Goal: Task Accomplishment & Management: Manage account settings

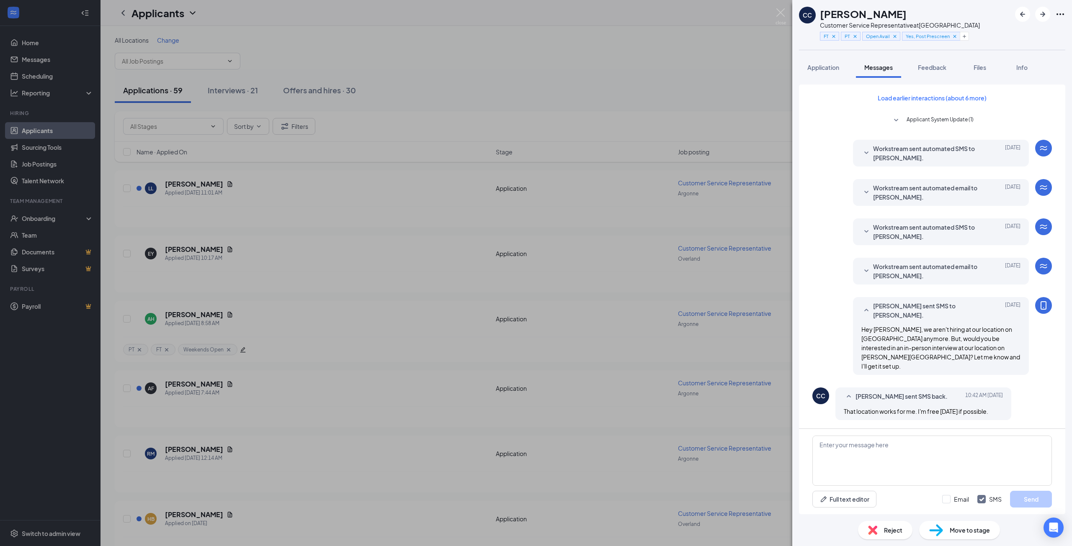
scroll to position [97, 0]
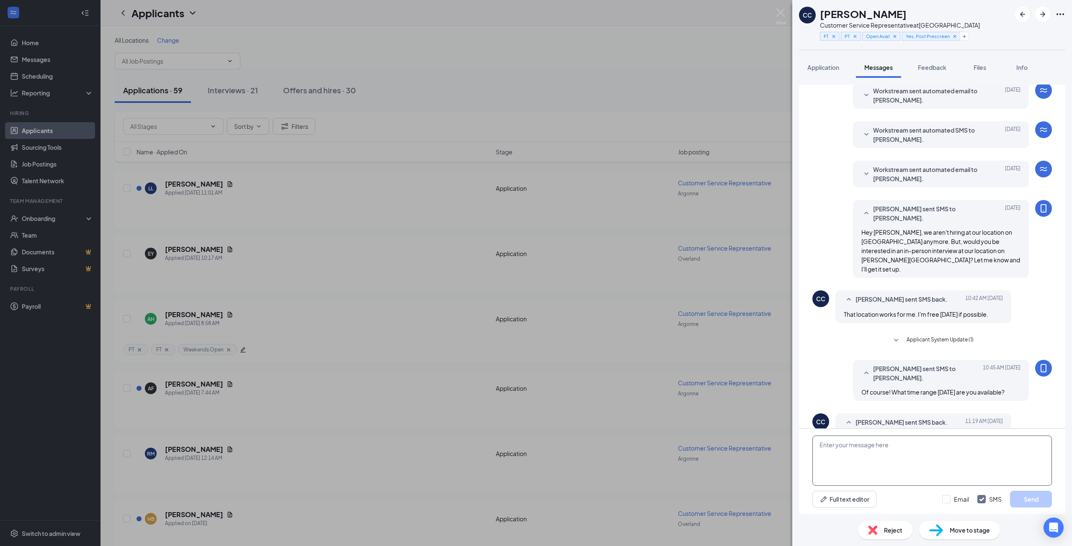
click at [897, 455] on textarea at bounding box center [931, 461] width 239 height 50
click at [917, 504] on div "Full text editor Email SMS Send" at bounding box center [931, 499] width 239 height 17
click at [884, 460] on textarea "Perfect!" at bounding box center [931, 461] width 239 height 50
click at [939, 449] on textarea "Perfect! I'll schedule it. You should" at bounding box center [931, 461] width 239 height 50
click at [897, 514] on div "Perfect! I'll schedule it. You should get an email and a text with a time. Full…" at bounding box center [932, 471] width 266 height 85
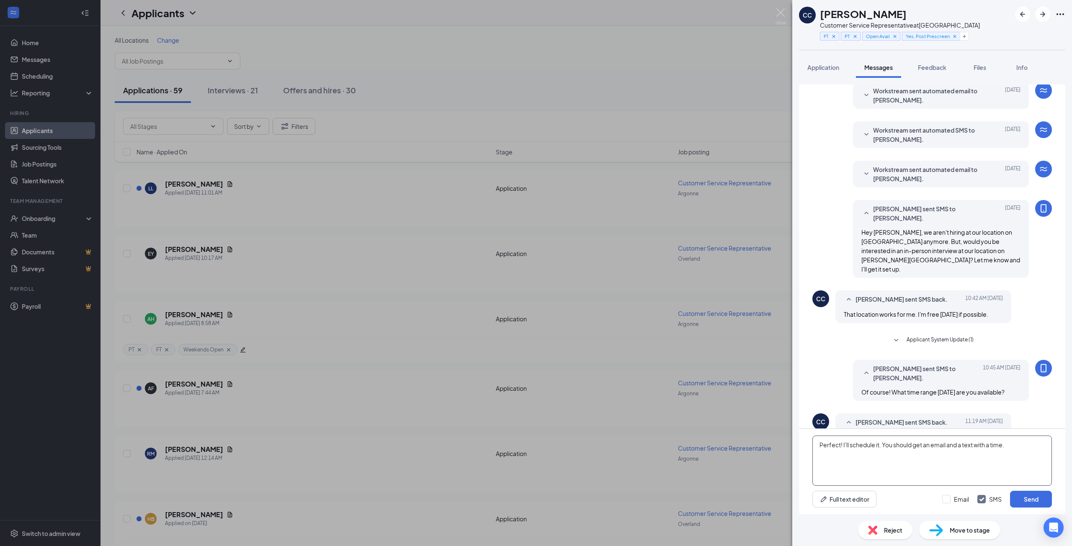
click at [1005, 445] on textarea "Perfect! I'll schedule it. You should get an email and a text with a time." at bounding box center [931, 461] width 239 height 50
type textarea "Perfect! I'll schedule it. You should get an email and a text with a time later…"
click at [909, 507] on div "Full text editor Email SMS Send" at bounding box center [931, 499] width 239 height 17
click at [1025, 497] on button "Send" at bounding box center [1031, 499] width 42 height 17
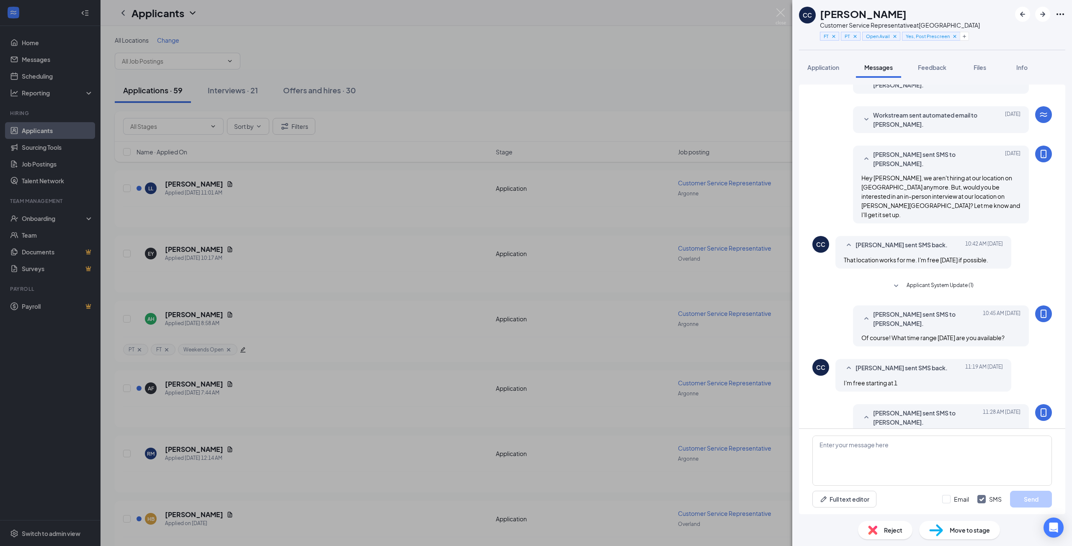
click at [947, 531] on div "Move to stage" at bounding box center [959, 530] width 81 height 18
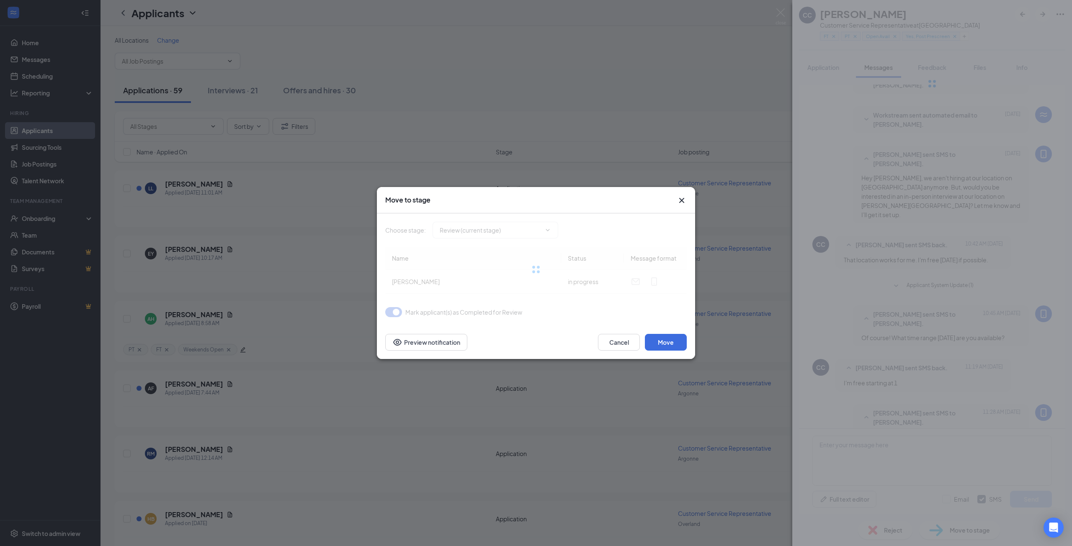
type input "Onsite Interview (next stage)"
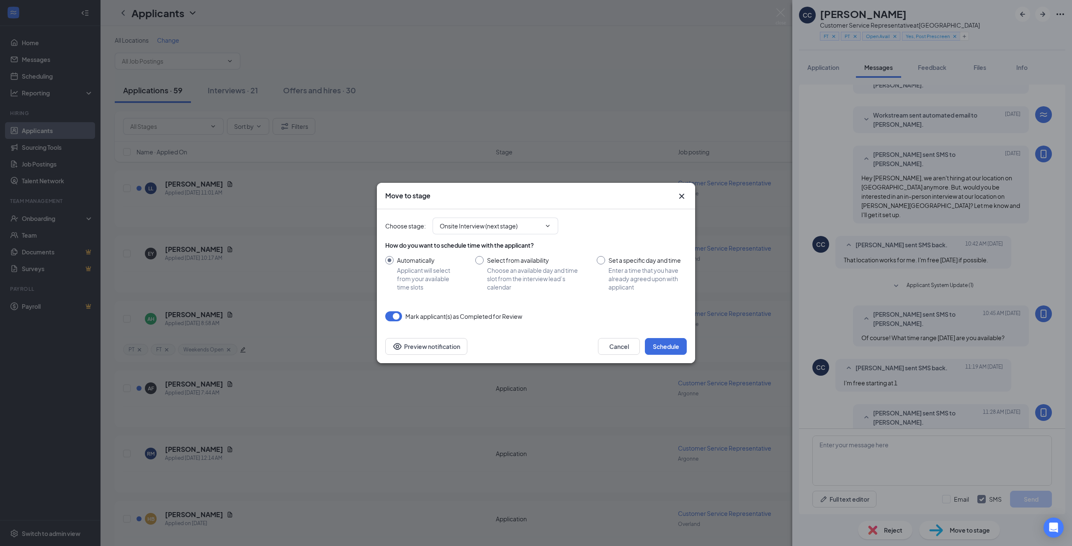
click at [500, 255] on div "How do you want to schedule time with the applicant? Automatically Applicant wi…" at bounding box center [535, 266] width 301 height 50
click at [481, 259] on input "Select from availability Choose an available day and time slot from the intervi…" at bounding box center [527, 273] width 105 height 35
radio input "true"
radio input "false"
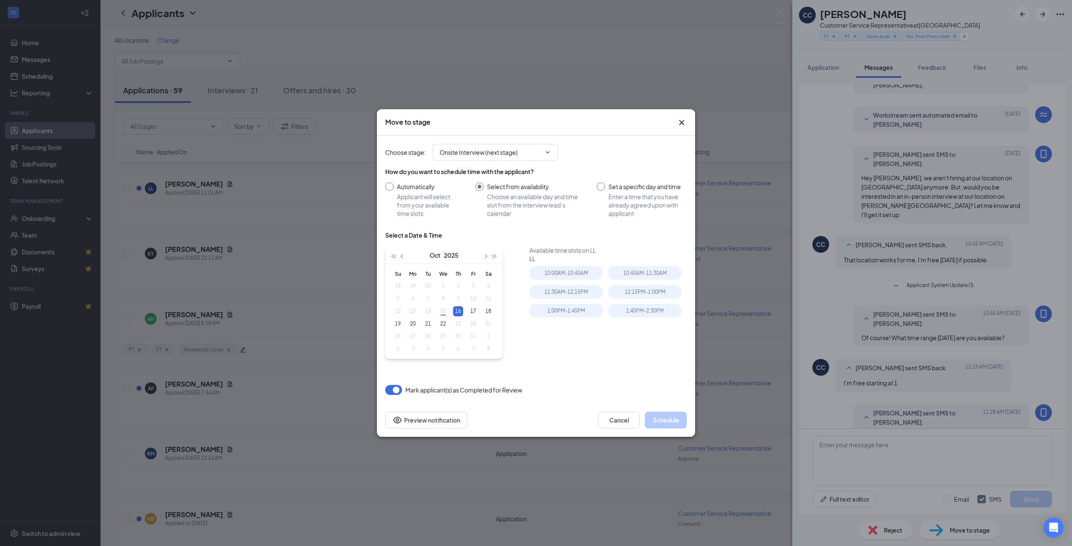
click at [443, 310] on table "Su Mo Tu We Th Fr Sa 28 29 30 1 2 3 4 5 6 7 8 9 10 11 12 13 14 15 16 17 18 19 2…" at bounding box center [442, 311] width 105 height 88
click at [603, 183] on input "Set a specific day and time Enter a time that you have already agreed upon with…" at bounding box center [641, 200] width 90 height 35
radio input "true"
radio input "false"
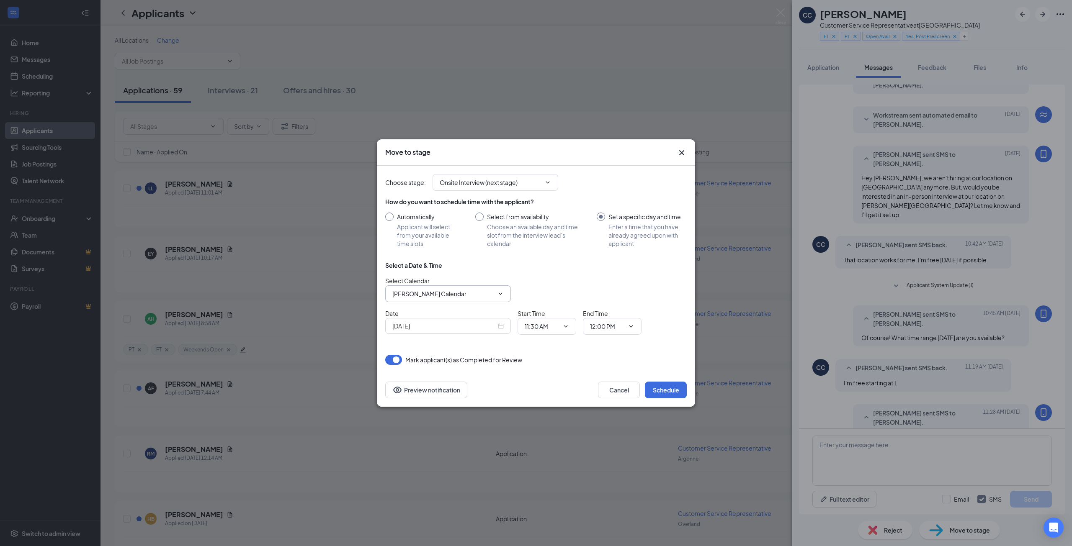
click at [449, 292] on input "Ryan Merrill's Calendar" at bounding box center [442, 293] width 101 height 9
click at [430, 260] on div "Morgan Jacoby's Calendar" at bounding box center [436, 261] width 74 height 9
type input "Morgan Jacoby's Calendar"
click at [561, 326] on span at bounding box center [564, 326] width 8 height 7
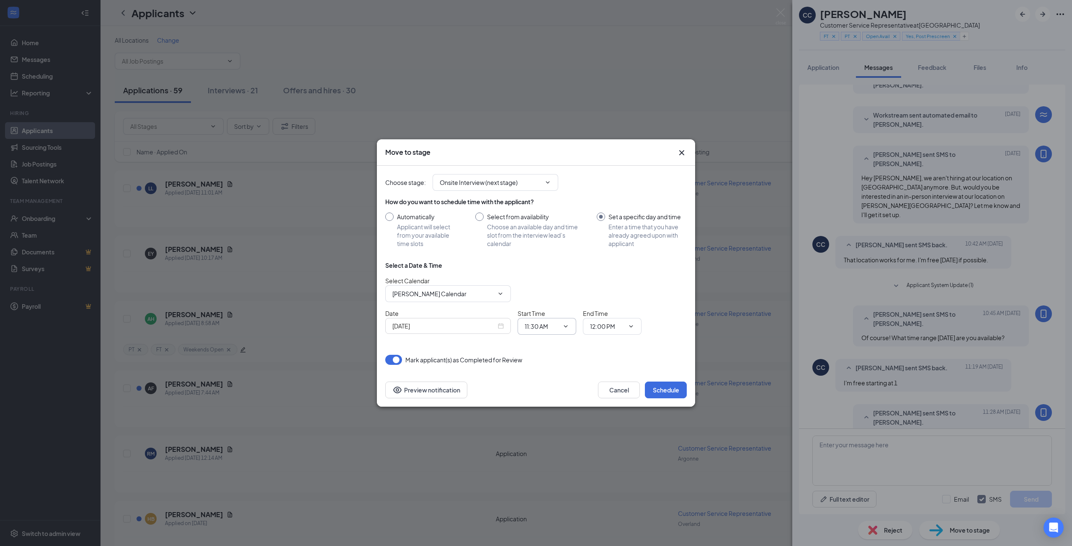
click at [562, 326] on span at bounding box center [564, 326] width 8 height 7
click at [566, 325] on icon "ChevronDown" at bounding box center [565, 326] width 7 height 7
click at [543, 327] on input "11:30 AM" at bounding box center [541, 326] width 34 height 9
click at [558, 324] on input "11:30 AM" at bounding box center [541, 326] width 34 height 9
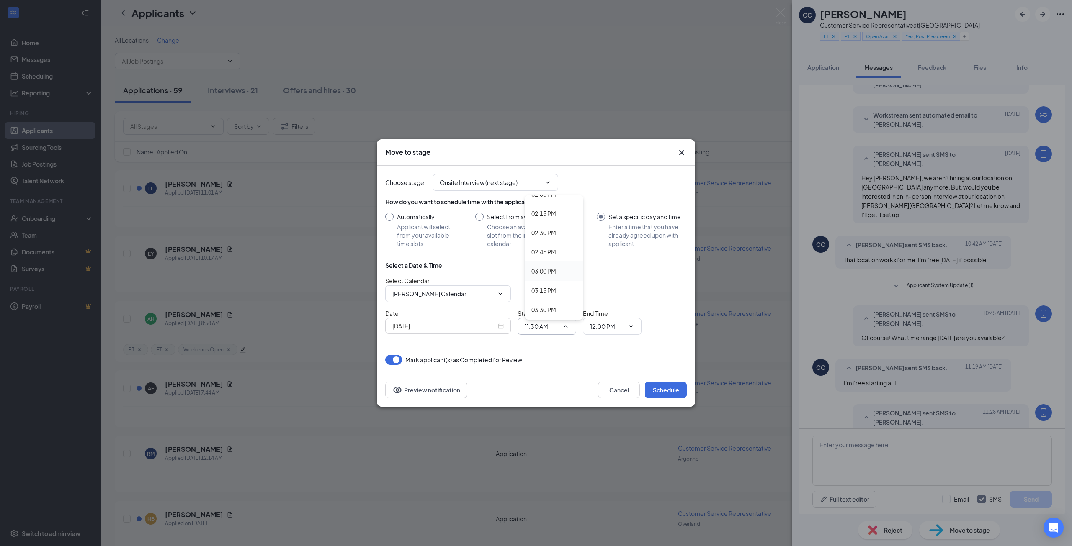
click at [544, 272] on div "03:00 PM" at bounding box center [543, 271] width 25 height 9
type input "03:00 PM"
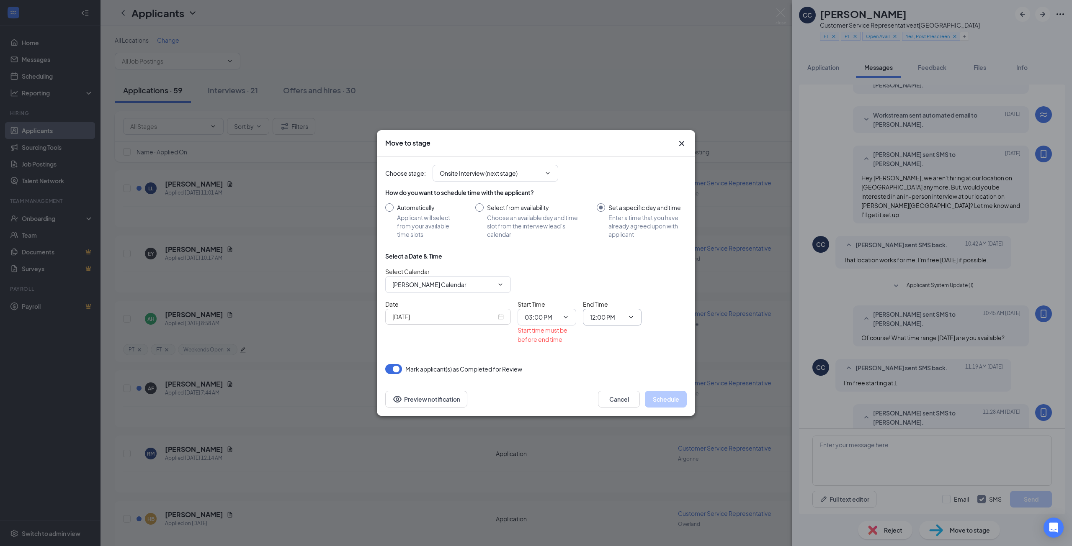
click at [609, 316] on input "12:00 PM" at bounding box center [607, 317] width 34 height 9
click at [610, 261] on div "03:30 PM" at bounding box center [608, 258] width 25 height 9
type input "03:30 PM"
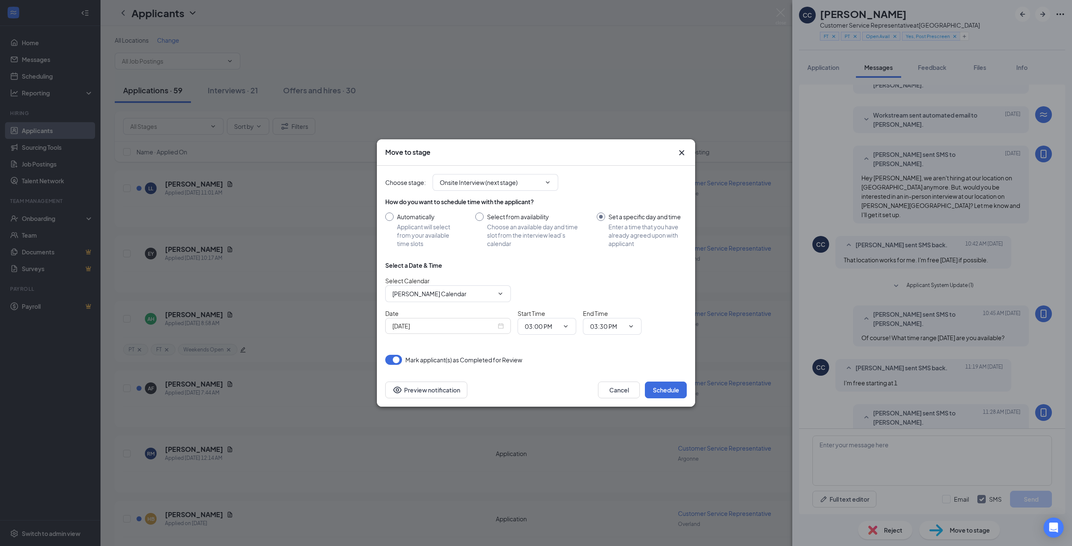
click at [566, 273] on div "Select a Date & Time Select Calendar Morgan Jacoby's Calendar Chris Bauer's Cal…" at bounding box center [535, 301] width 301 height 80
click at [650, 355] on div "Mark applicant(s) as Completed for Review" at bounding box center [535, 360] width 301 height 10
click at [620, 281] on div "Select Calendar Morgan Jacoby's Calendar Chris Bauer's Calendar CJ Ortivez-Rami…" at bounding box center [535, 289] width 301 height 26
click at [664, 387] on button "Schedule" at bounding box center [666, 390] width 42 height 17
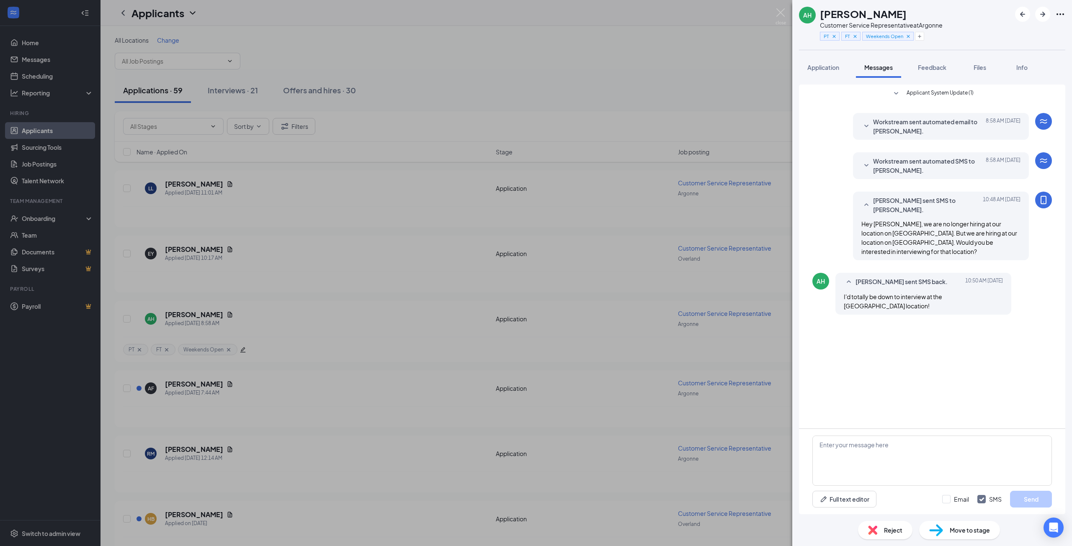
click at [298, 322] on div "AH [PERSON_NAME] Customer Service Representative at [GEOGRAPHIC_DATA] PT FT Wee…" at bounding box center [536, 273] width 1072 height 546
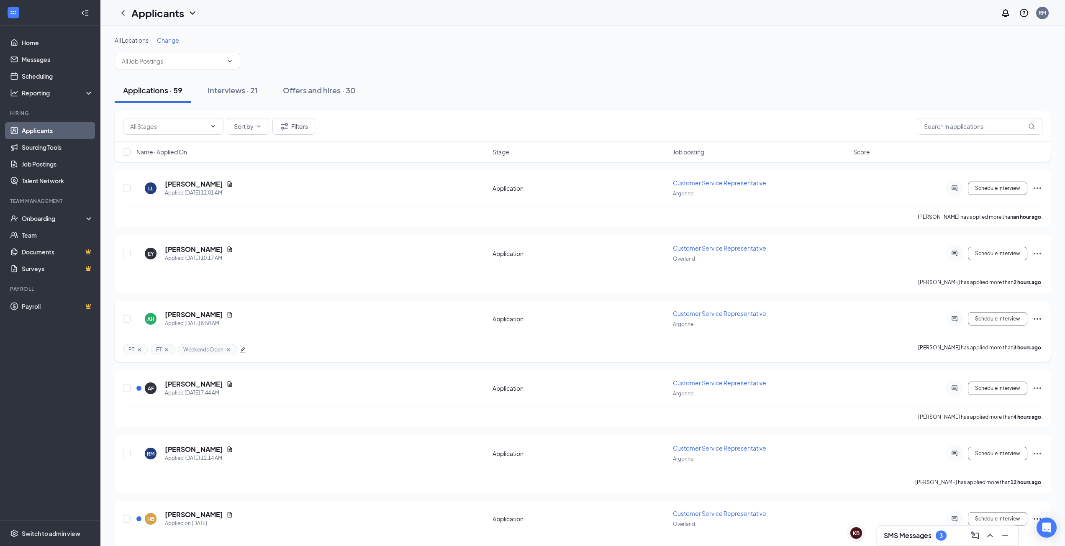
click at [1033, 321] on icon "Ellipses" at bounding box center [1038, 319] width 10 height 10
click at [1000, 419] on p "Move to another position" at bounding box center [1000, 418] width 72 height 8
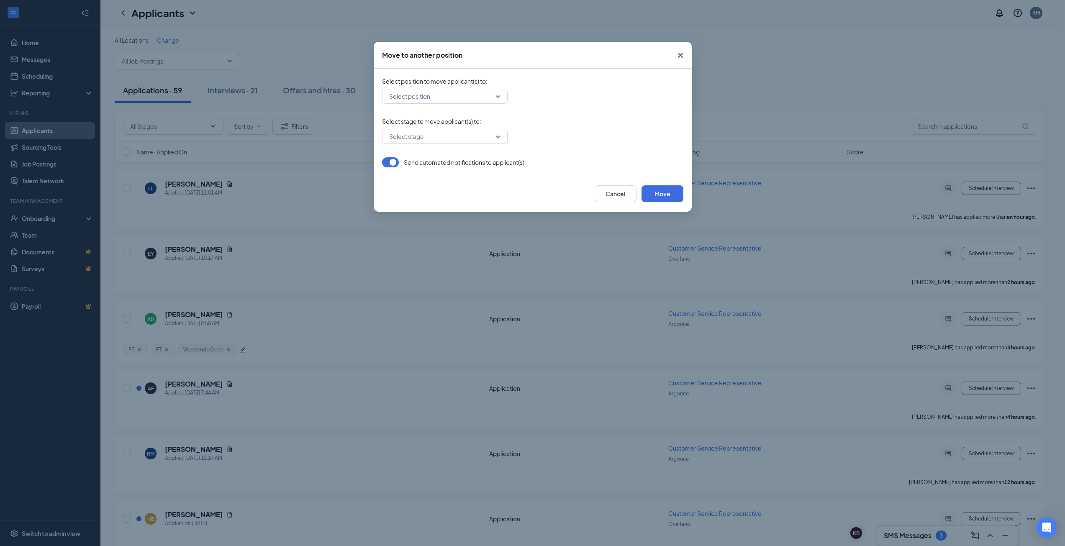
click at [452, 91] on input "search" at bounding box center [442, 96] width 110 height 14
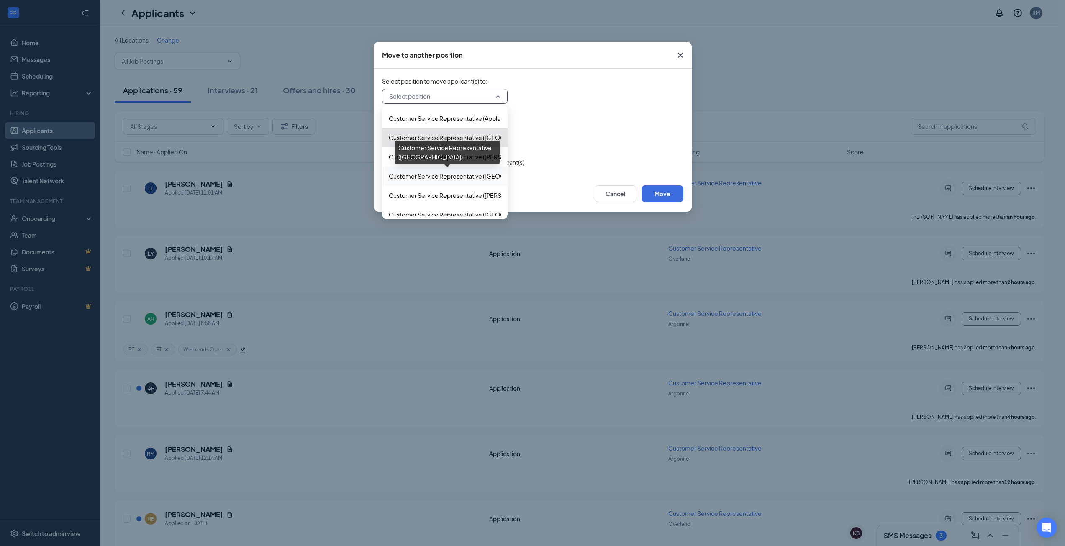
click at [444, 174] on span "Customer Service Representative ([GEOGRAPHIC_DATA])" at bounding box center [468, 176] width 159 height 9
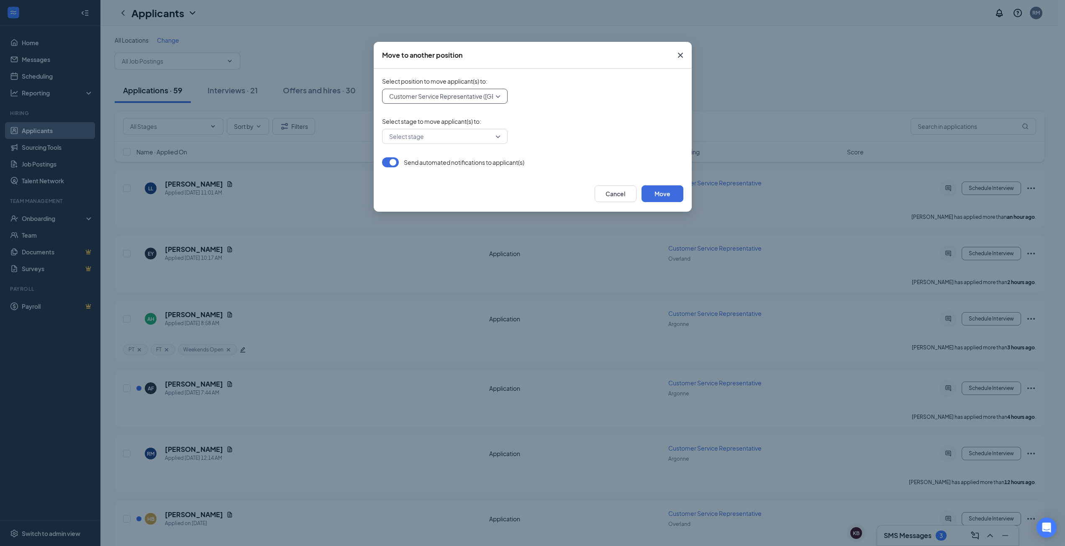
click at [443, 131] on input "search" at bounding box center [442, 136] width 110 height 14
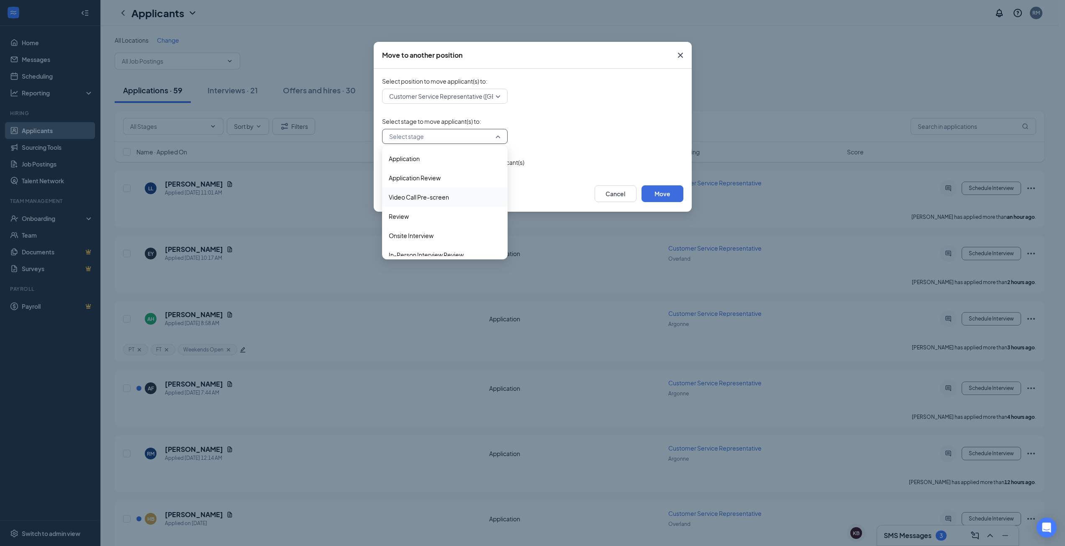
click at [428, 199] on span "Video Call Pre-screen" at bounding box center [419, 197] width 60 height 9
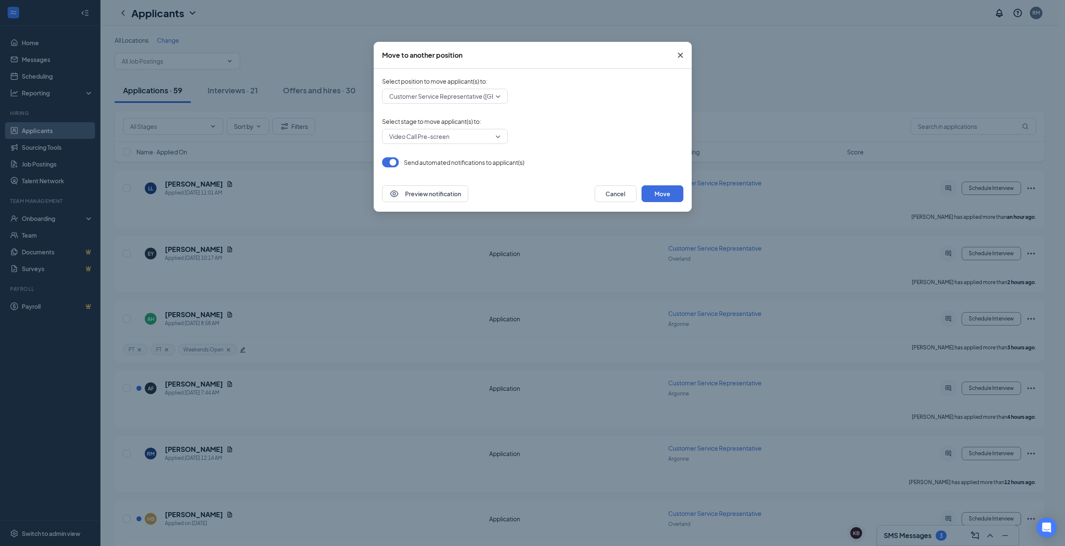
click at [572, 121] on span "Select stage to move applicant(s) to :" at bounding box center [532, 121] width 301 height 8
click at [439, 195] on button "Preview notification" at bounding box center [425, 193] width 86 height 17
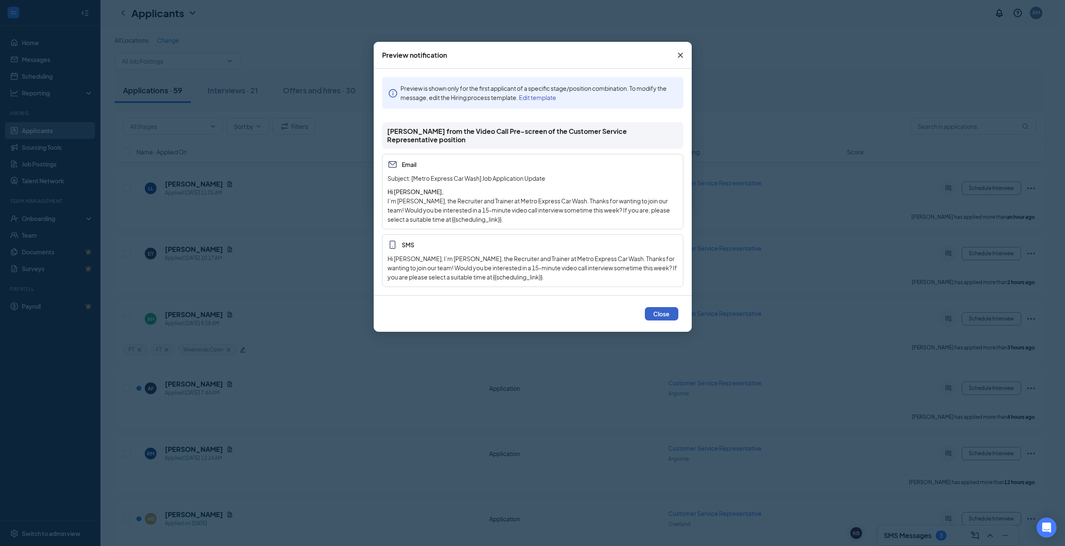
click at [656, 312] on button "Close" at bounding box center [661, 313] width 33 height 13
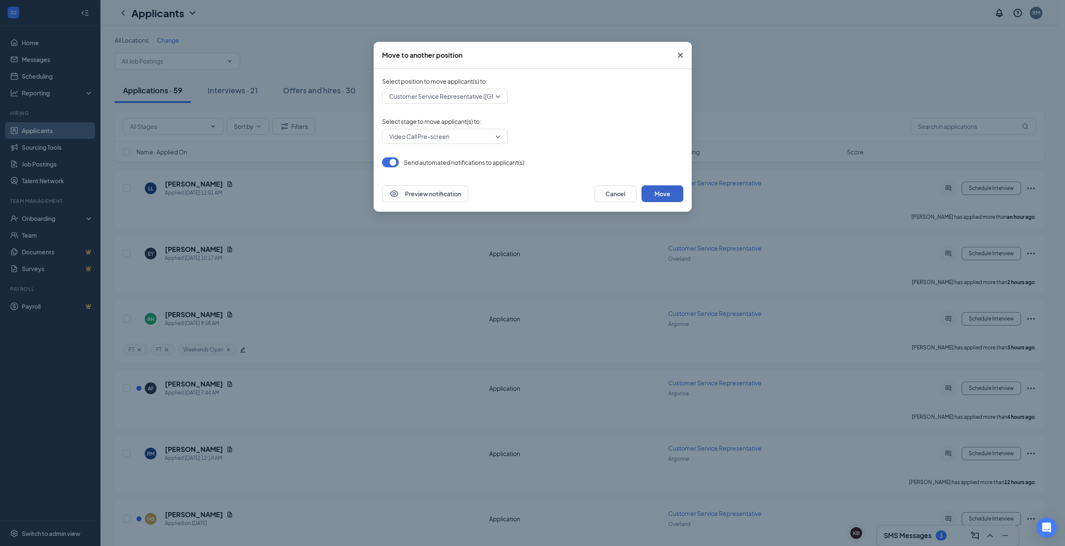
click at [661, 193] on button "Move" at bounding box center [663, 193] width 42 height 17
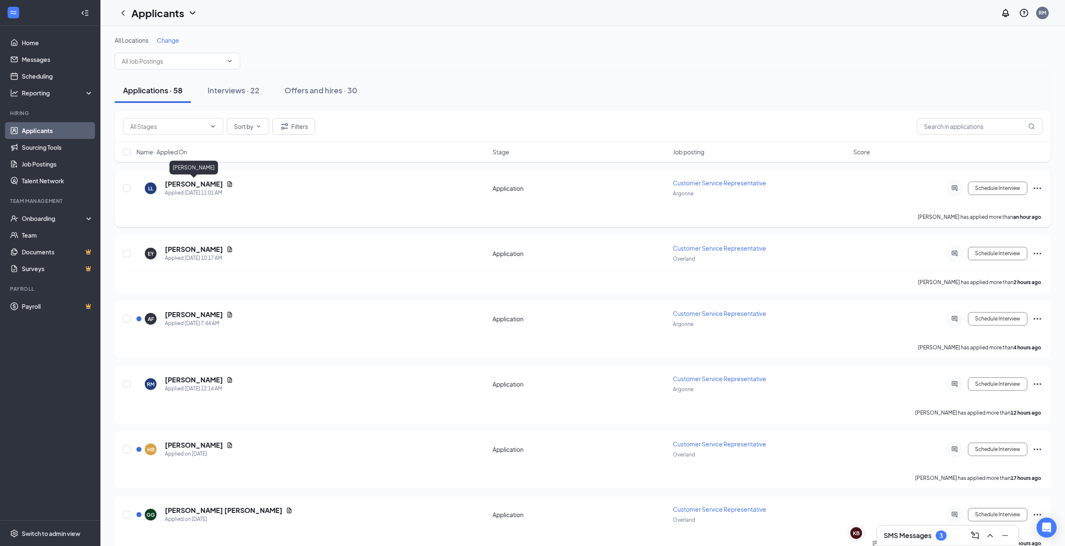
click at [208, 184] on h5 "[PERSON_NAME]" at bounding box center [194, 184] width 58 height 9
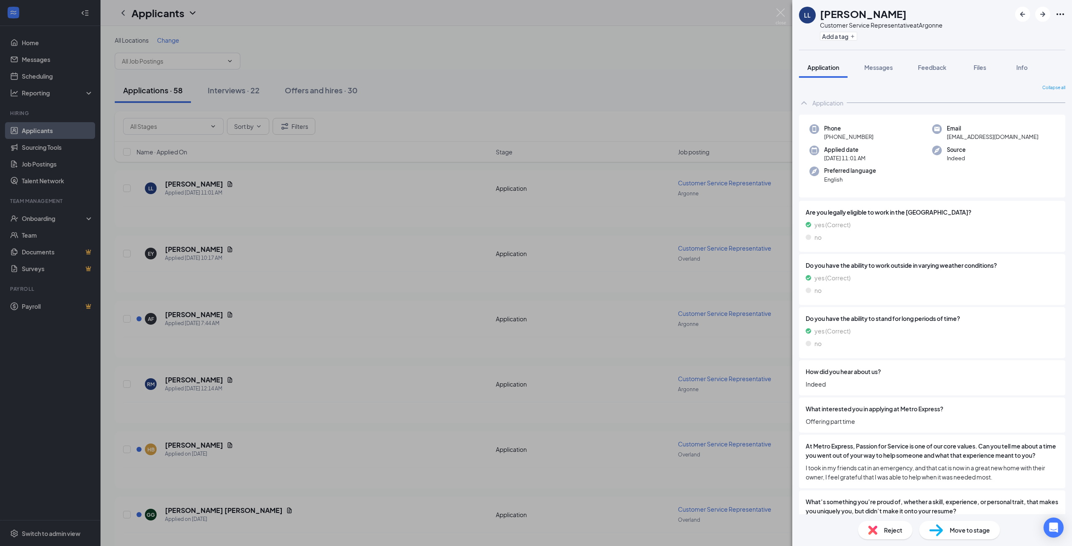
click at [391, 54] on div "LL [PERSON_NAME] Customer Service Representative at [GEOGRAPHIC_DATA] Add a tag…" at bounding box center [536, 273] width 1072 height 546
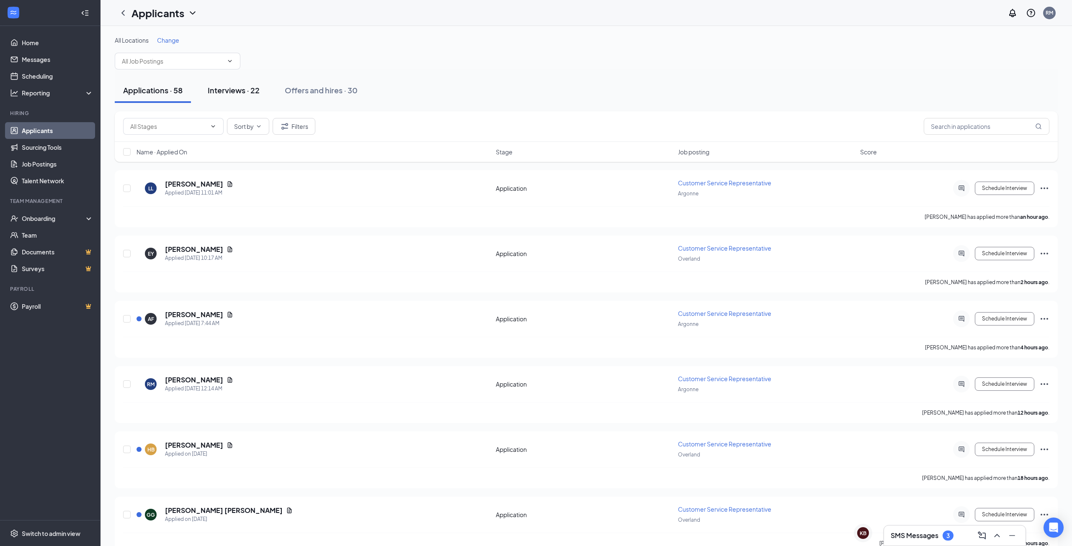
click at [251, 89] on div "Interviews · 22" at bounding box center [234, 90] width 52 height 10
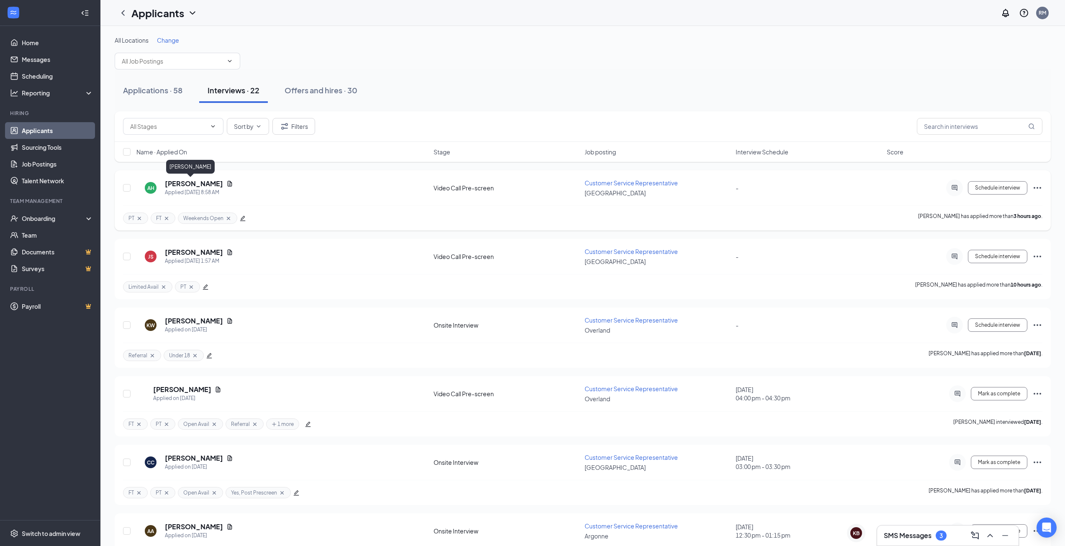
click at [183, 184] on h5 "[PERSON_NAME]" at bounding box center [194, 183] width 58 height 9
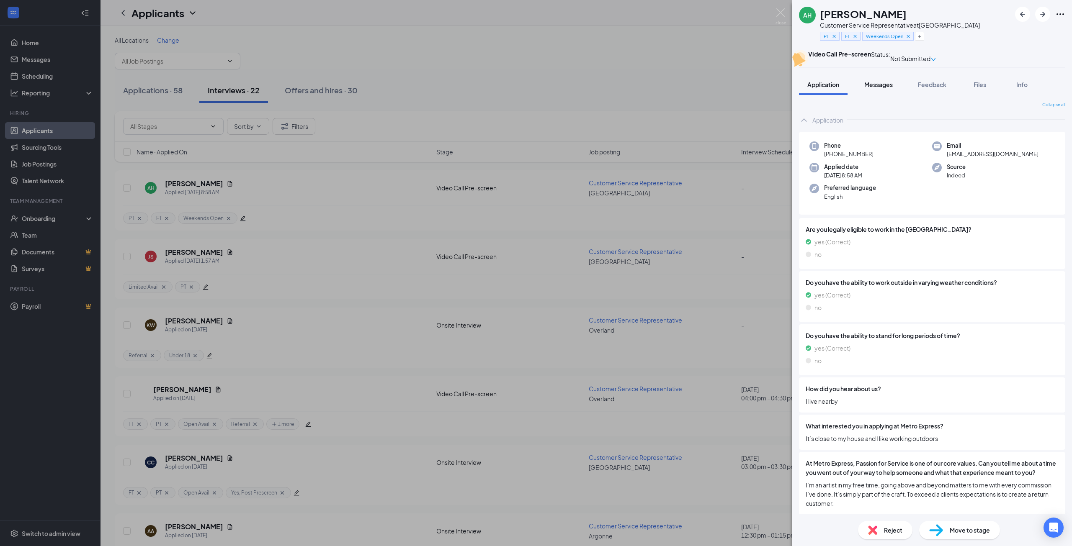
click at [876, 88] on span "Messages" at bounding box center [878, 85] width 28 height 8
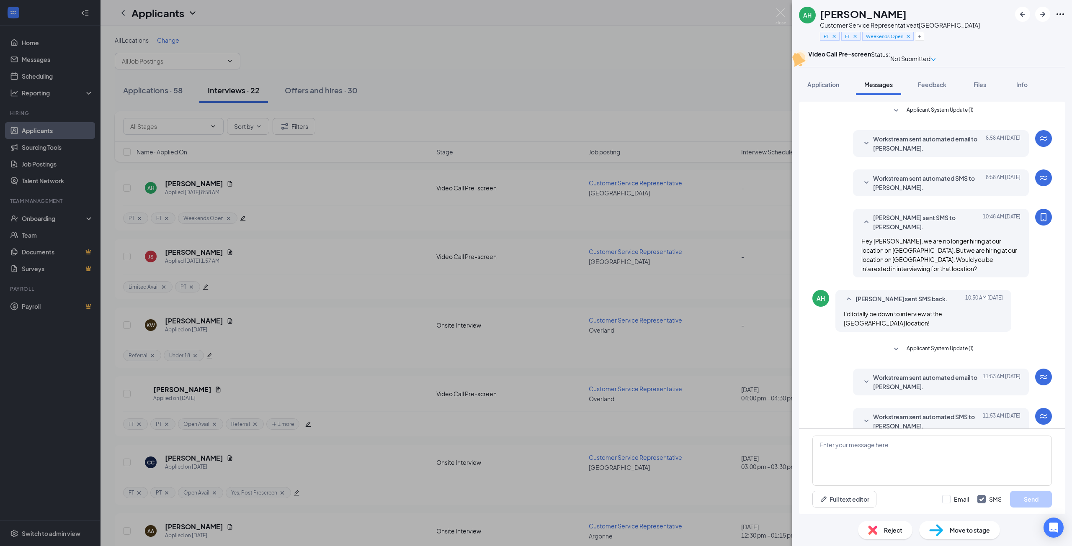
scroll to position [6, 0]
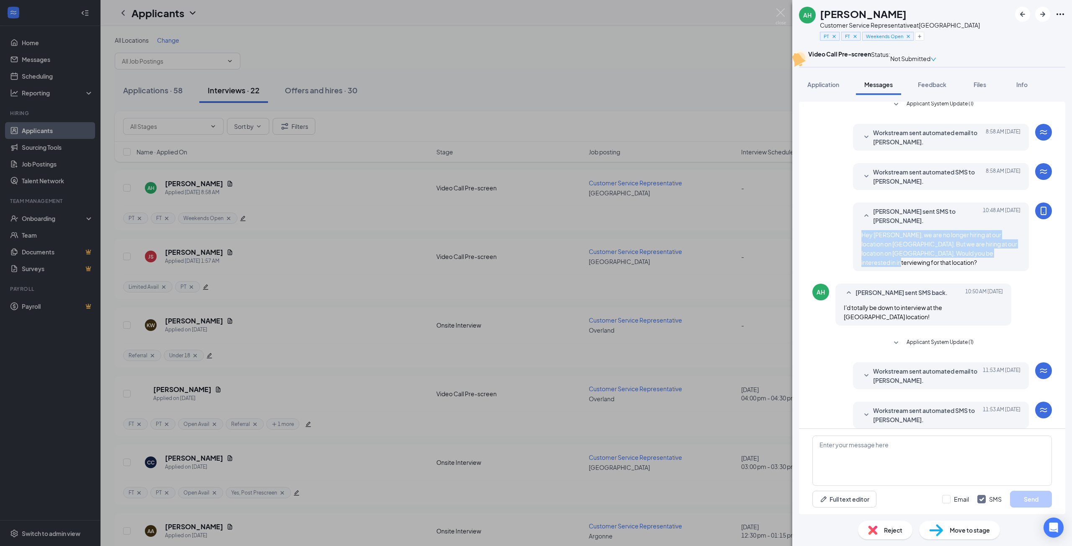
drag, startPoint x: 856, startPoint y: 245, endPoint x: 1012, endPoint y: 263, distance: 157.2
click at [1013, 263] on div "Hey [PERSON_NAME], we are no longer hiring at our location on [GEOGRAPHIC_DATA]…" at bounding box center [940, 248] width 159 height 37
copy span "Hey [PERSON_NAME], we are no longer hiring at our location on [GEOGRAPHIC_DATA]…"
click at [632, 84] on div "AH [PERSON_NAME] Customer Service Representative at [GEOGRAPHIC_DATA] PT FT Wee…" at bounding box center [536, 273] width 1072 height 546
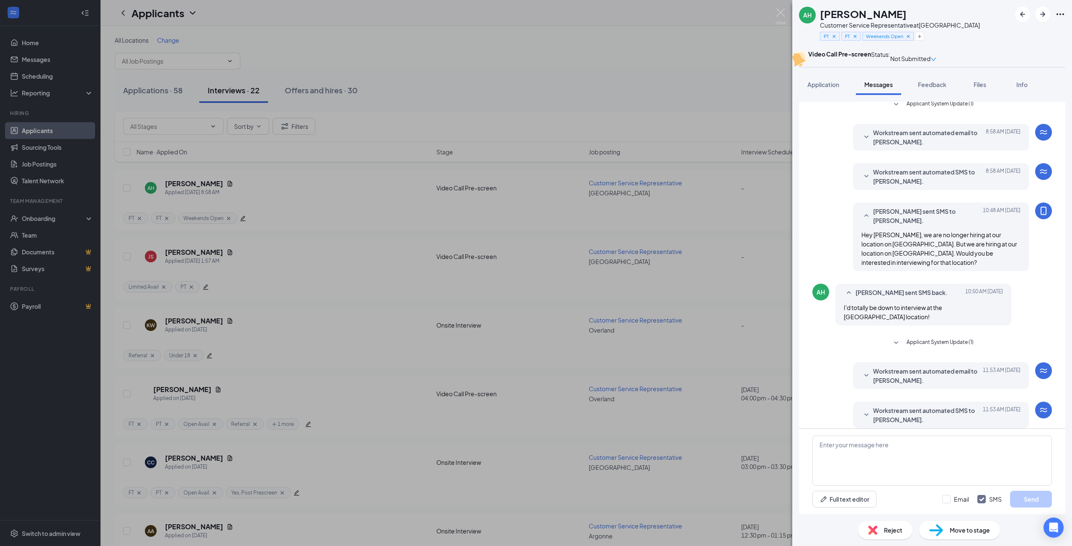
click at [150, 92] on div "AH [PERSON_NAME] Customer Service Representative at [GEOGRAPHIC_DATA] PT FT Wee…" at bounding box center [536, 273] width 1072 height 546
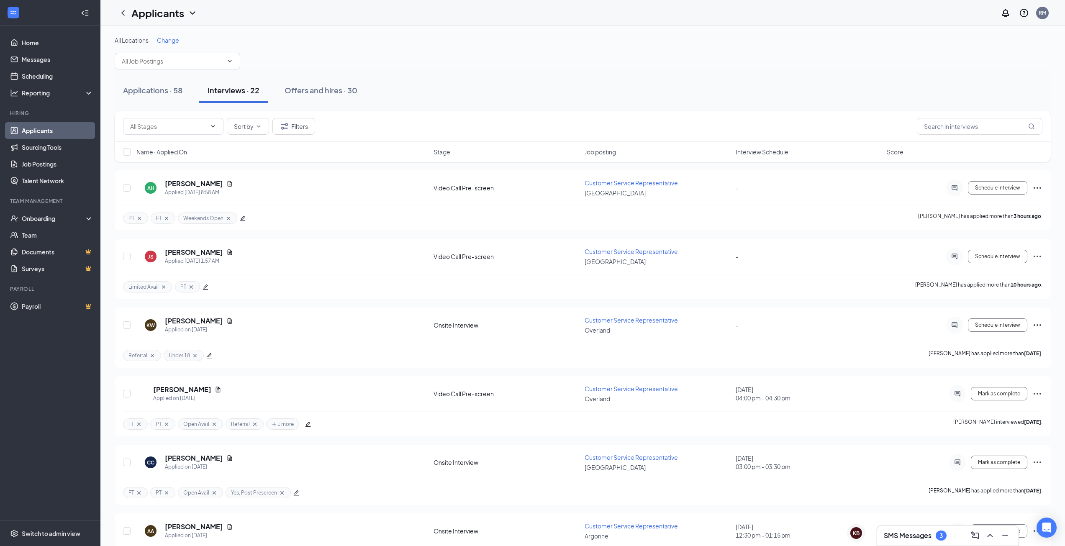
click at [150, 92] on div "Applications · 58" at bounding box center [152, 90] width 59 height 10
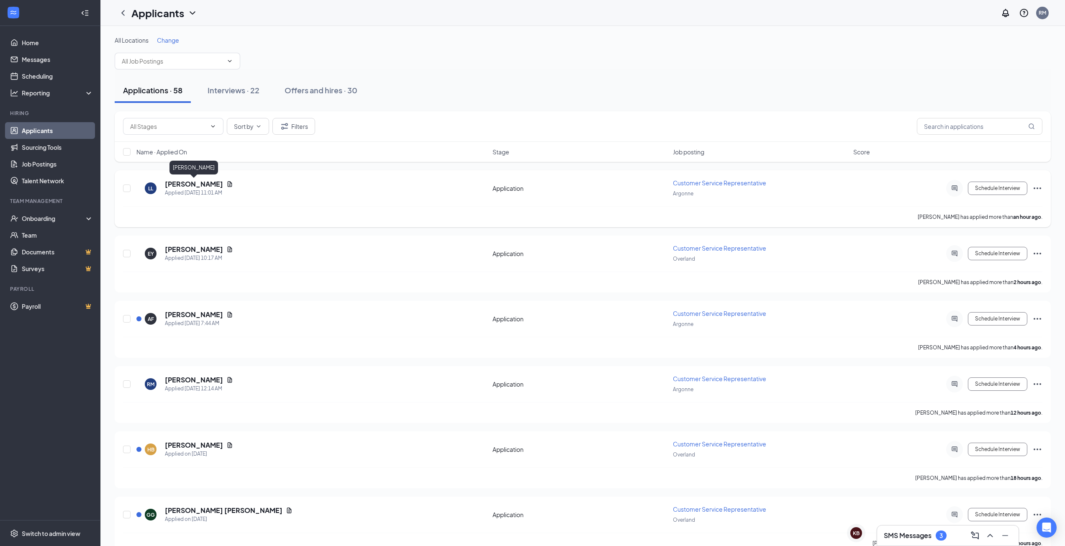
click at [186, 183] on h5 "[PERSON_NAME]" at bounding box center [194, 184] width 58 height 9
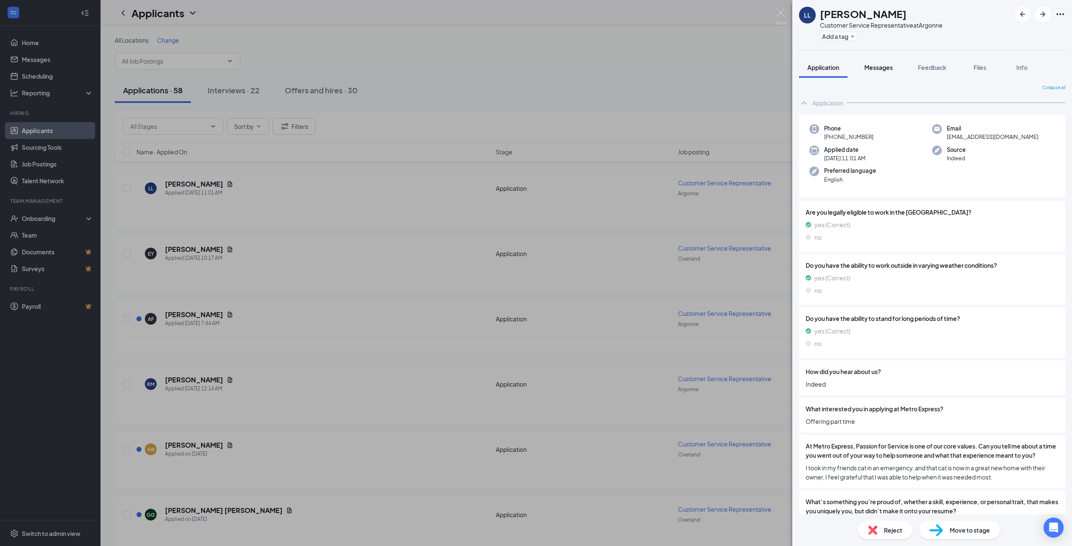
click at [879, 68] on span "Messages" at bounding box center [878, 68] width 28 height 8
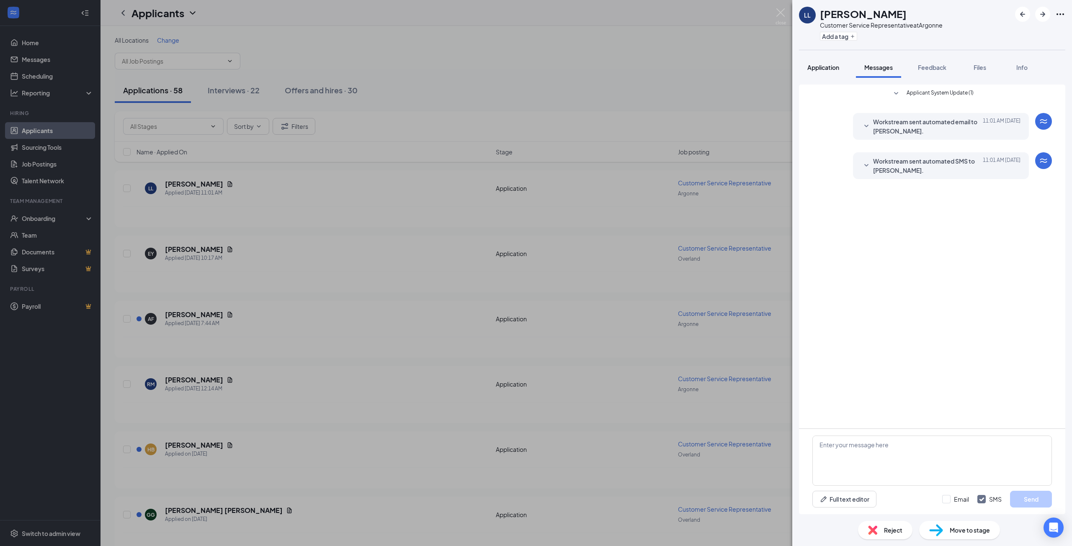
click at [824, 68] on span "Application" at bounding box center [823, 68] width 32 height 8
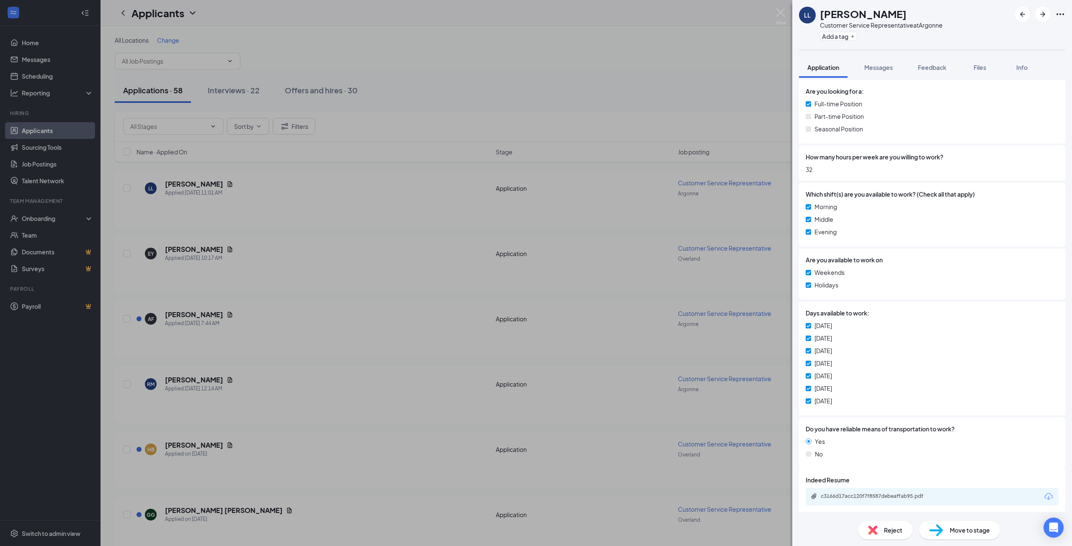
scroll to position [512, 0]
click at [866, 496] on div "c3166d17acc120f7f8587debeaffab95.pdf" at bounding box center [878, 495] width 117 height 7
click at [948, 528] on div "Move to stage" at bounding box center [959, 530] width 81 height 18
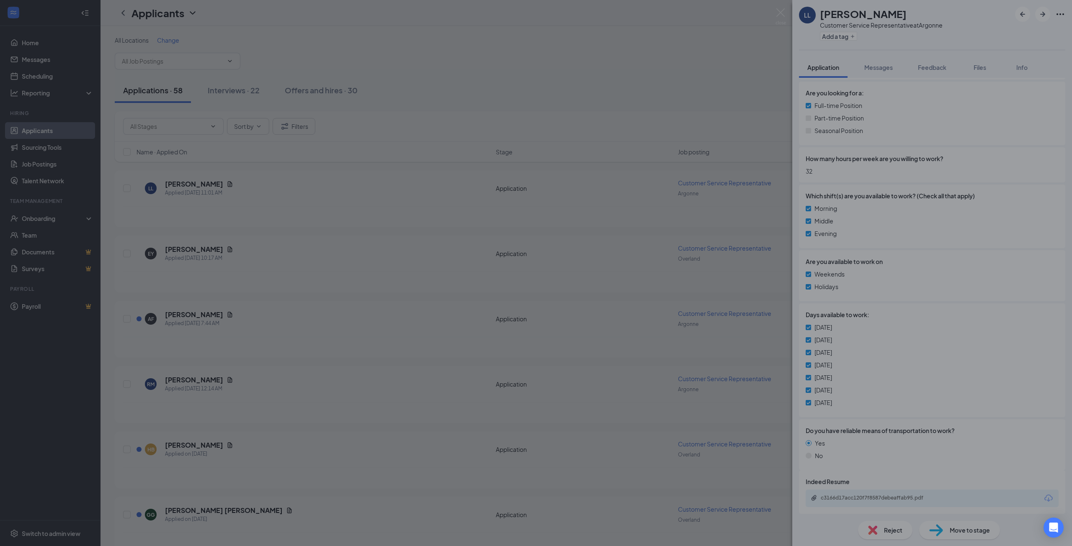
type input "Application Review (next stage)"
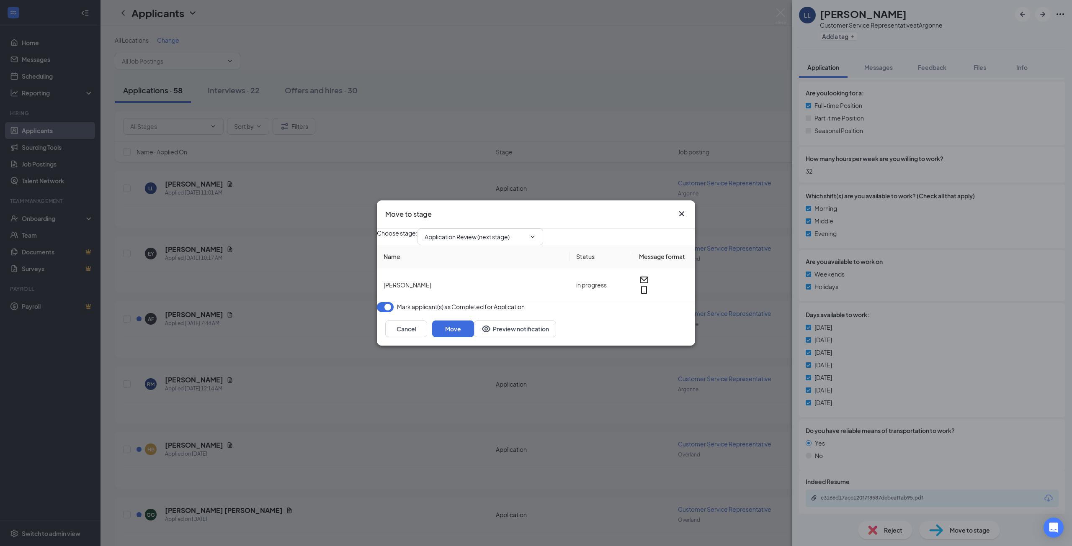
click at [628, 229] on div "Choose stage : Application Review (next stage)" at bounding box center [536, 237] width 318 height 17
click at [680, 209] on icon "Cross" at bounding box center [681, 214] width 10 height 10
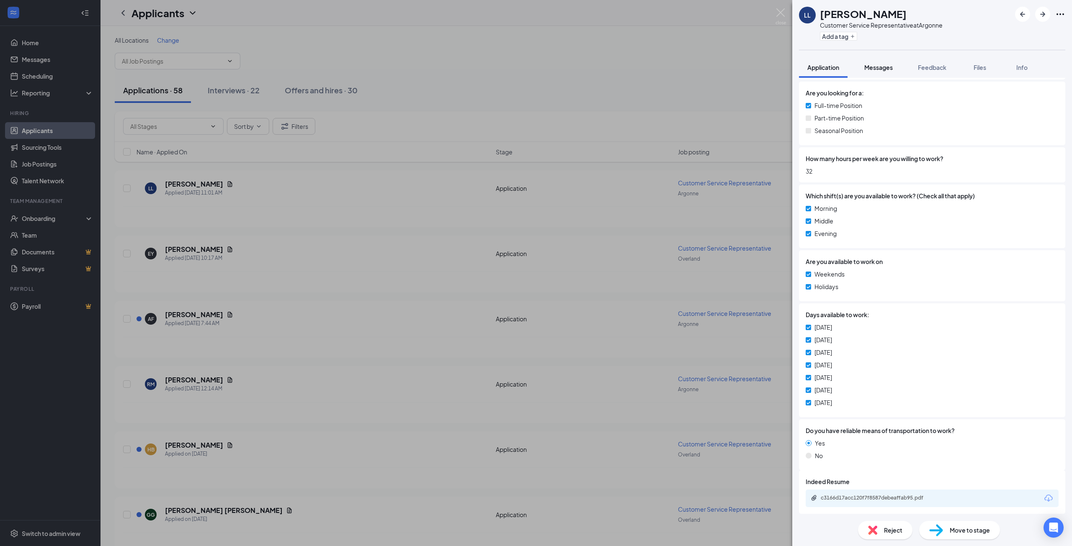
click at [897, 73] on button "Messages" at bounding box center [878, 67] width 45 height 21
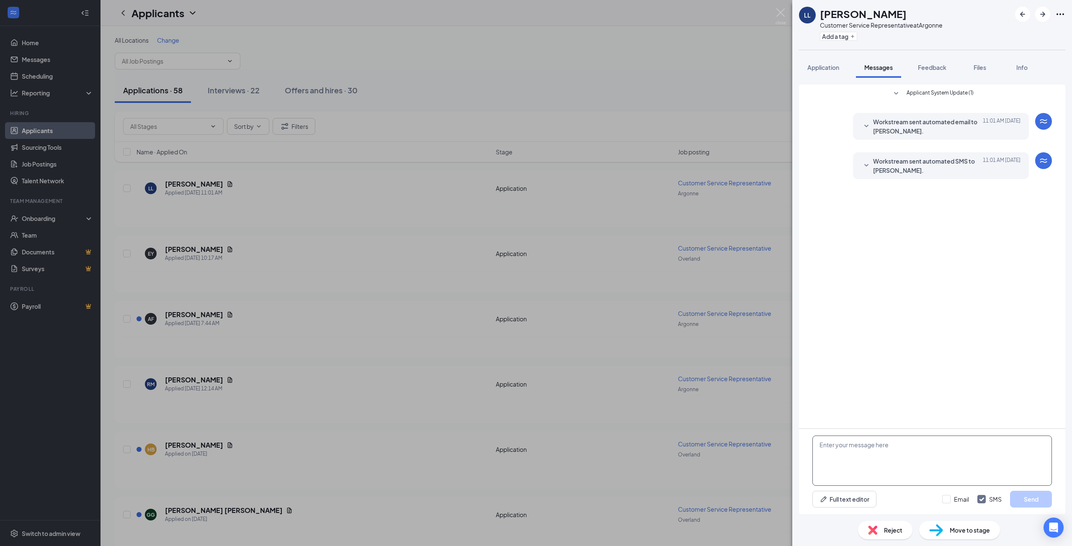
click at [863, 447] on textarea at bounding box center [931, 461] width 239 height 50
paste textarea "Hey [PERSON_NAME], we are no longer hiring at our location on [GEOGRAPHIC_DATA]…"
click at [885, 455] on textarea "Hey [PERSON_NAME], we are no longer hiring at our location on [GEOGRAPHIC_DATA]…" at bounding box center [931, 461] width 239 height 50
click at [880, 465] on textarea "Hey [PERSON_NAME], we are no longer hiring at our location on [GEOGRAPHIC_DATA]…" at bounding box center [931, 461] width 239 height 50
click at [949, 462] on textarea "Hey [PERSON_NAME], we are no longer hiring at our location on [GEOGRAPHIC_DATA]…" at bounding box center [931, 461] width 239 height 50
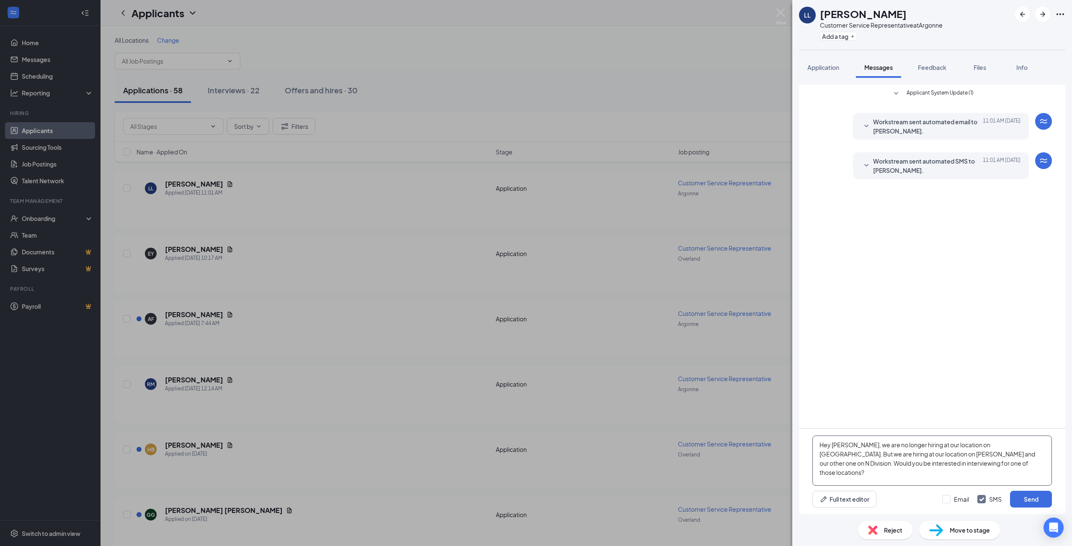
click at [874, 446] on textarea "Hey [PERSON_NAME], we are no longer hiring at our location on [GEOGRAPHIC_DATA]…" at bounding box center [931, 461] width 239 height 50
click at [946, 463] on textarea "Hey [PERSON_NAME], we are no longer hiring at our location on [GEOGRAPHIC_DATA]…" at bounding box center [931, 461] width 239 height 50
click at [902, 501] on div "Full text editor Email SMS Send" at bounding box center [931, 499] width 239 height 17
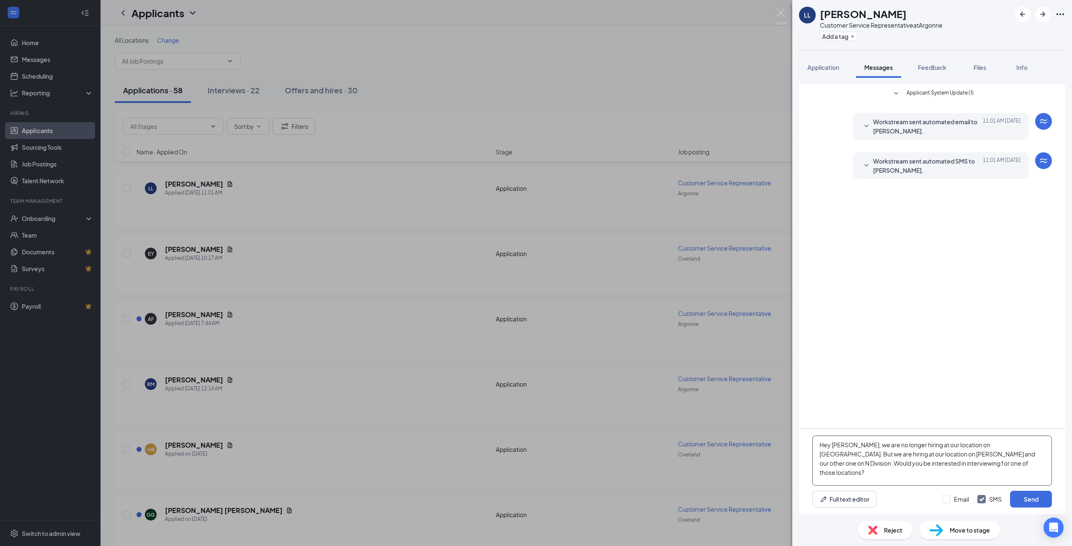
click at [842, 448] on textarea "Hey [PERSON_NAME], we are no longer hiring at our location on [GEOGRAPHIC_DATA]…" at bounding box center [931, 461] width 239 height 50
click at [901, 495] on div "Full text editor Email SMS Send" at bounding box center [931, 499] width 239 height 17
click at [930, 464] on textarea "Hey [PERSON_NAME], we are no longer hiring at our location on [GEOGRAPHIC_DATA]…" at bounding box center [931, 461] width 239 height 50
type textarea "Hey [PERSON_NAME], we are no longer hiring at our location on [GEOGRAPHIC_DATA]…"
click at [910, 511] on div "Hey [PERSON_NAME], we are no longer hiring at our location on [GEOGRAPHIC_DATA]…" at bounding box center [932, 471] width 266 height 85
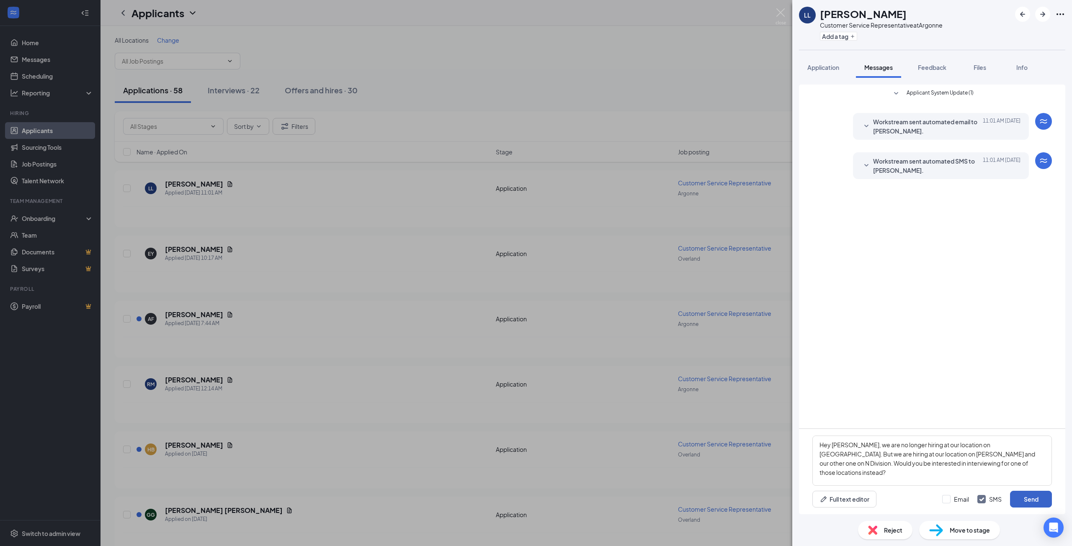
click at [1027, 496] on button "Send" at bounding box center [1031, 499] width 42 height 17
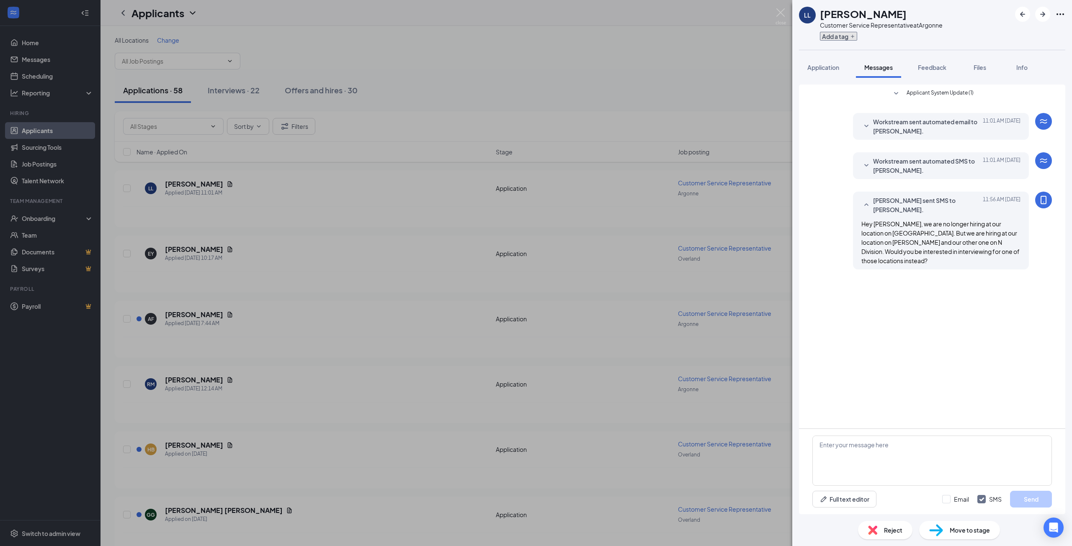
click at [835, 34] on button "Add a tag" at bounding box center [838, 36] width 37 height 9
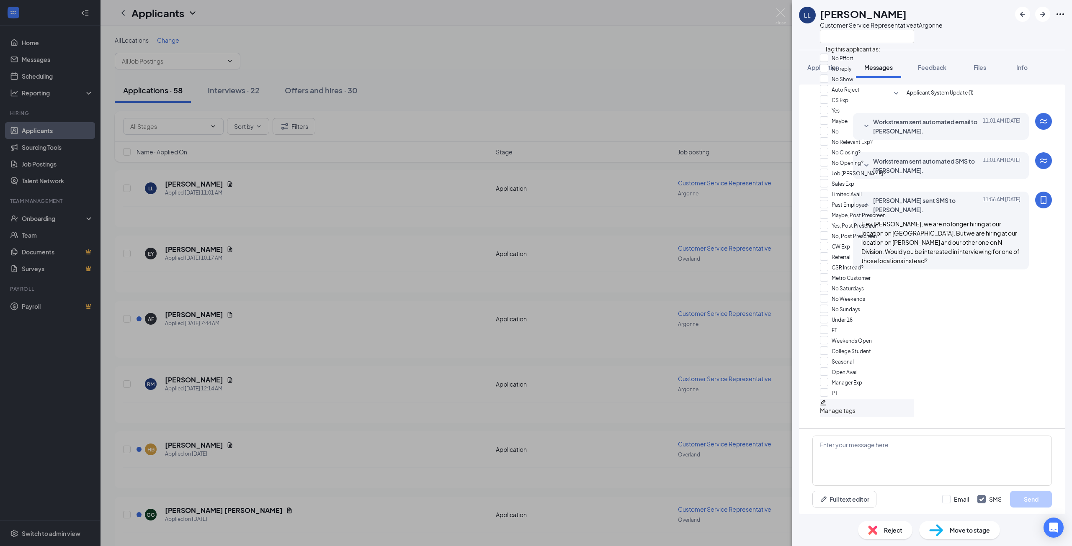
scroll to position [344, 0]
click at [832, 388] on input "PT" at bounding box center [829, 392] width 18 height 9
checkbox input "true"
click at [826, 368] on input "Open Avail" at bounding box center [839, 372] width 38 height 9
checkbox input "true"
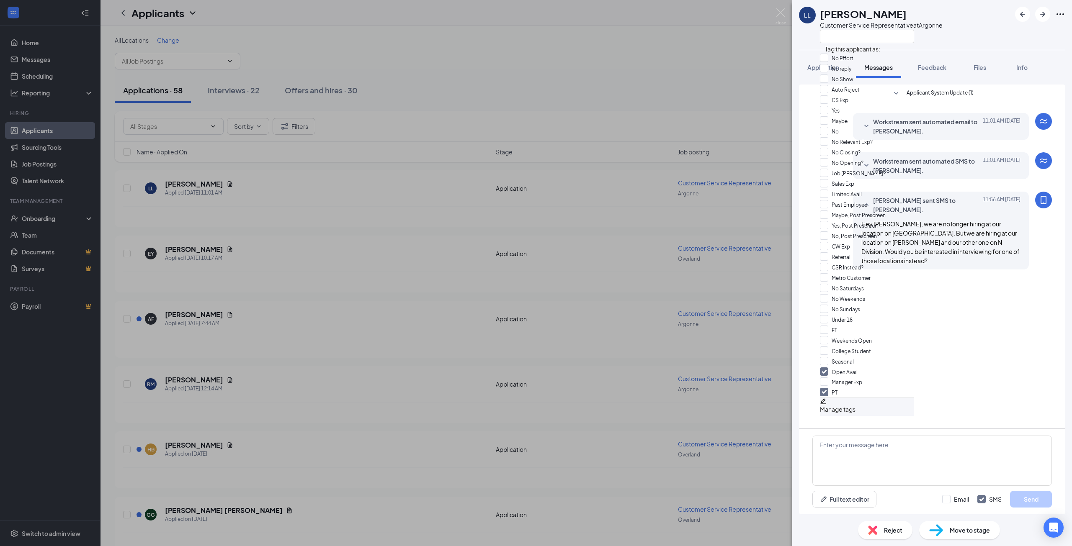
click at [968, 17] on div "[PERSON_NAME] Customer Service Representative at [GEOGRAPHIC_DATA]" at bounding box center [932, 25] width 280 height 50
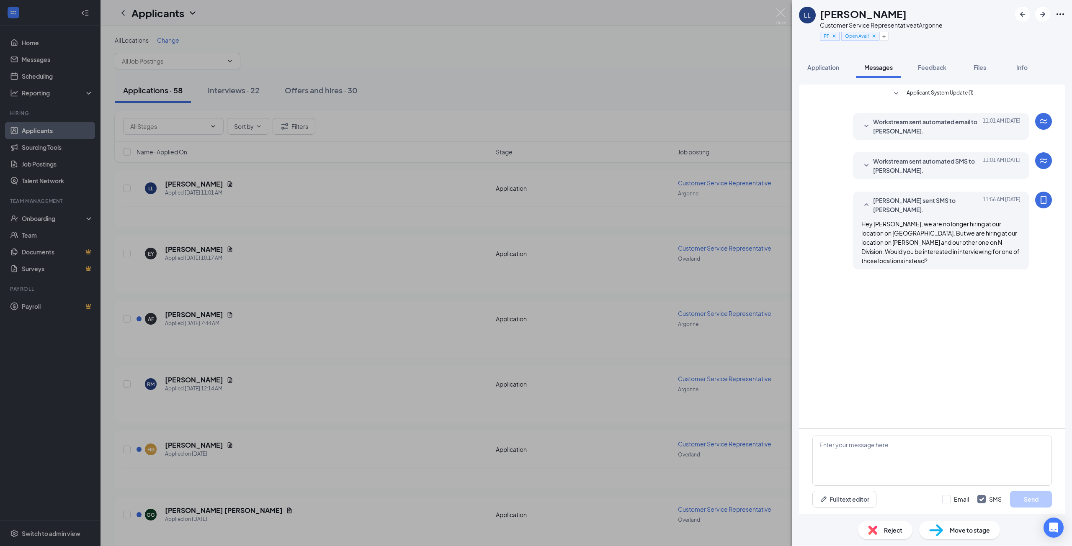
click at [712, 58] on div "LL [PERSON_NAME] Customer Service Representative at [GEOGRAPHIC_DATA] PT Open A…" at bounding box center [536, 273] width 1072 height 546
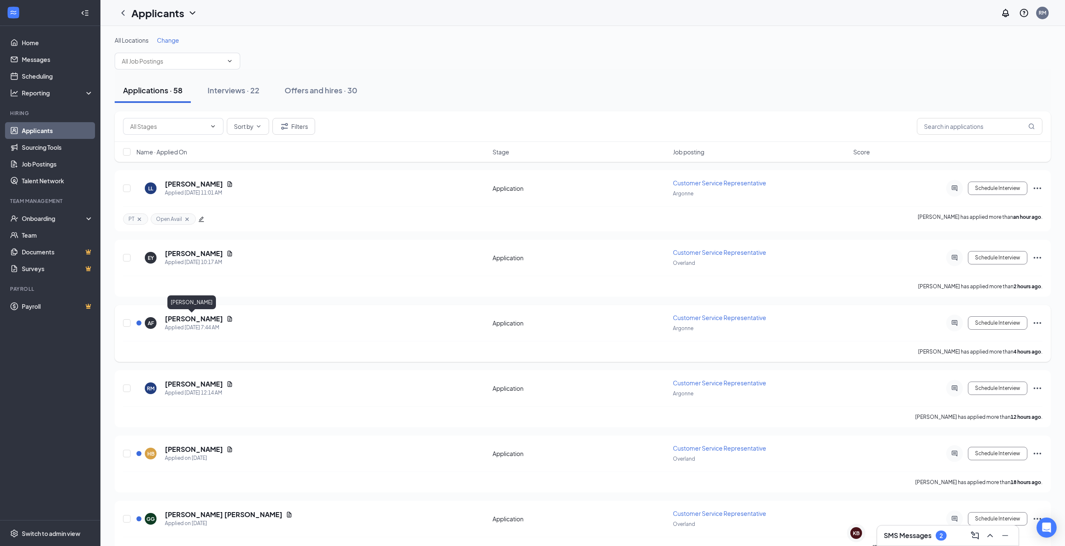
click at [185, 319] on h5 "[PERSON_NAME]" at bounding box center [194, 318] width 58 height 9
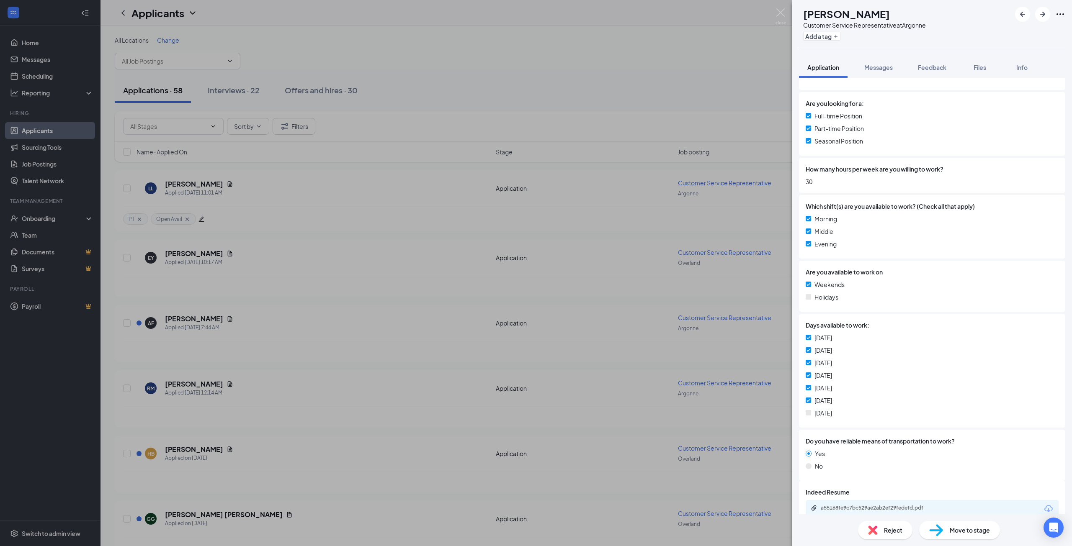
scroll to position [512, 0]
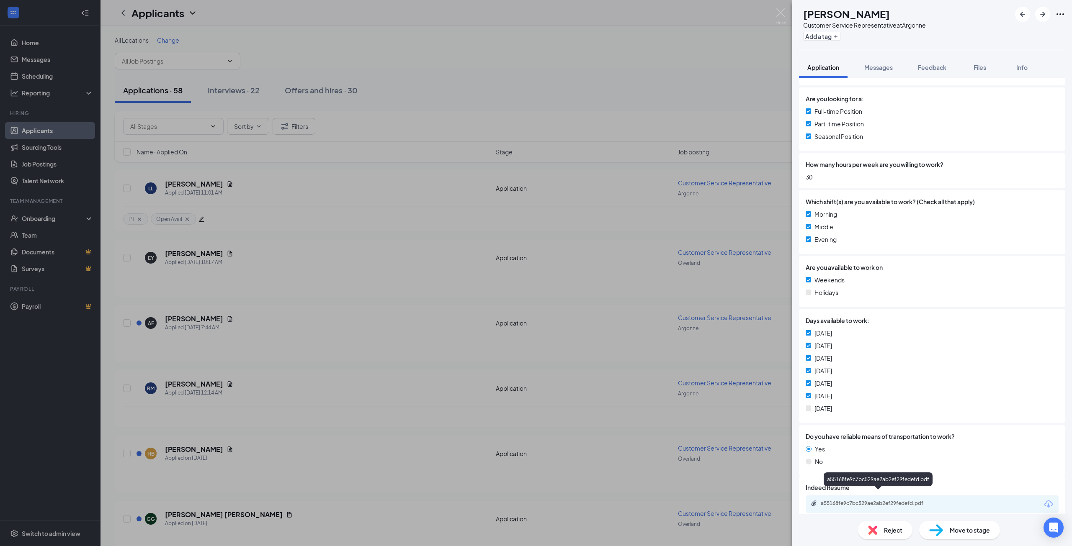
click at [874, 500] on div "a55168fe9c7bc529ae2ab2ef29fedefd.pdf" at bounding box center [878, 503] width 117 height 7
click at [883, 72] on button "Messages" at bounding box center [878, 67] width 45 height 21
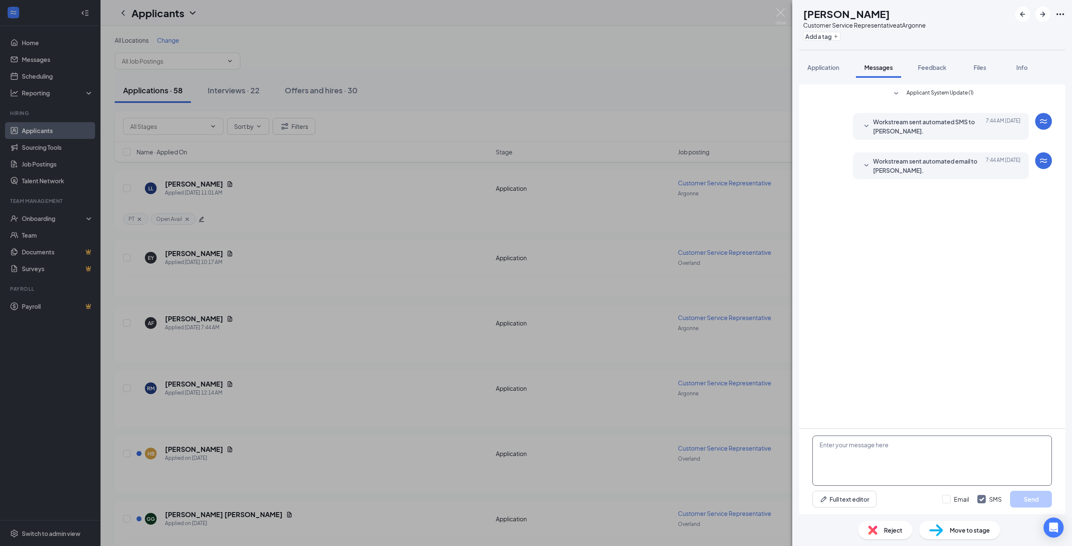
click at [841, 447] on textarea at bounding box center [931, 461] width 239 height 50
paste textarea "Hey [PERSON_NAME], we are no longer hiring at our location on [GEOGRAPHIC_DATA]…"
click at [843, 447] on textarea "Hey [PERSON_NAME], we are no longer hiring at our location on [GEOGRAPHIC_DATA]…" at bounding box center [931, 461] width 239 height 50
click at [958, 462] on textarea "Hey [PERSON_NAME], we are no longer hiring at our location on [GEOGRAPHIC_DATA]…" at bounding box center [931, 461] width 239 height 50
click at [919, 505] on div "Full text editor Email SMS Send" at bounding box center [931, 499] width 239 height 17
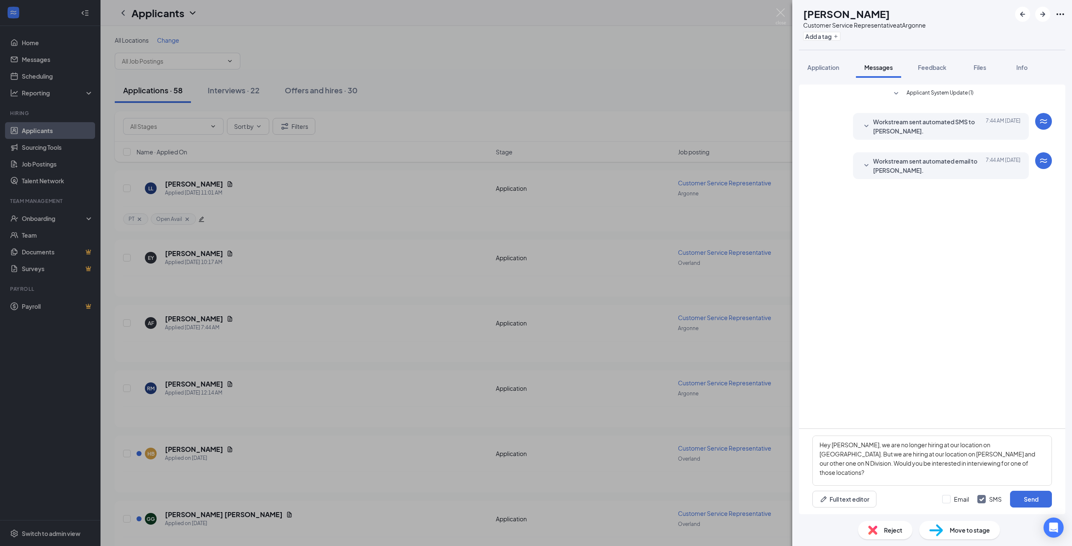
click at [909, 501] on div "Full text editor Email SMS Send" at bounding box center [931, 499] width 239 height 17
click at [904, 498] on div "Full text editor Email SMS Send" at bounding box center [931, 499] width 239 height 17
click at [932, 465] on textarea "Hey [PERSON_NAME], we are no longer hiring at our location on [GEOGRAPHIC_DATA]…" at bounding box center [931, 461] width 239 height 50
click at [931, 465] on textarea "Hey [PERSON_NAME], we are no longer hiring at our location on [GEOGRAPHIC_DATA]…" at bounding box center [931, 461] width 239 height 50
click at [1002, 457] on textarea "Hey [PERSON_NAME], we are no longer hiring at our location on [GEOGRAPHIC_DATA]…" at bounding box center [931, 461] width 239 height 50
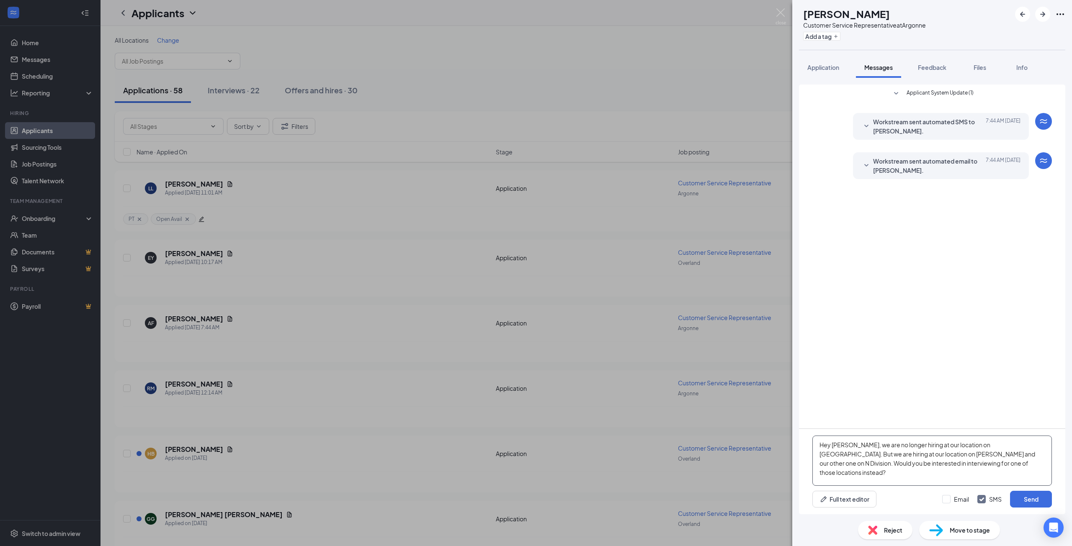
click at [1002, 457] on textarea "Hey [PERSON_NAME], we are no longer hiring at our location on [GEOGRAPHIC_DATA]…" at bounding box center [931, 461] width 239 height 50
type textarea "Hey [PERSON_NAME], we are no longer hiring at our location on [GEOGRAPHIC_DATA]…"
click at [919, 501] on div "Full text editor Email SMS Send" at bounding box center [931, 499] width 239 height 17
click at [1029, 502] on button "Send" at bounding box center [1031, 499] width 42 height 17
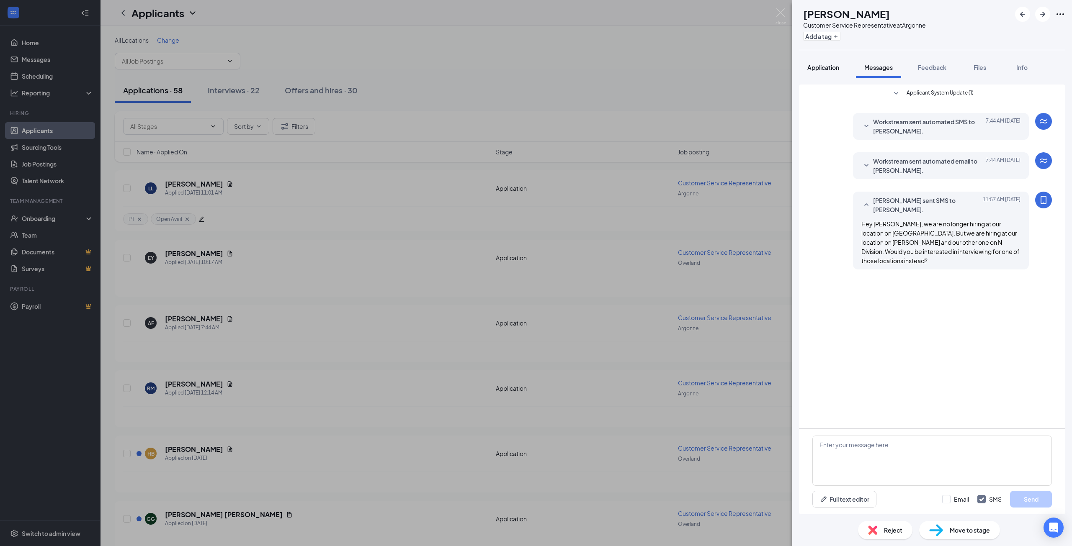
click at [825, 67] on span "Application" at bounding box center [823, 68] width 32 height 8
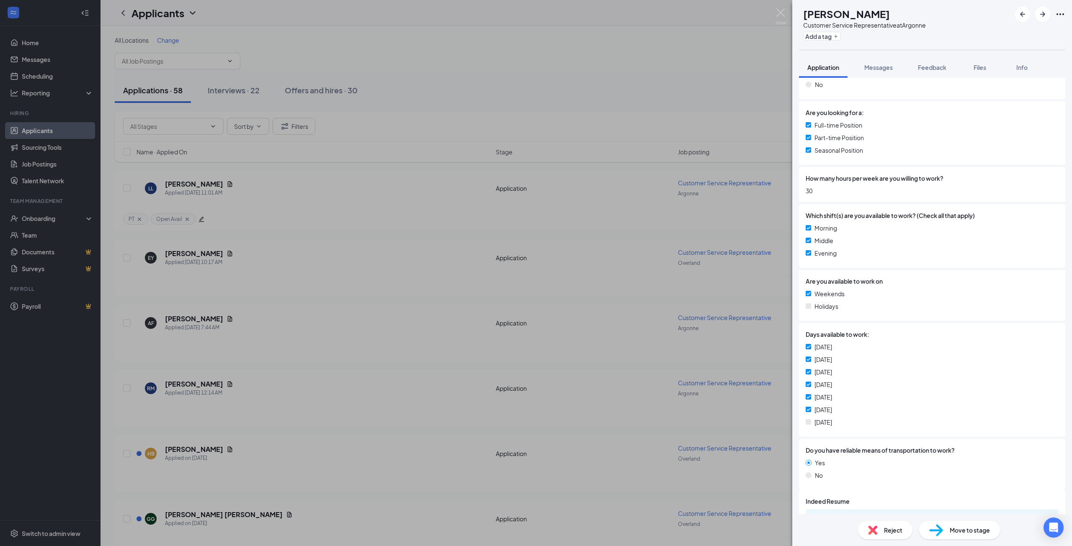
scroll to position [508, 0]
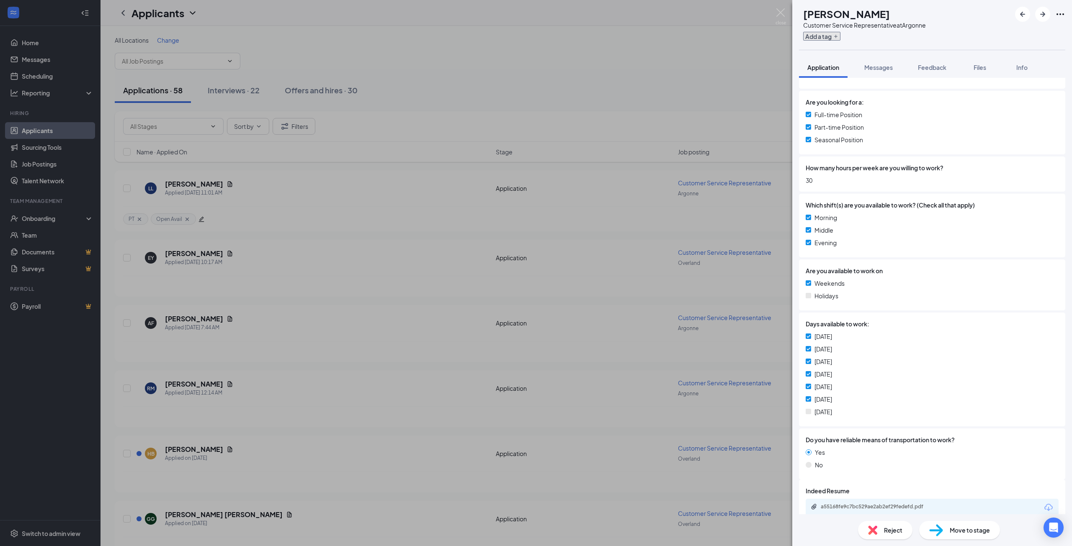
click at [840, 36] on button "Add a tag" at bounding box center [821, 36] width 37 height 9
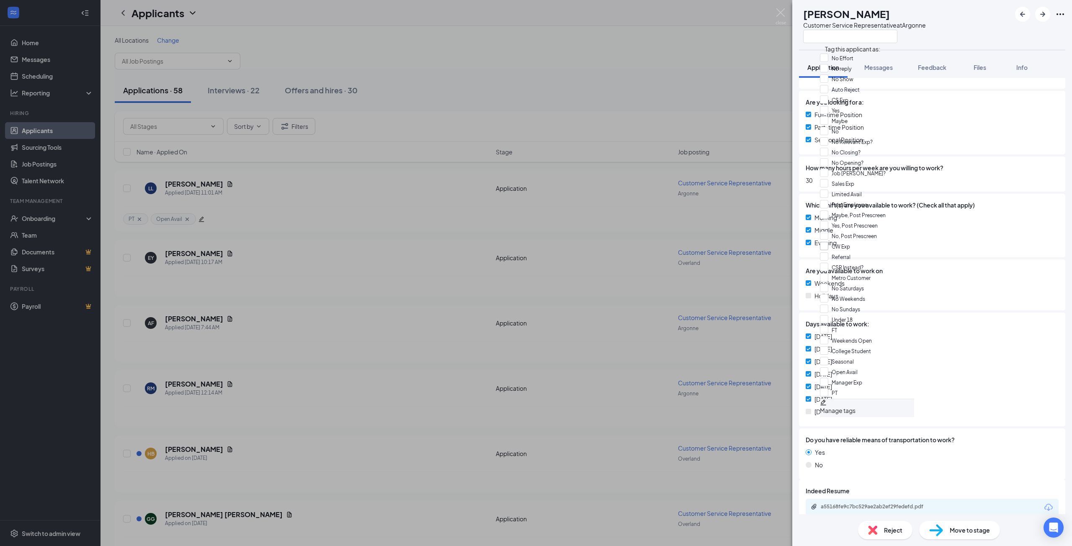
scroll to position [344, 0]
click at [828, 388] on input "PT" at bounding box center [829, 392] width 18 height 9
checkbox input "true"
click at [828, 284] on input "No Saturdays" at bounding box center [842, 288] width 44 height 9
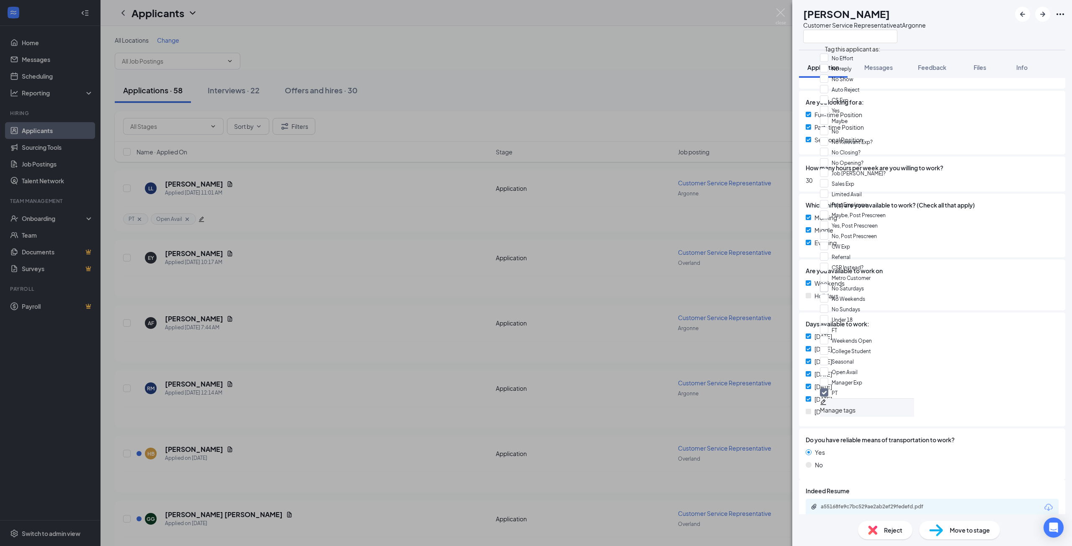
checkbox input "true"
click at [829, 325] on input "FT" at bounding box center [828, 329] width 17 height 9
checkbox input "true"
click at [949, 266] on div at bounding box center [970, 270] width 176 height 9
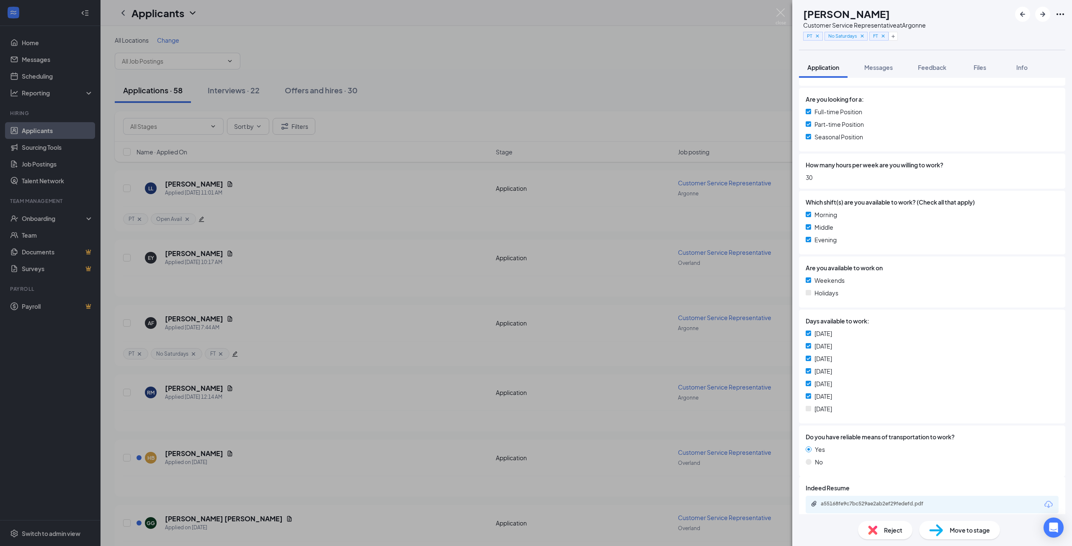
scroll to position [512, 0]
click at [1041, 15] on icon "ArrowRight" at bounding box center [1042, 14] width 10 height 10
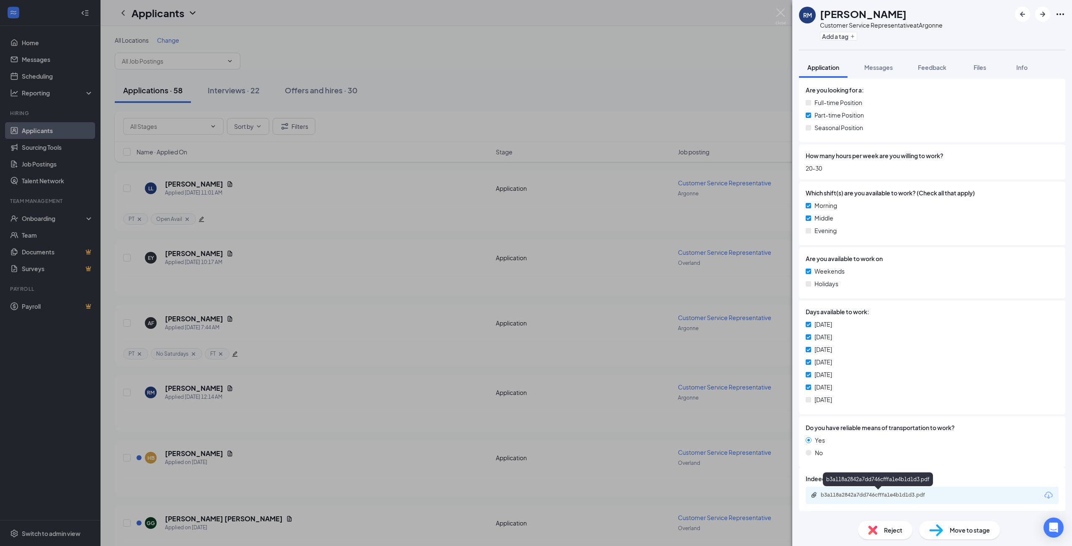
click at [874, 495] on div "b3a118a2842a7dd746cfffa1e4b1d1d3.pdf" at bounding box center [878, 495] width 117 height 7
click at [880, 64] on span "Messages" at bounding box center [878, 68] width 28 height 8
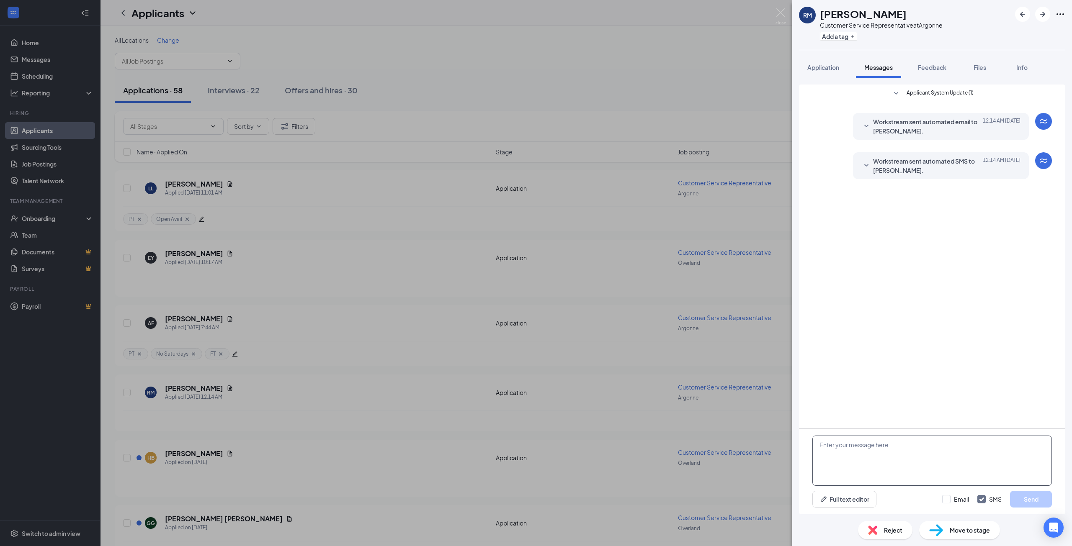
click at [892, 454] on textarea at bounding box center [931, 461] width 239 height 50
paste textarea "Hey [PERSON_NAME], we are no longer hiring at our location on [GEOGRAPHIC_DATA]…"
click at [848, 445] on textarea "Hey [PERSON_NAME], we are no longer hiring at our location on [GEOGRAPHIC_DATA]…" at bounding box center [931, 461] width 239 height 50
click at [975, 462] on textarea "Hey Rashad, we are no longer hiring at our location on [GEOGRAPHIC_DATA]. But w…" at bounding box center [931, 461] width 239 height 50
type textarea "Hey Rashad, we are no longer hiring at our location on [GEOGRAPHIC_DATA]. But w…"
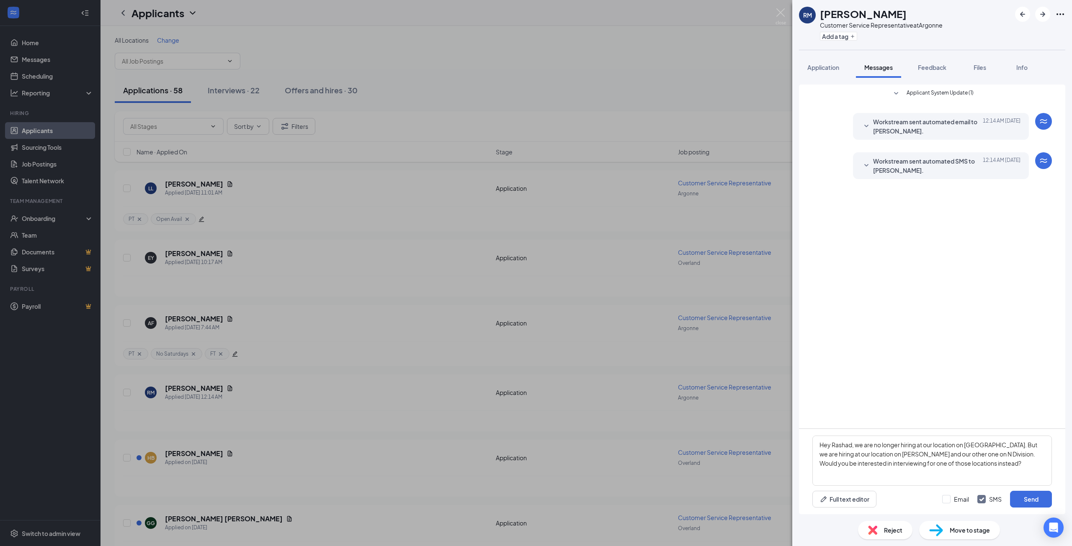
click at [915, 501] on div "Full text editor Email SMS Send" at bounding box center [931, 499] width 239 height 17
click at [1028, 498] on button "Send" at bounding box center [1031, 499] width 42 height 17
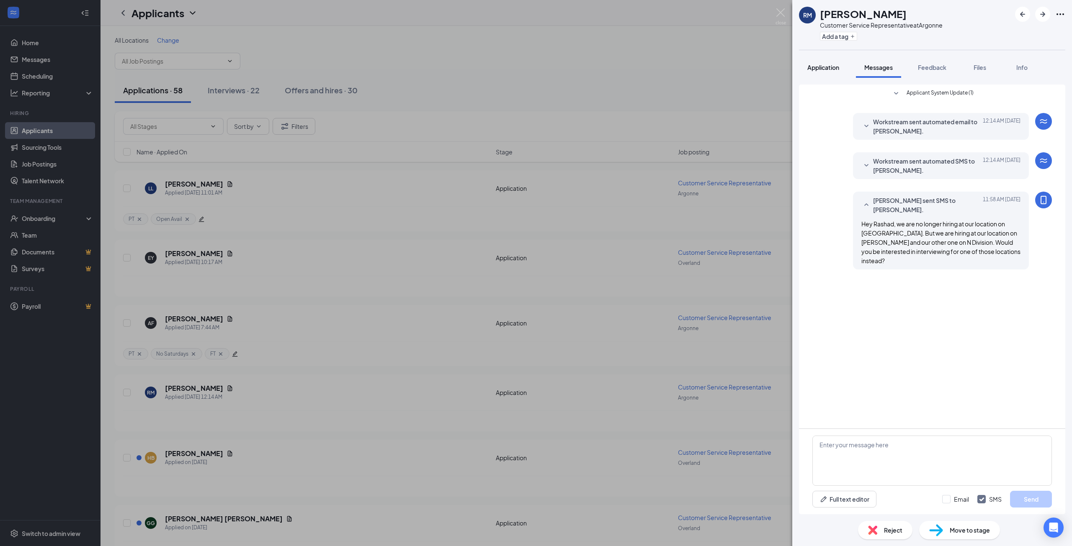
click at [823, 65] on span "Application" at bounding box center [823, 68] width 32 height 8
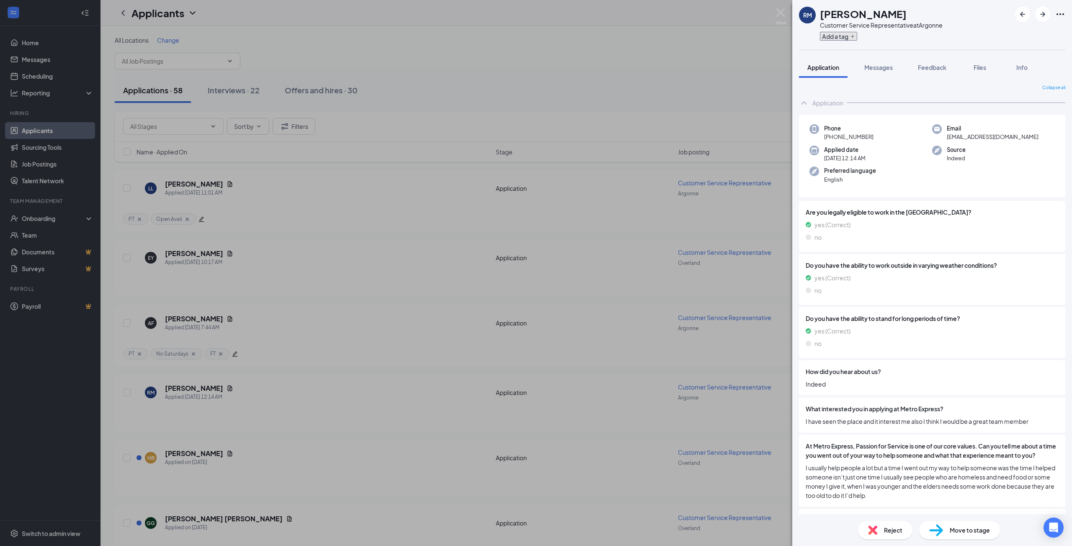
click at [835, 36] on button "Add a tag" at bounding box center [838, 36] width 37 height 9
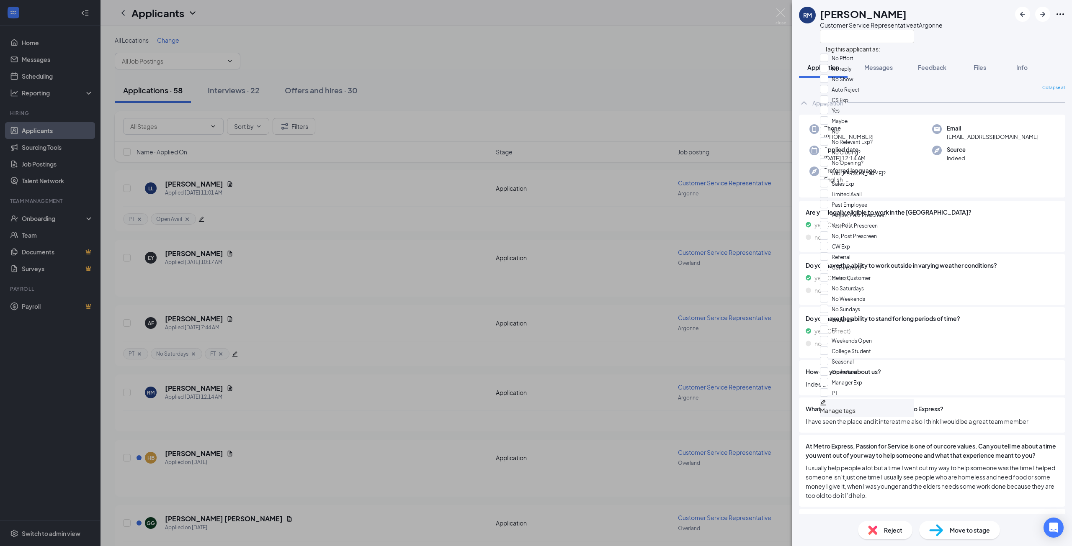
scroll to position [344, 0]
click at [830, 388] on input "PT" at bounding box center [829, 392] width 18 height 9
checkbox input "true"
click at [738, 101] on div "RM [PERSON_NAME] Customer Service Representative at [GEOGRAPHIC_DATA] Applicati…" at bounding box center [536, 273] width 1072 height 546
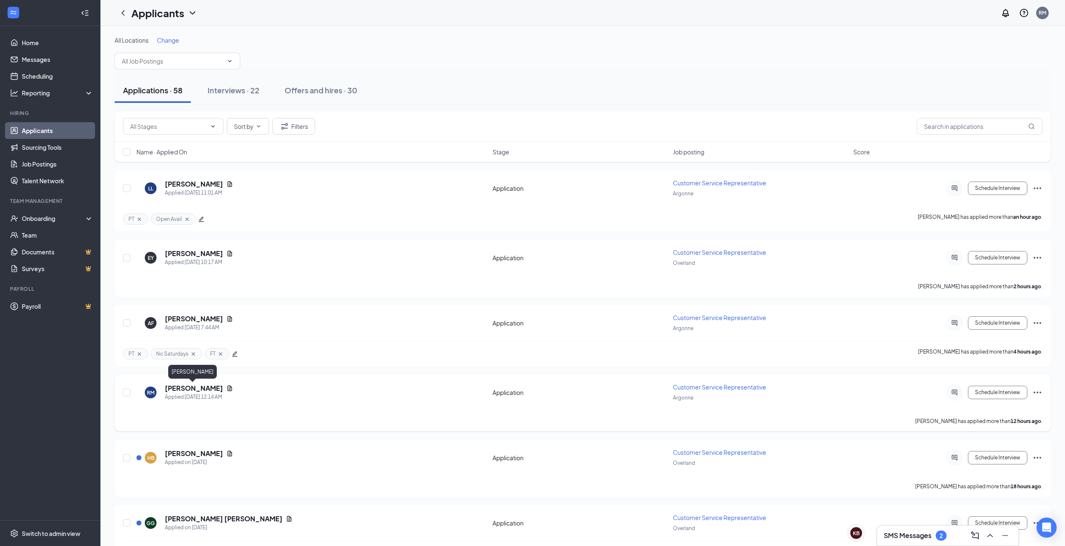
click at [203, 389] on h5 "[PERSON_NAME]" at bounding box center [194, 388] width 58 height 9
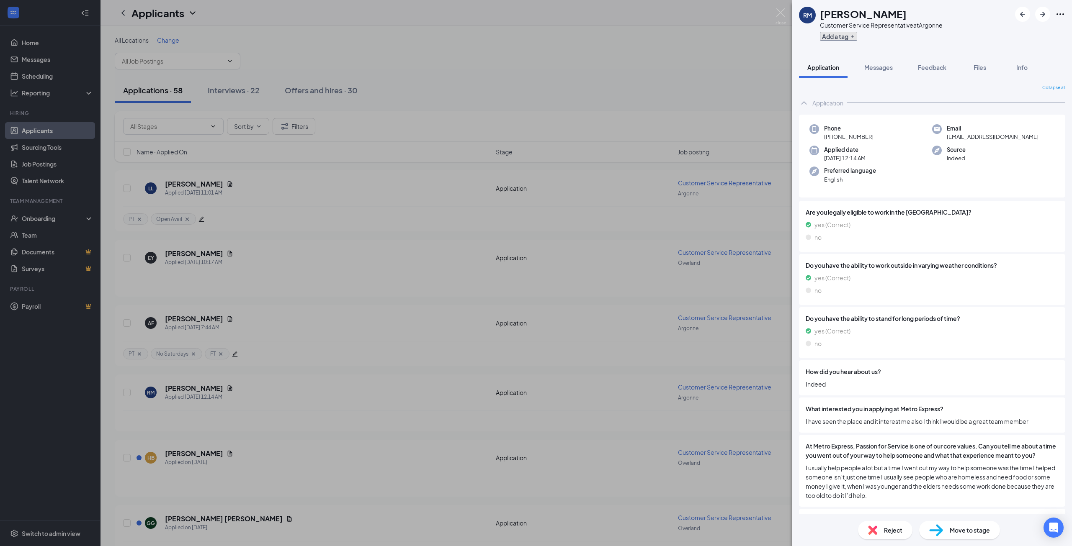
click at [852, 36] on icon "Plus" at bounding box center [852, 36] width 3 height 3
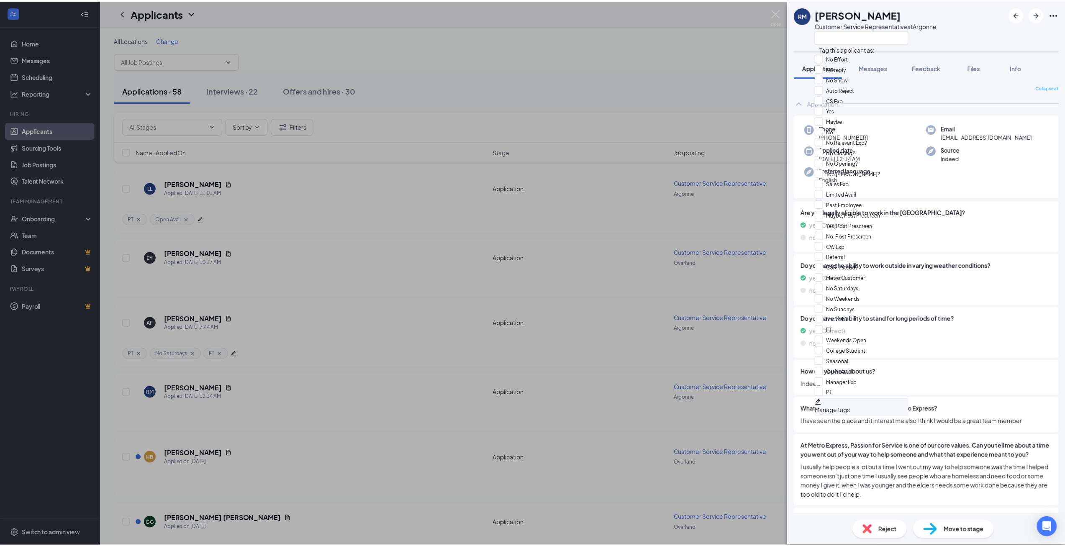
scroll to position [344, 0]
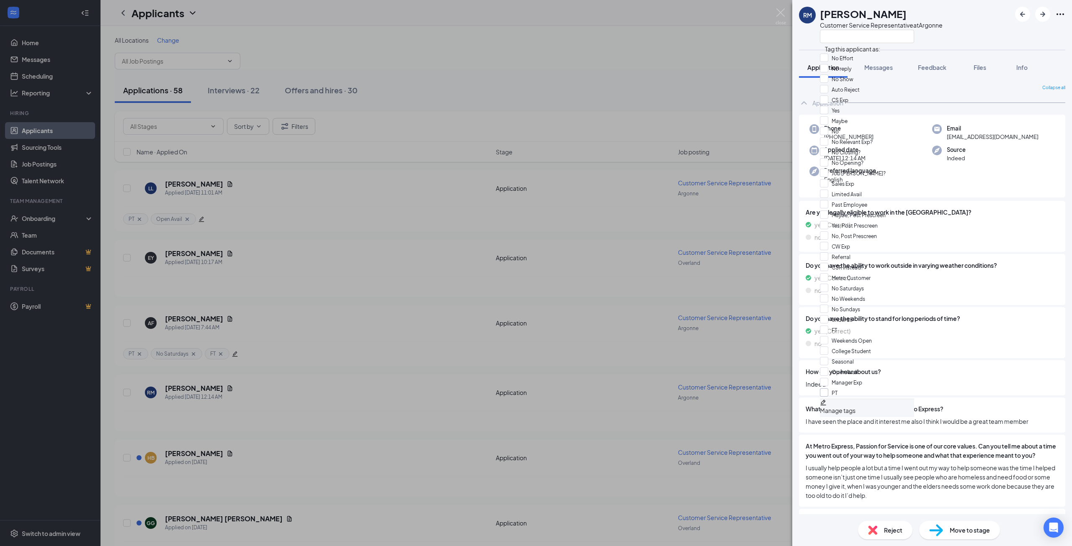
click at [830, 388] on input "PT" at bounding box center [829, 392] width 18 height 9
checkbox input "true"
click at [982, 18] on div "RM [PERSON_NAME] Customer Service Representative at [GEOGRAPHIC_DATA]" at bounding box center [932, 25] width 280 height 50
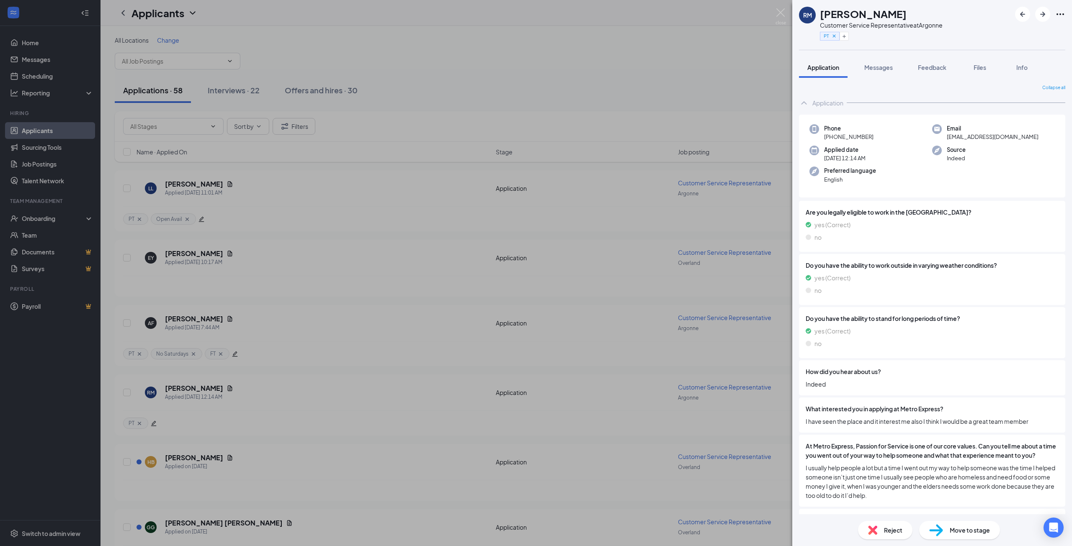
click at [620, 91] on div "RM [PERSON_NAME] Customer Service Representative at Argonne PT Application Mess…" at bounding box center [536, 273] width 1072 height 546
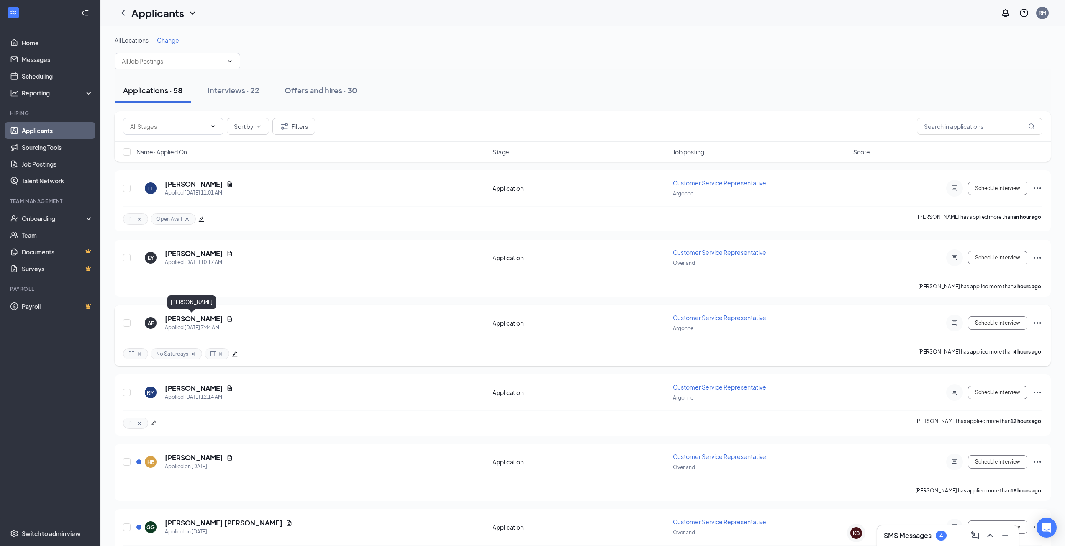
click at [183, 318] on h5 "[PERSON_NAME]" at bounding box center [194, 318] width 58 height 9
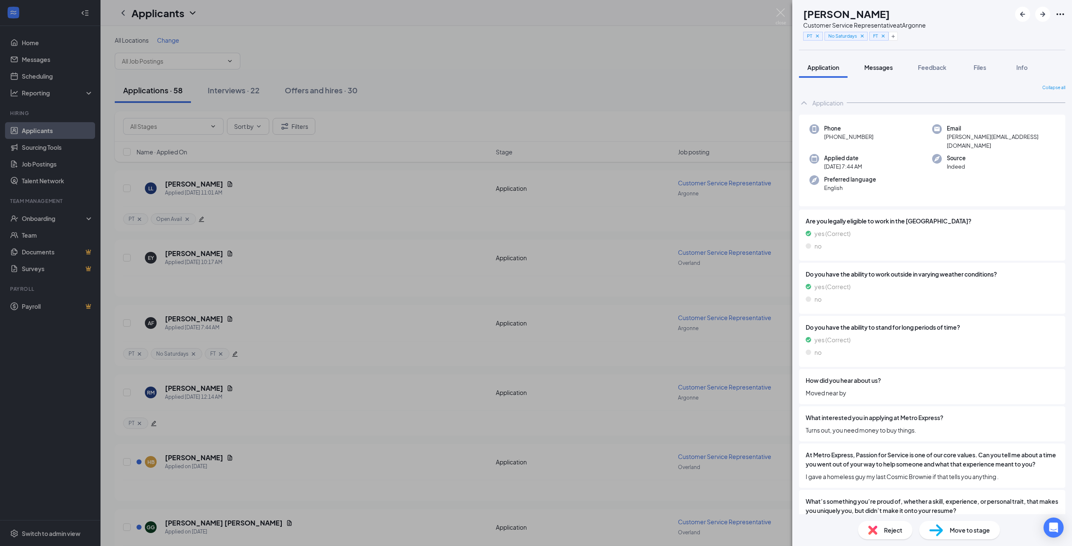
click at [881, 75] on button "Messages" at bounding box center [878, 67] width 45 height 21
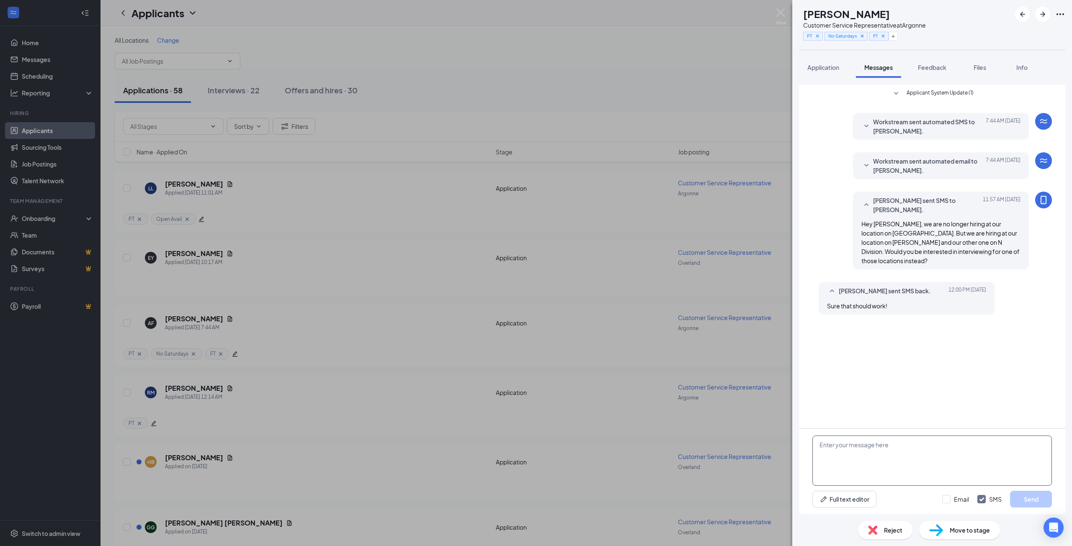
click at [877, 446] on textarea at bounding box center [931, 461] width 239 height 50
click at [836, 446] on textarea "Great, I'll text you a link to schedule a time." at bounding box center [931, 461] width 239 height 50
click at [944, 445] on textarea "Great! I'll text you a link to schedule a time." at bounding box center [931, 461] width 239 height 50
type textarea "Great! I'll text you a link to schedule a time."
click at [911, 505] on div "Full text editor Email SMS Send" at bounding box center [931, 499] width 239 height 17
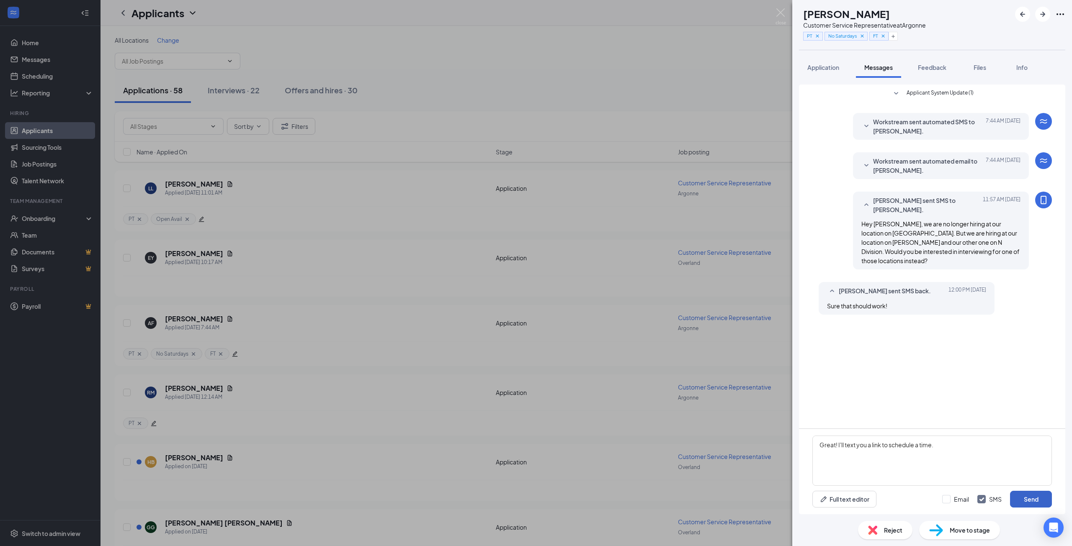
click at [1040, 499] on button "Send" at bounding box center [1031, 499] width 42 height 17
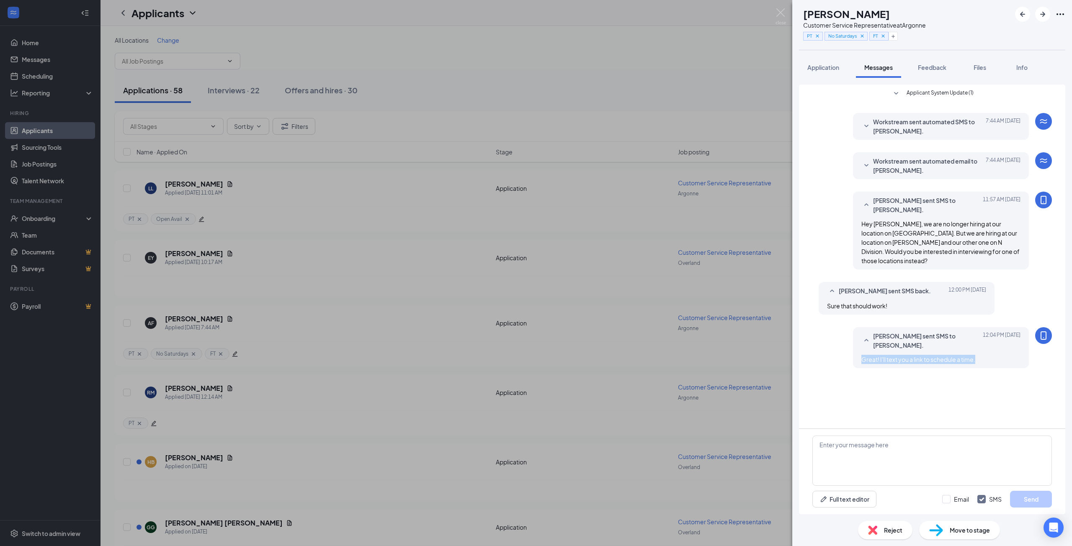
drag, startPoint x: 861, startPoint y: 334, endPoint x: 972, endPoint y: 337, distance: 111.4
click at [982, 338] on div "[PERSON_NAME] sent SMS to [PERSON_NAME]. [DATE] 12:04 PM Great! I'll text you a…" at bounding box center [941, 347] width 176 height 41
copy span "Great! I'll text you a link to schedule a time."
click at [836, 346] on div "[PERSON_NAME] sent SMS to [PERSON_NAME]. [DATE] 12:04 PM Great! I'll text you a…" at bounding box center [931, 349] width 239 height 45
click at [530, 68] on div "AF [PERSON_NAME] Customer Service Representative at Argonne PT No Saturdays FT …" at bounding box center [536, 273] width 1072 height 546
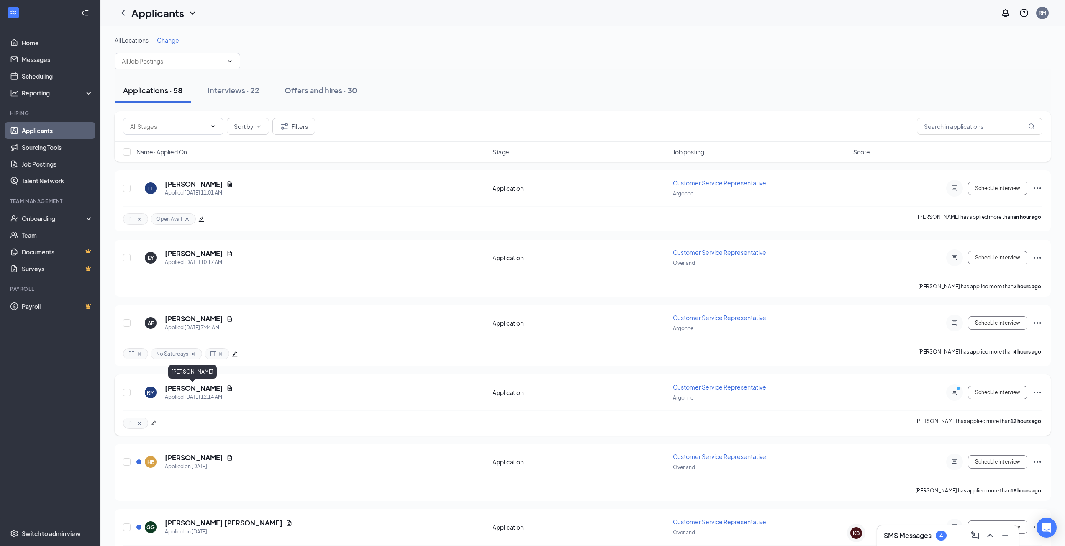
click at [184, 388] on h5 "[PERSON_NAME]" at bounding box center [194, 388] width 58 height 9
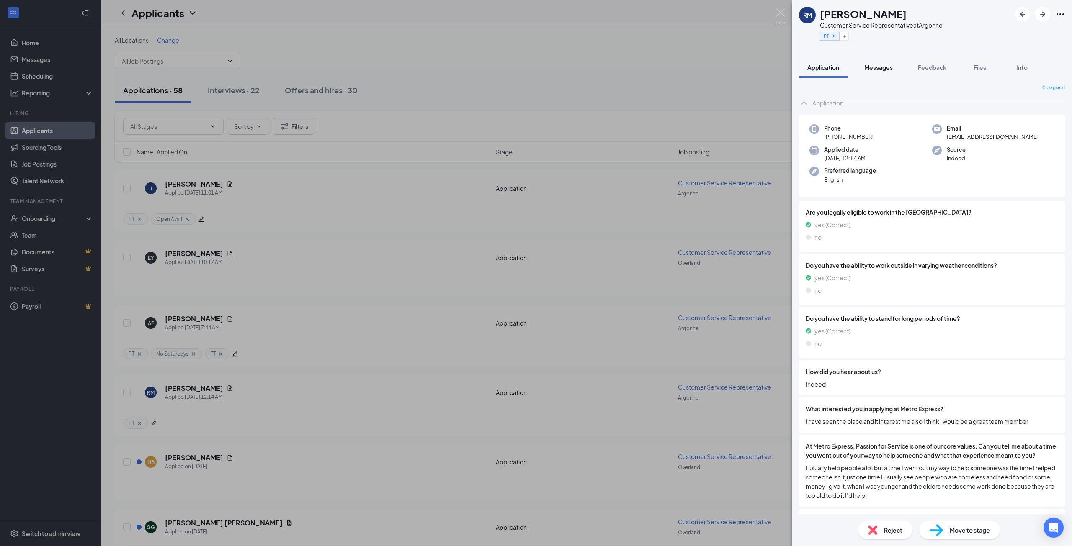
click at [888, 67] on span "Messages" at bounding box center [878, 68] width 28 height 8
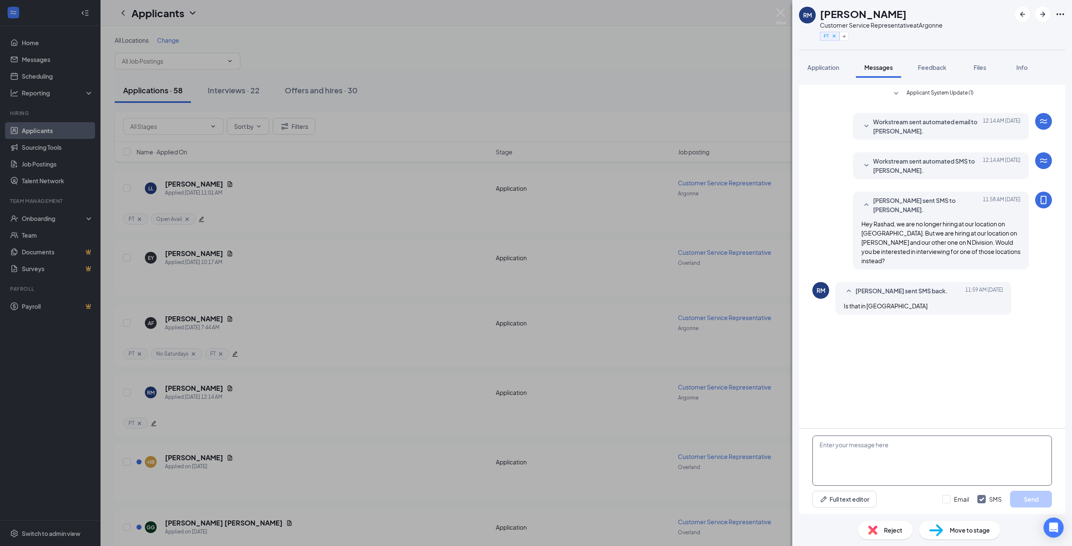
click at [866, 450] on textarea at bounding box center [931, 461] width 239 height 50
type textarea "I"
type textarea "H"
type textarea "They are in [GEOGRAPHIC_DATA], closer to downtown."
click at [906, 488] on div "They are in [GEOGRAPHIC_DATA], closer to downtown. Full text editor Email SMS S…" at bounding box center [932, 471] width 266 height 85
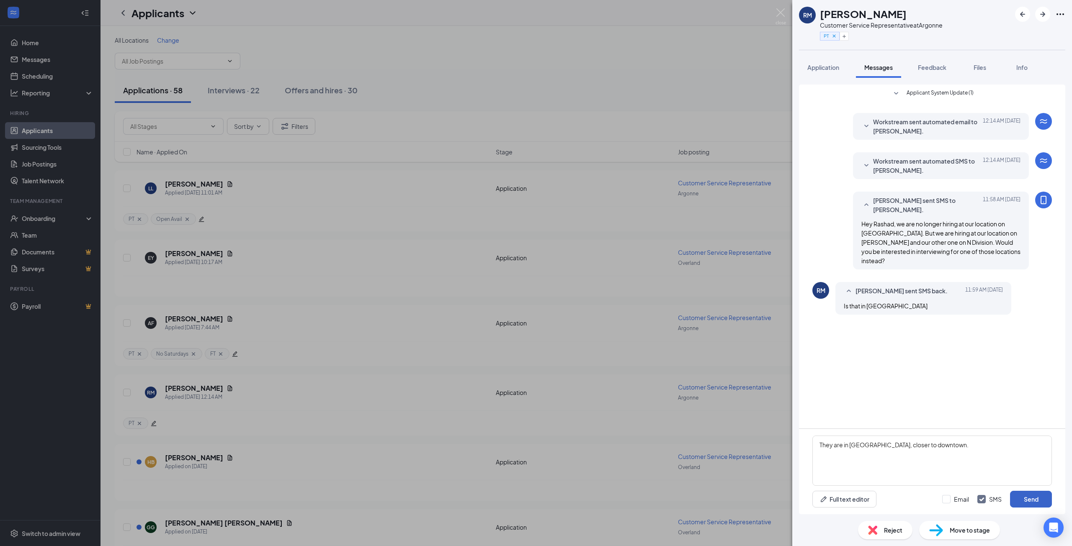
click at [1034, 501] on button "Send" at bounding box center [1031, 499] width 42 height 17
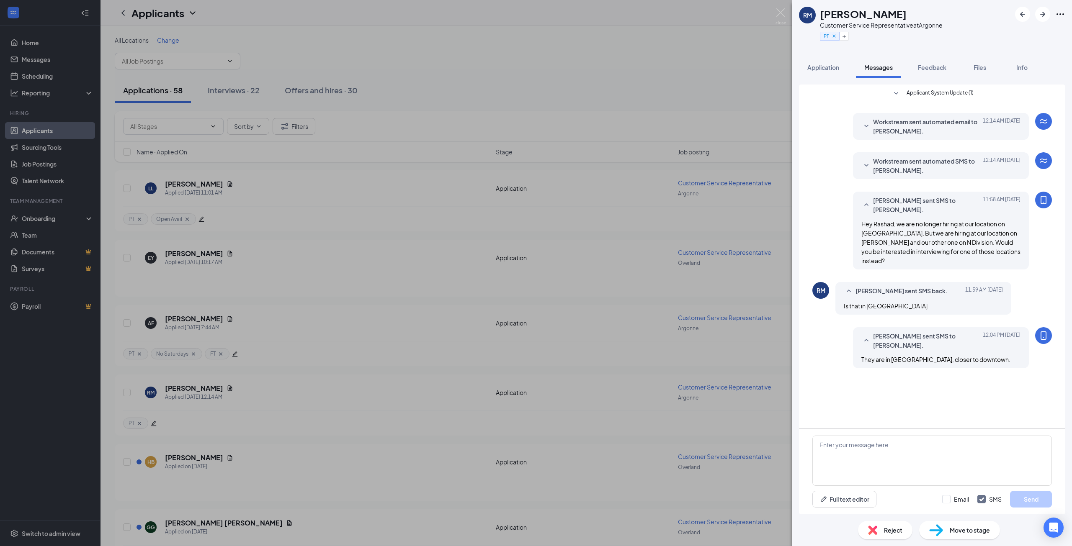
click at [412, 63] on div "RM [PERSON_NAME] Customer Service Representative at [GEOGRAPHIC_DATA] PT Applic…" at bounding box center [536, 273] width 1072 height 546
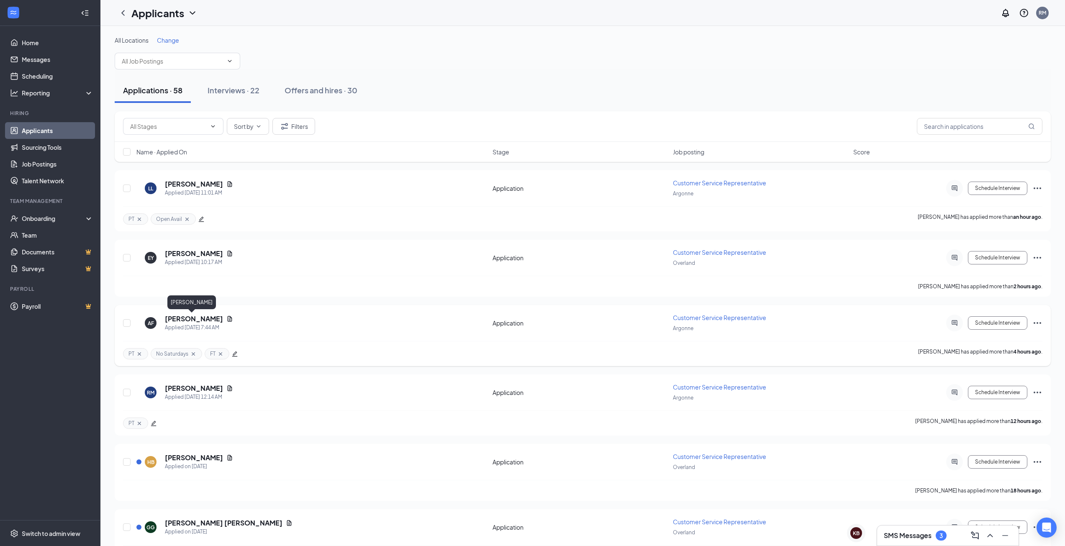
click at [189, 320] on h5 "[PERSON_NAME]" at bounding box center [194, 318] width 58 height 9
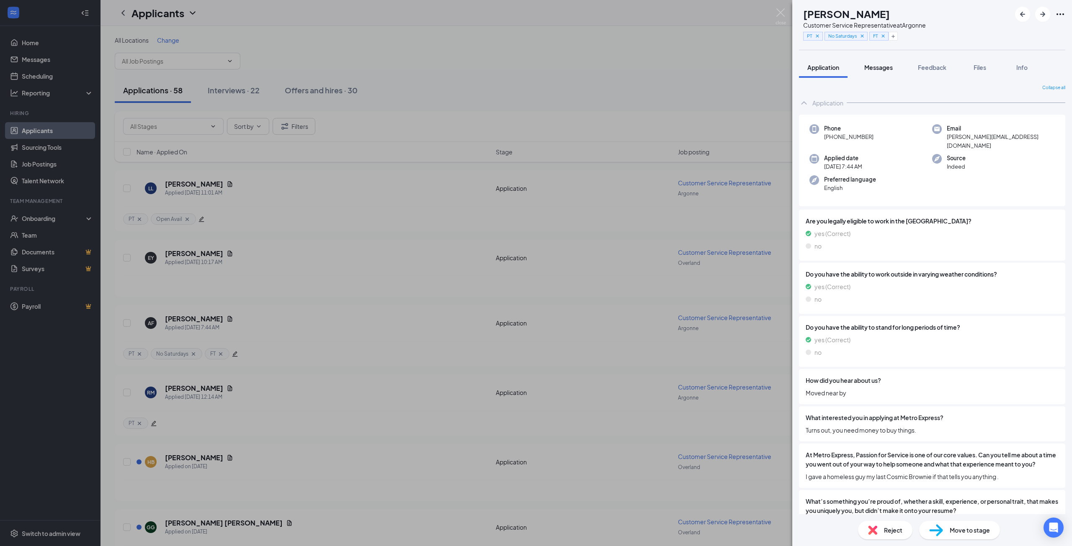
click at [864, 69] on button "Messages" at bounding box center [878, 67] width 45 height 21
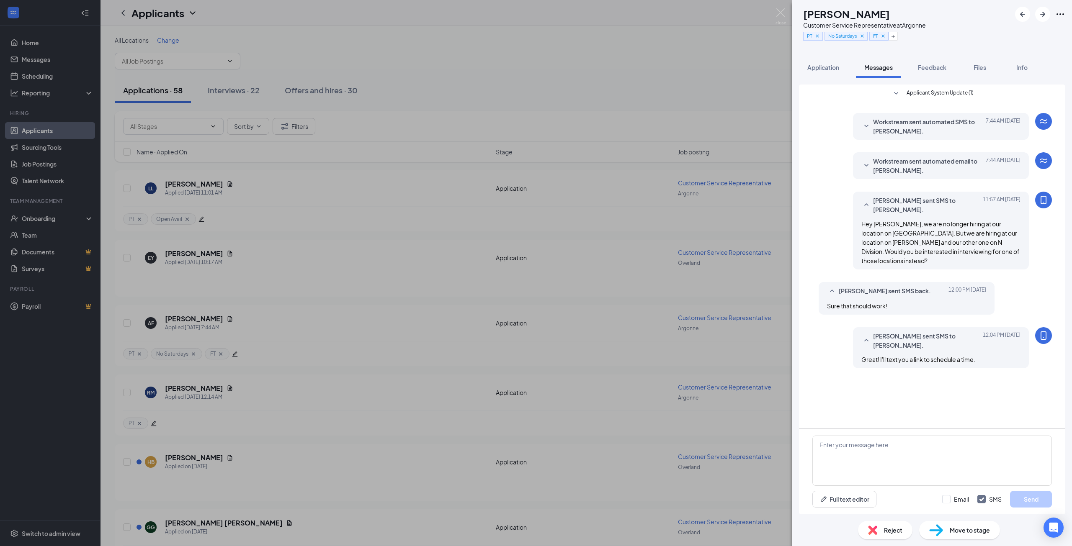
click at [955, 534] on span "Move to stage" at bounding box center [969, 530] width 40 height 9
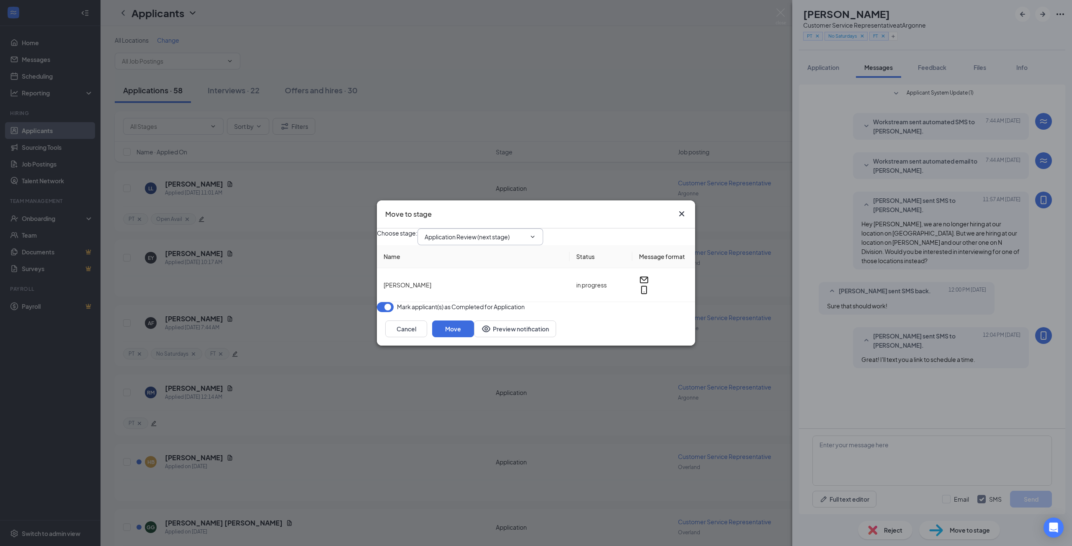
click at [500, 235] on span "Application Review (next stage)" at bounding box center [480, 237] width 126 height 17
click at [470, 232] on input "Application Review (next stage)" at bounding box center [474, 236] width 101 height 9
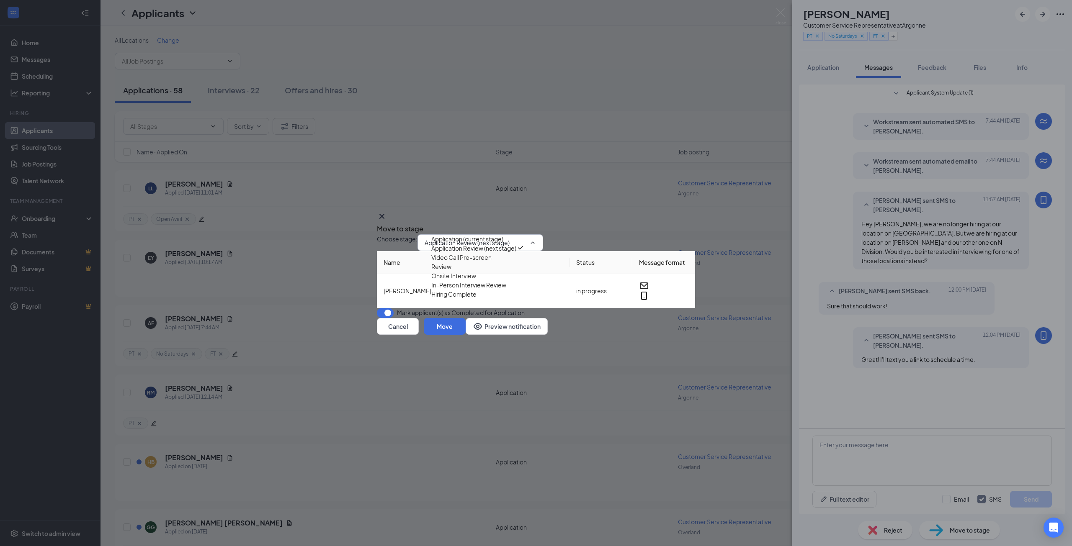
click at [472, 262] on div "Video Call Pre-screen" at bounding box center [481, 257] width 101 height 9
type input "Video Call Pre-screen"
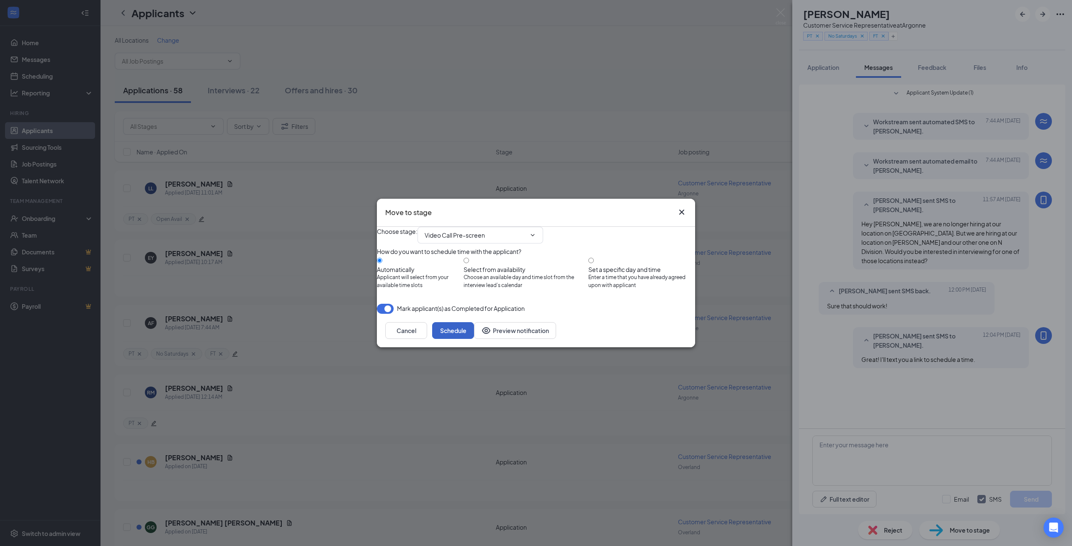
click at [474, 339] on button "Schedule" at bounding box center [453, 330] width 42 height 17
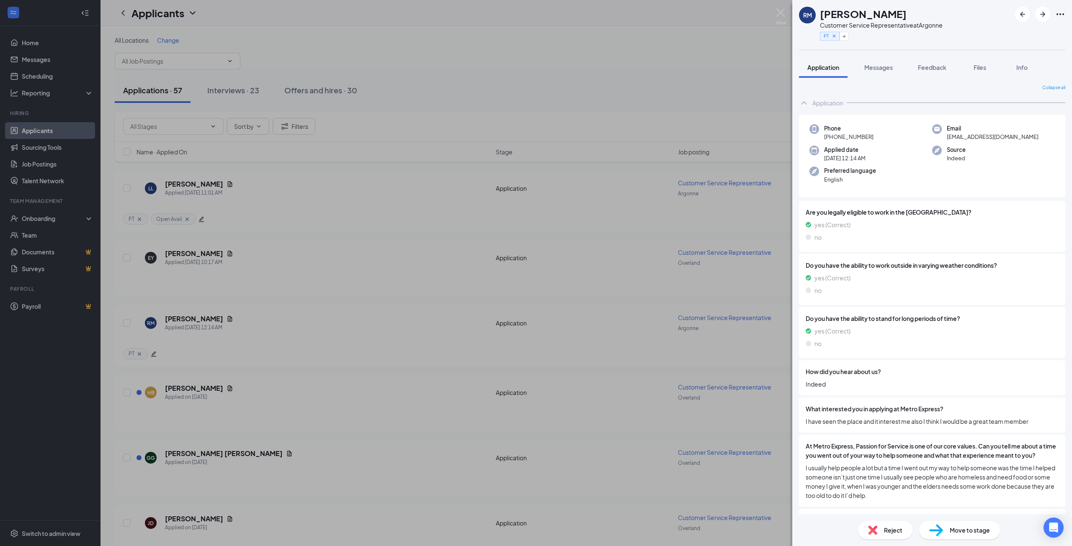
click at [445, 99] on div "RM [PERSON_NAME] Customer Service Representative at Argonne PT Application Mess…" at bounding box center [536, 273] width 1072 height 546
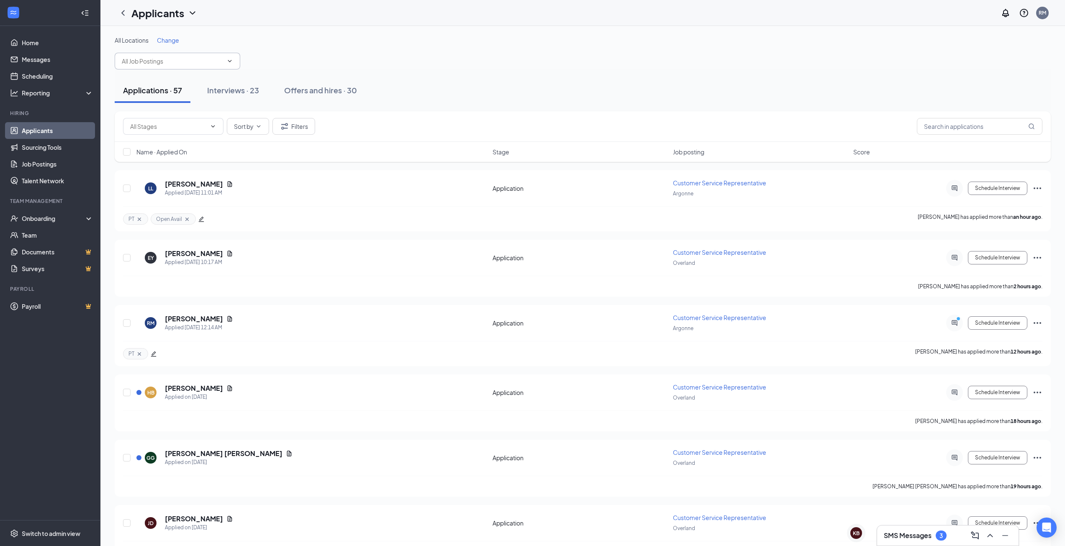
click at [167, 59] on input "text" at bounding box center [172, 61] width 101 height 9
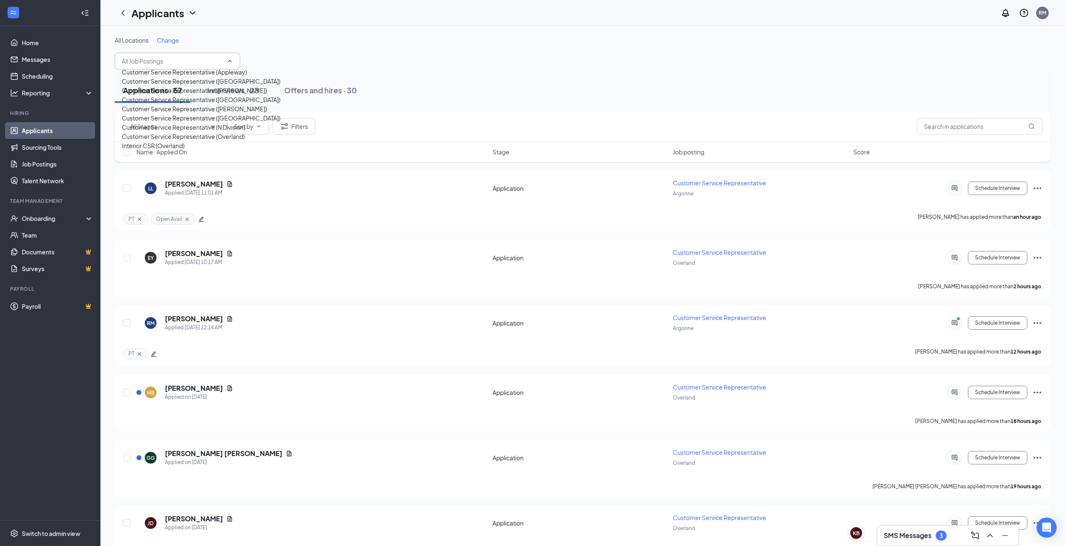
scroll to position [121, 0]
click at [162, 141] on div "Customer Service Representative (Overland)" at bounding box center [183, 136] width 123 height 9
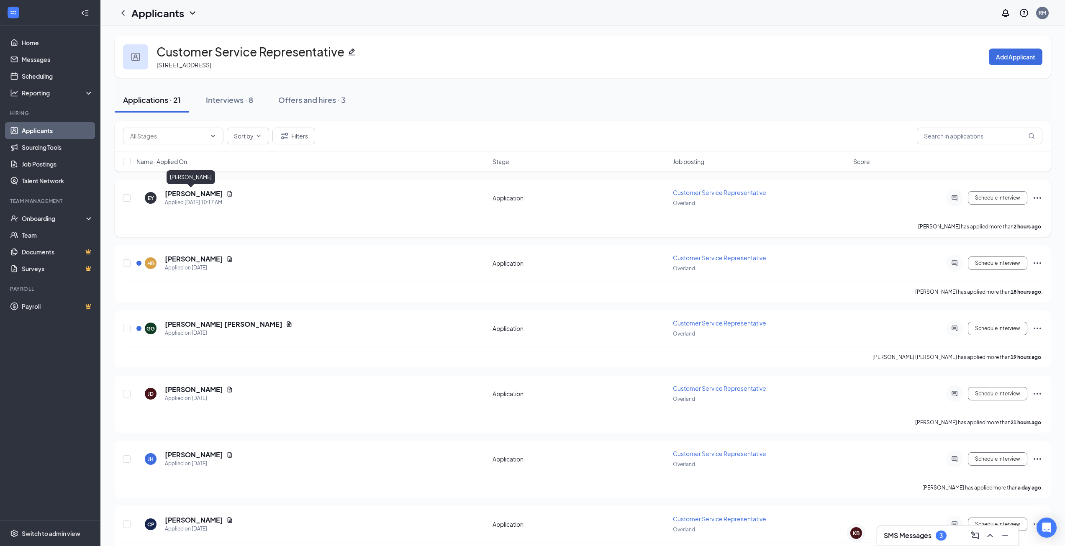
click at [191, 193] on h5 "[PERSON_NAME]" at bounding box center [194, 193] width 58 height 9
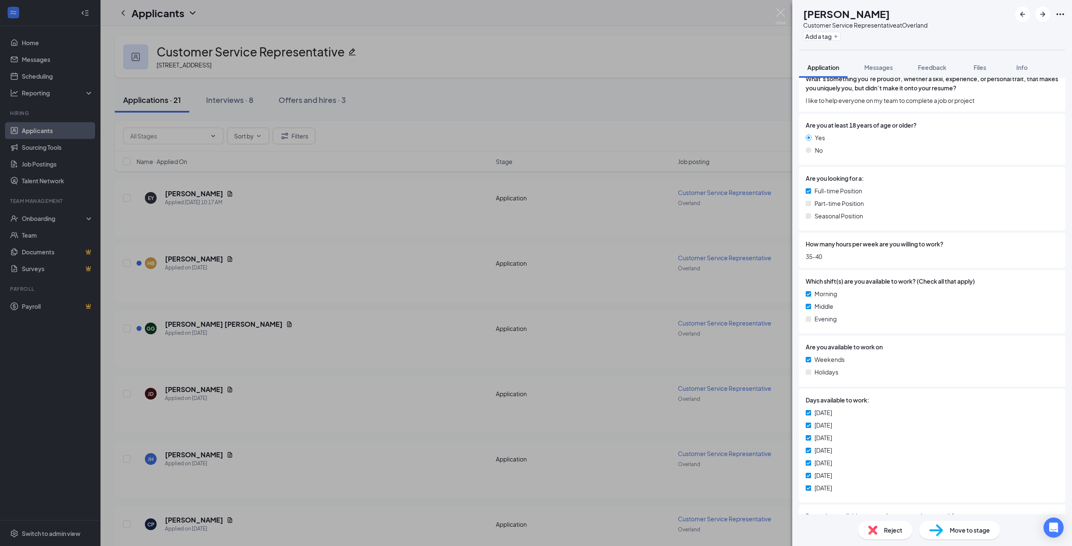
scroll to position [502, 0]
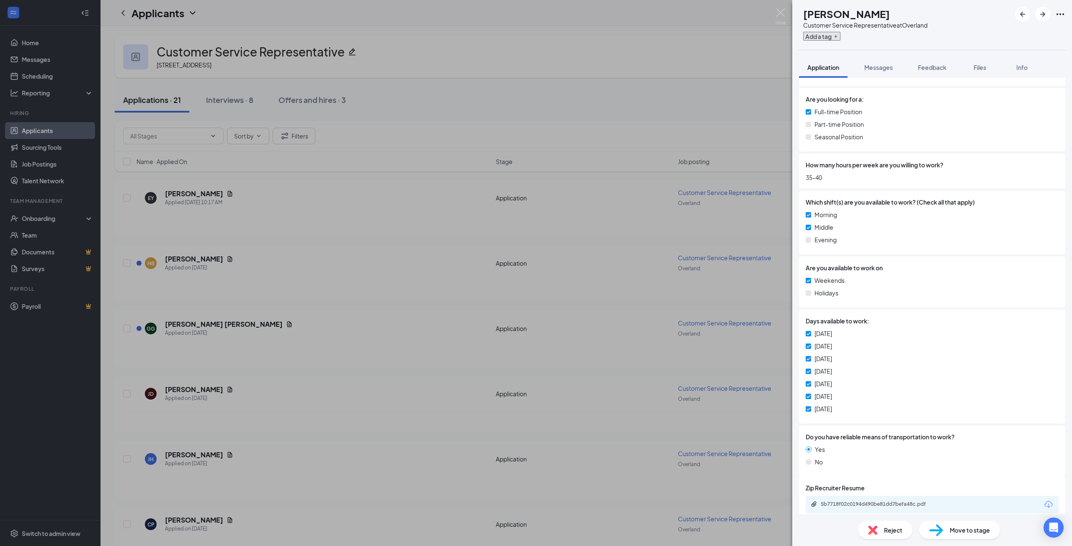
click at [838, 37] on button "Add a tag" at bounding box center [821, 36] width 37 height 9
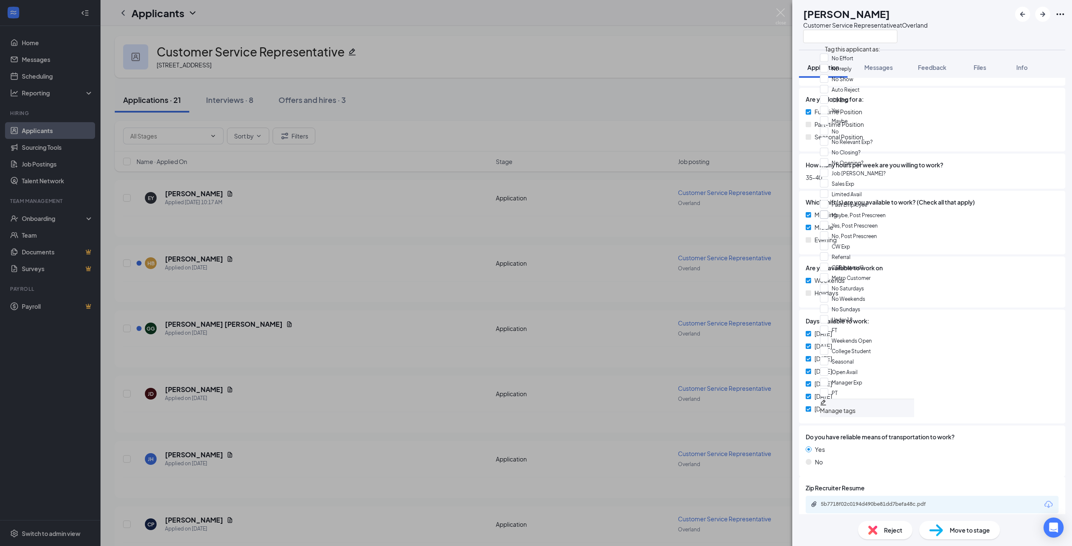
scroll to position [344, 0]
click at [830, 326] on input "FT" at bounding box center [828, 330] width 17 height 9
checkbox input "true"
click at [828, 367] on input "Open Avail" at bounding box center [839, 371] width 38 height 9
checkbox input "true"
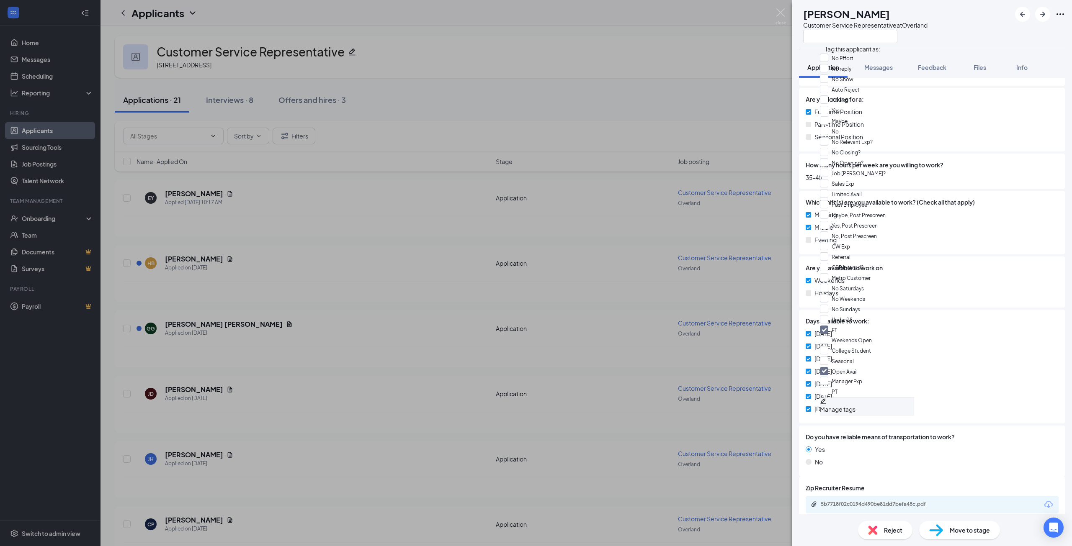
click at [897, 325] on div at bounding box center [963, 320] width 189 height 9
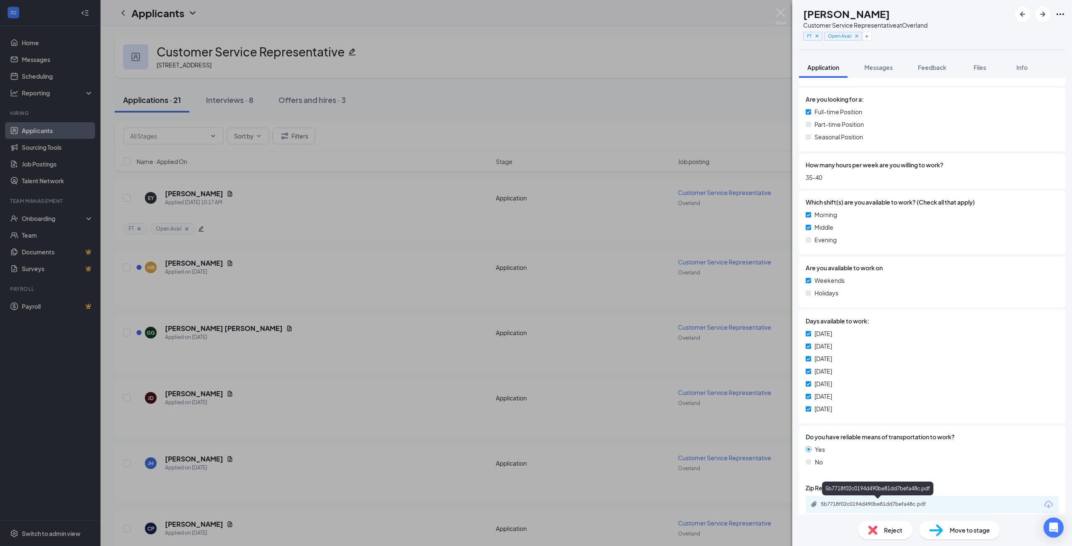
click at [900, 508] on div "5b7718f02c0194d490be81dd7befa48c.pdf" at bounding box center [878, 505] width 136 height 8
click at [869, 35] on icon "Plus" at bounding box center [866, 36] width 5 height 5
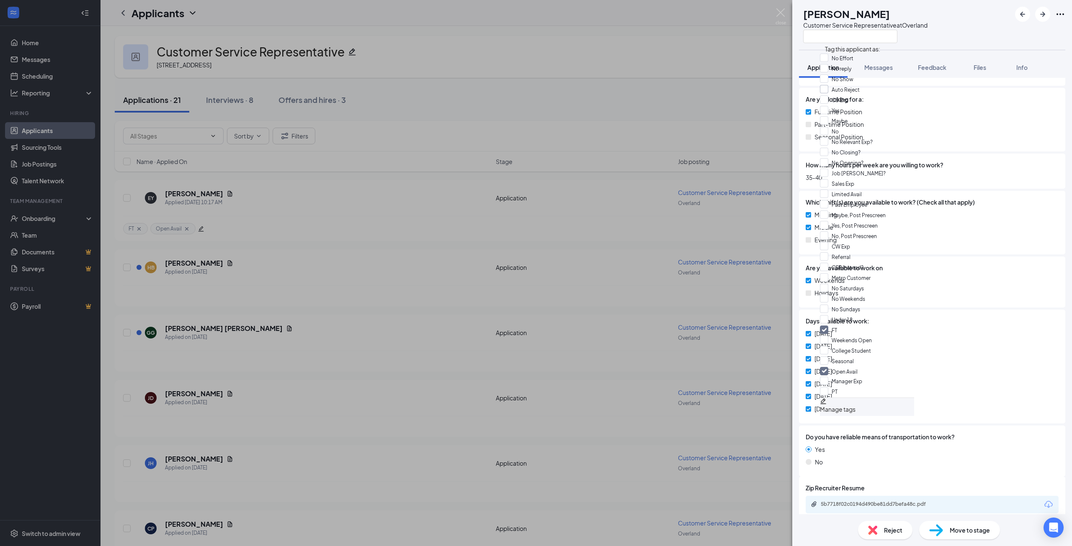
scroll to position [42, 0]
click at [828, 116] on input "Maybe" at bounding box center [834, 120] width 28 height 9
checkbox input "true"
click at [924, 277] on div "Weekends" at bounding box center [931, 280] width 253 height 9
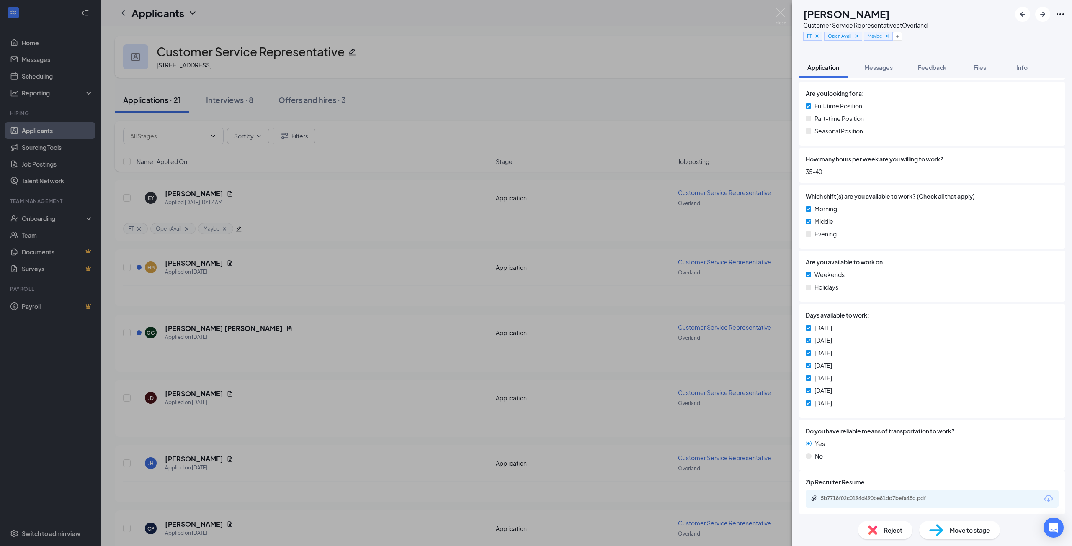
scroll to position [512, 0]
drag, startPoint x: 892, startPoint y: 497, endPoint x: 867, endPoint y: 469, distance: 37.4
click at [892, 497] on div "5b7718f02c0194d490be81dd7befa48c.pdf" at bounding box center [878, 495] width 117 height 7
click at [1039, 17] on icon "ArrowRight" at bounding box center [1042, 14] width 10 height 10
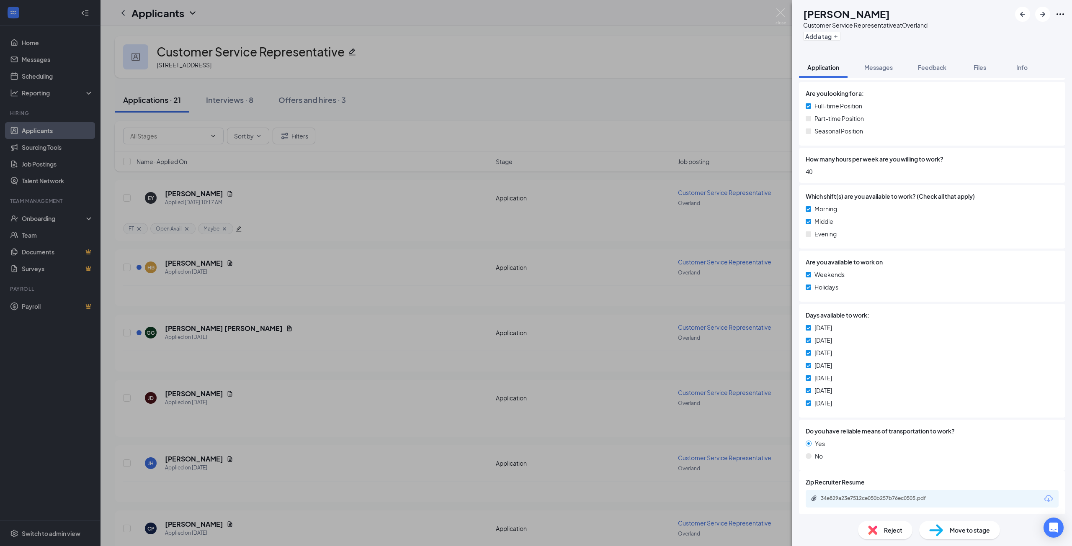
scroll to position [512, 0]
drag, startPoint x: 840, startPoint y: 36, endPoint x: 833, endPoint y: 99, distance: 63.6
click at [840, 36] on button "Add a tag" at bounding box center [821, 36] width 37 height 9
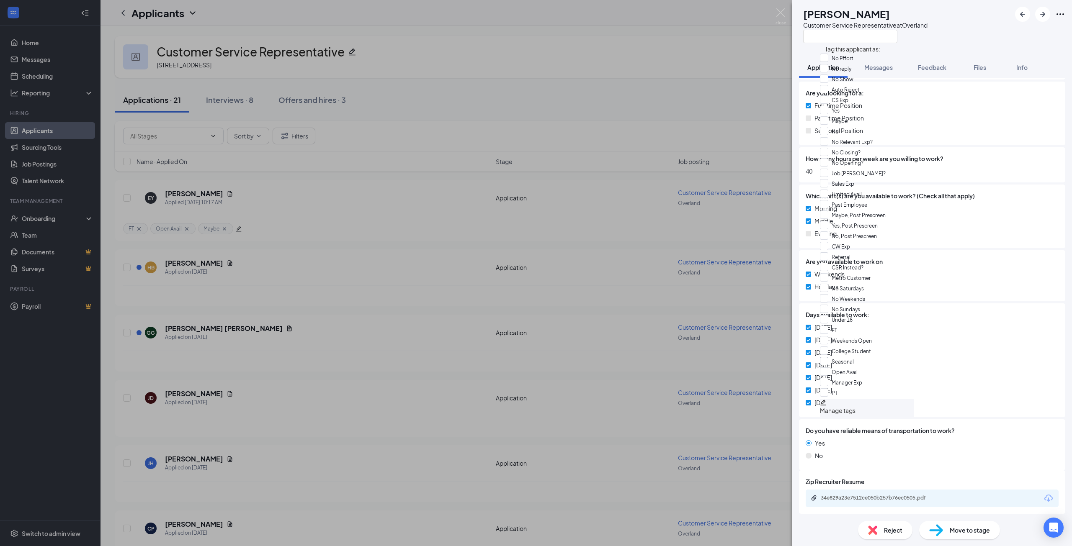
scroll to position [344, 0]
click at [830, 326] on input "FT" at bounding box center [828, 330] width 17 height 9
checkbox input "true"
click at [828, 367] on input "Open Avail" at bounding box center [839, 371] width 38 height 9
checkbox input "true"
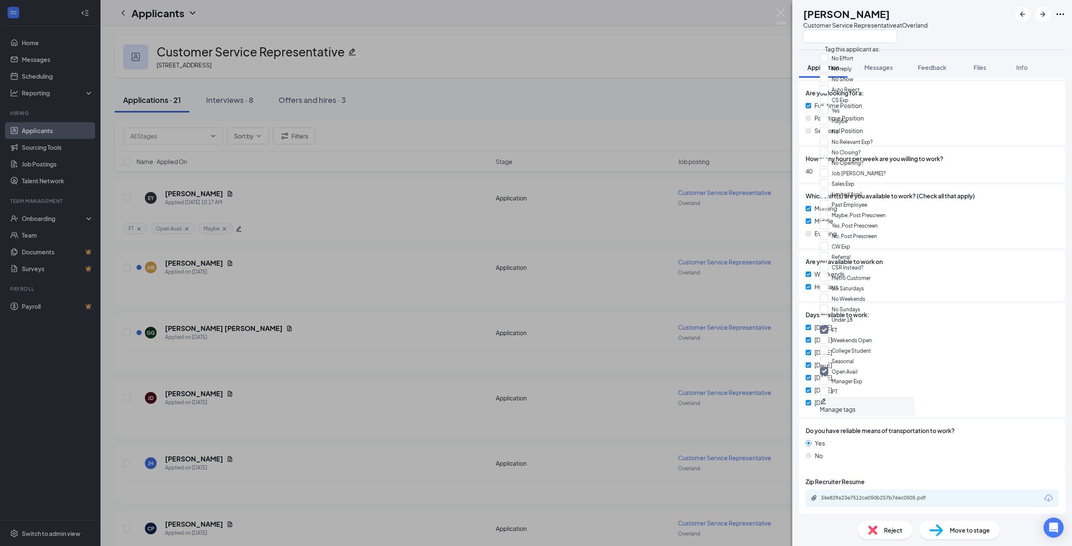
click at [939, 279] on div "Weekends Holidays" at bounding box center [931, 282] width 253 height 25
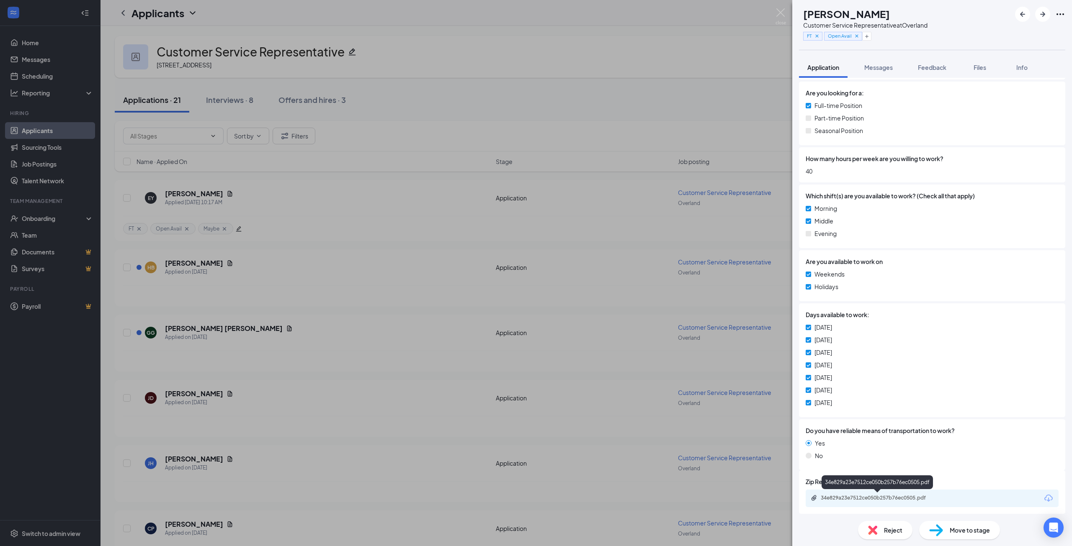
click at [904, 496] on div "34e829a23e7512ce050b257b76ec0505.pdf" at bounding box center [878, 498] width 117 height 7
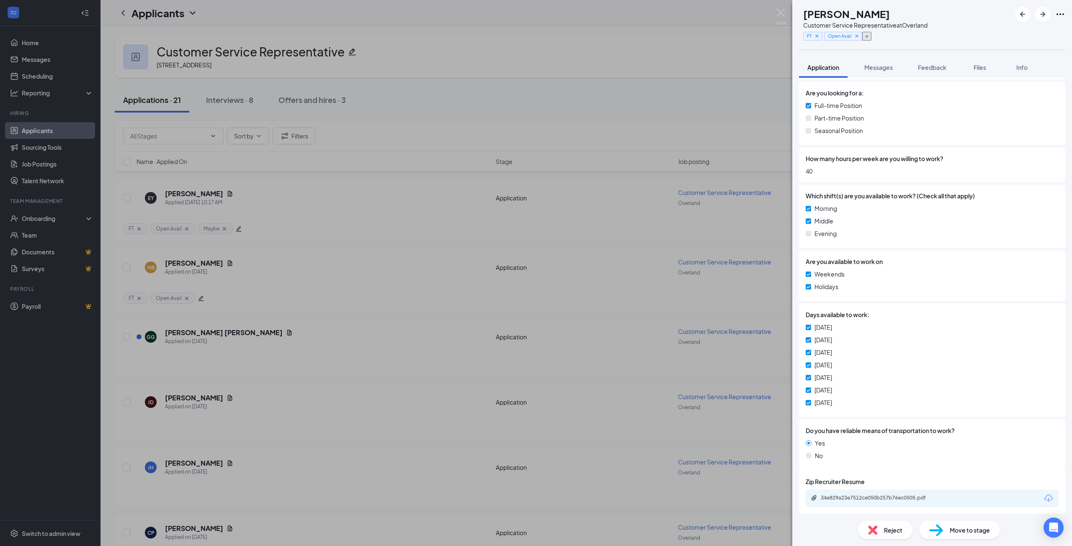
click at [868, 36] on icon "Plus" at bounding box center [866, 36] width 3 height 3
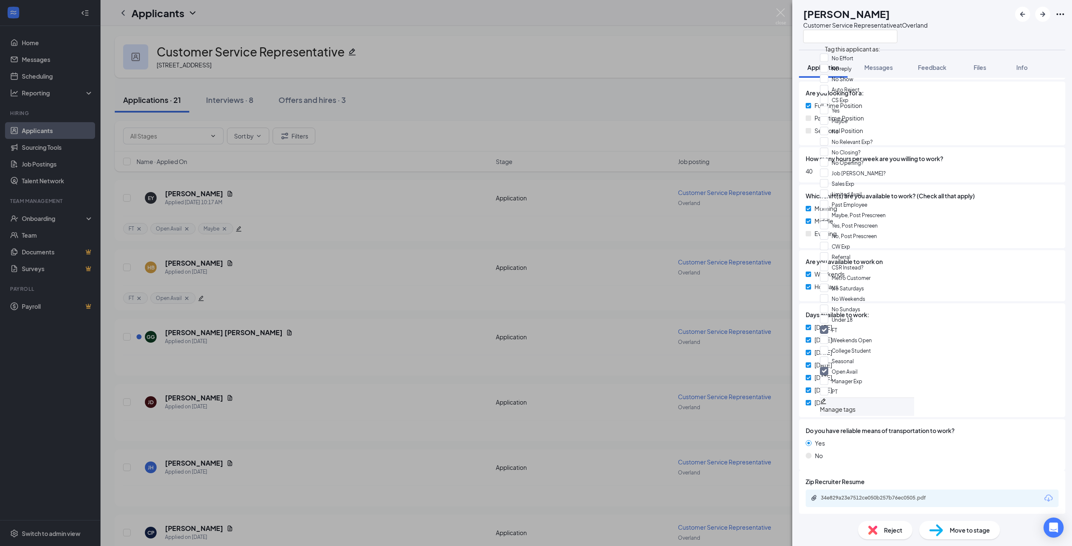
scroll to position [209, 0]
click at [830, 242] on input "CW Exp" at bounding box center [835, 246] width 30 height 9
checkbox input "true"
click at [911, 274] on div "Weekends" at bounding box center [931, 274] width 253 height 9
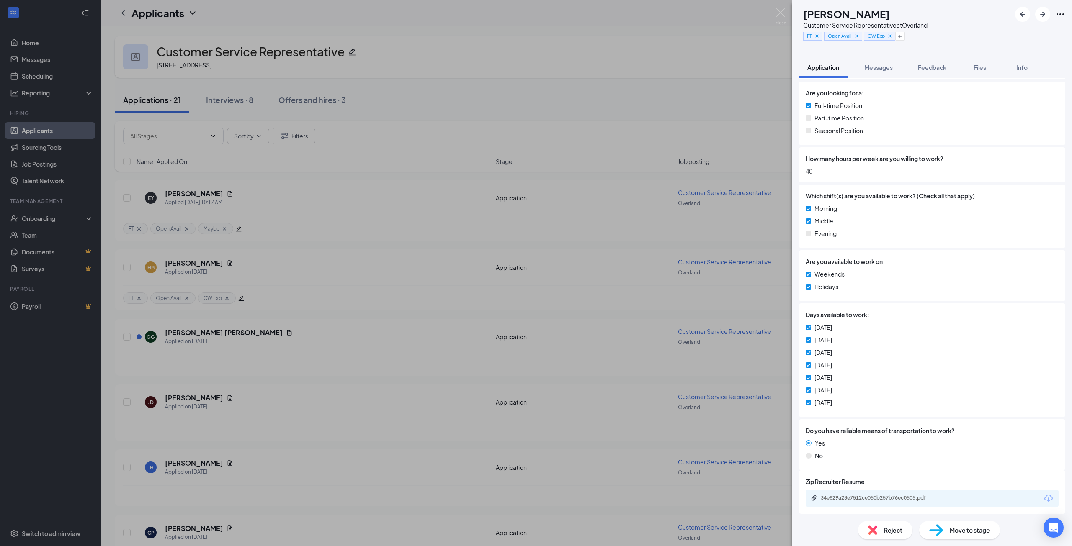
click at [947, 530] on div "Move to stage" at bounding box center [959, 530] width 81 height 18
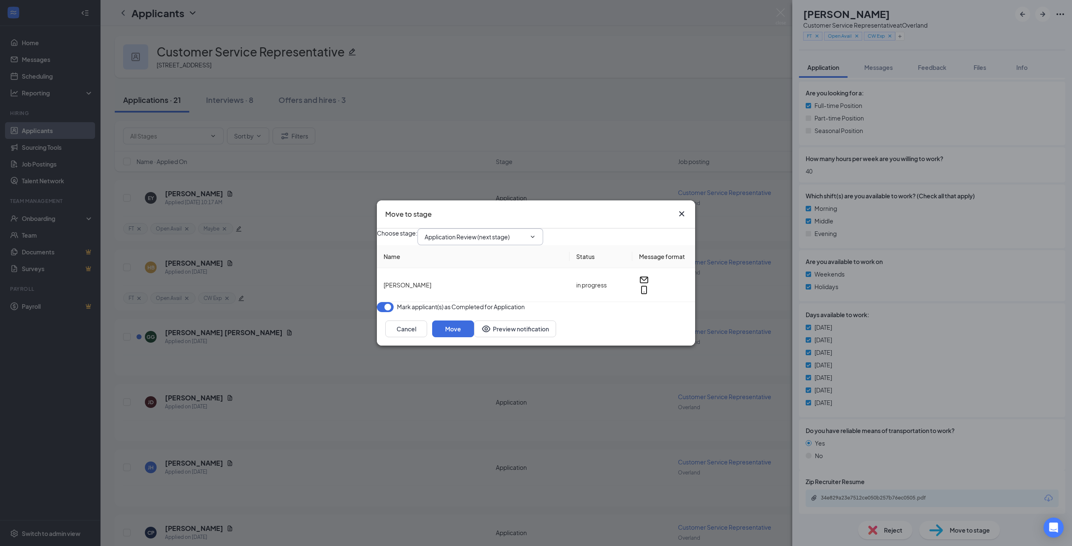
click at [508, 232] on input "Application Review (next stage)" at bounding box center [474, 236] width 101 height 9
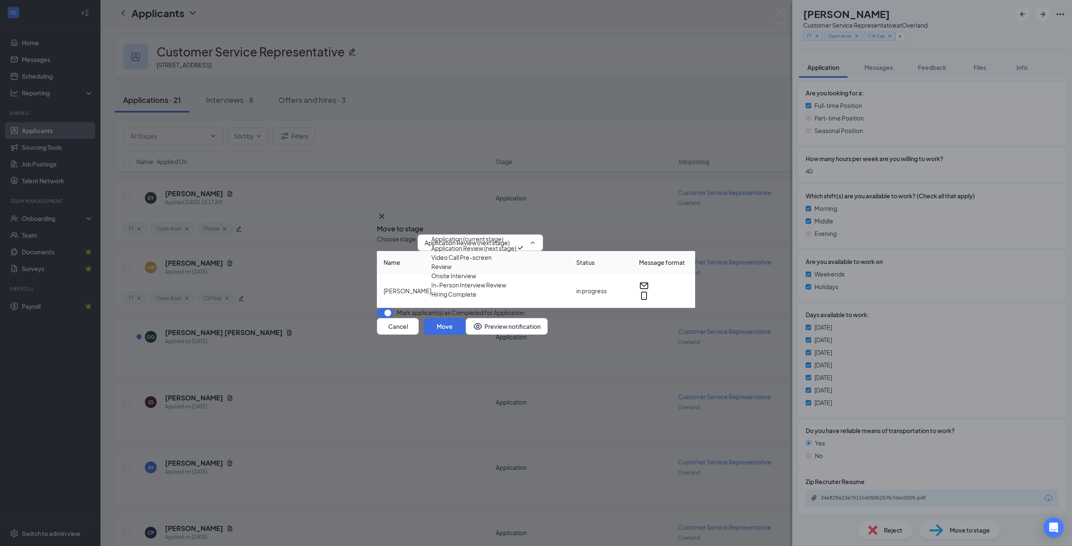
click at [480, 261] on div "Video Call Pre-screen" at bounding box center [461, 257] width 60 height 9
type input "Video Call Pre-screen"
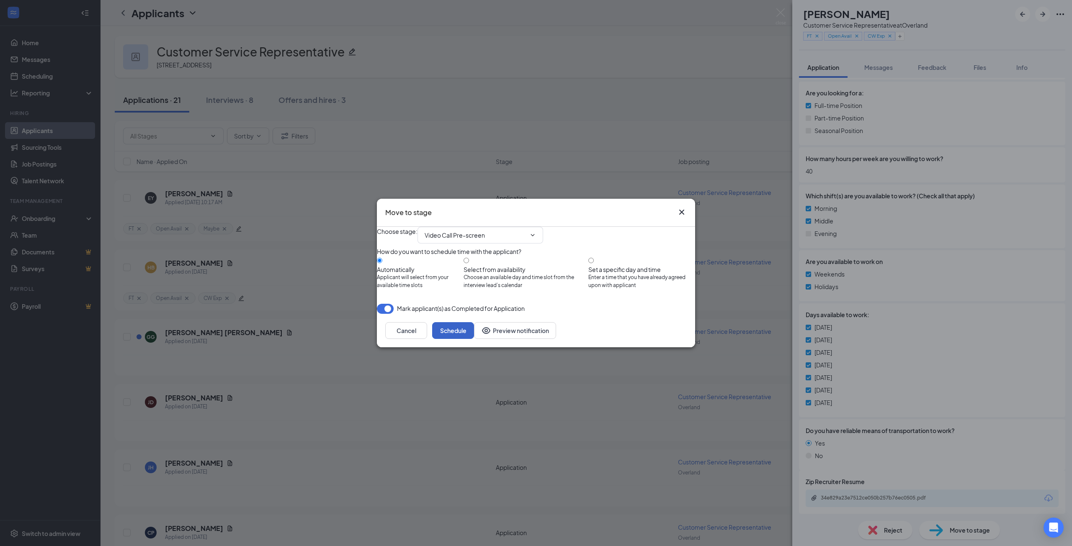
click at [474, 339] on button "Schedule" at bounding box center [453, 330] width 42 height 17
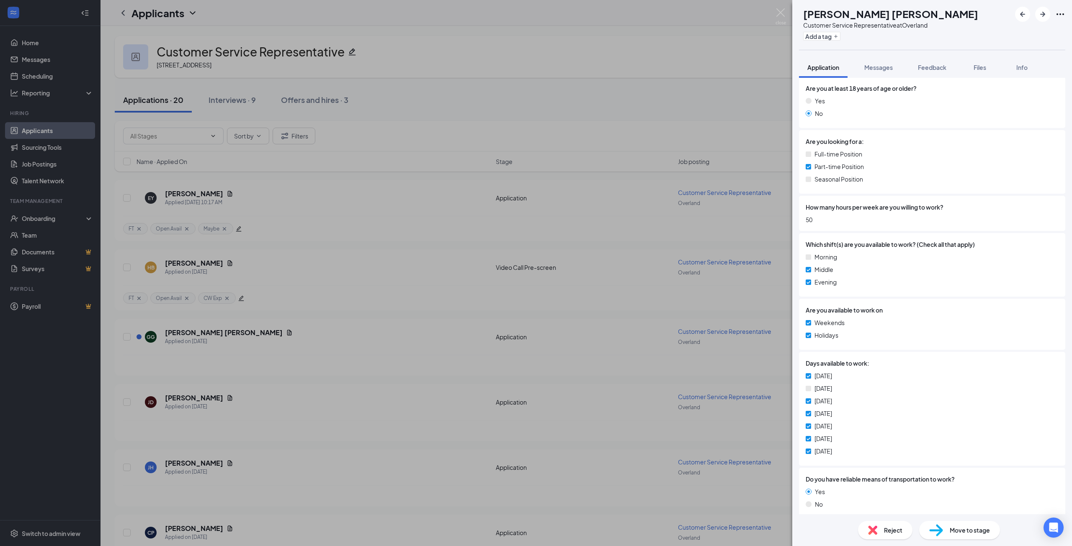
scroll to position [460, 0]
click at [839, 36] on button "Add a tag" at bounding box center [821, 36] width 37 height 9
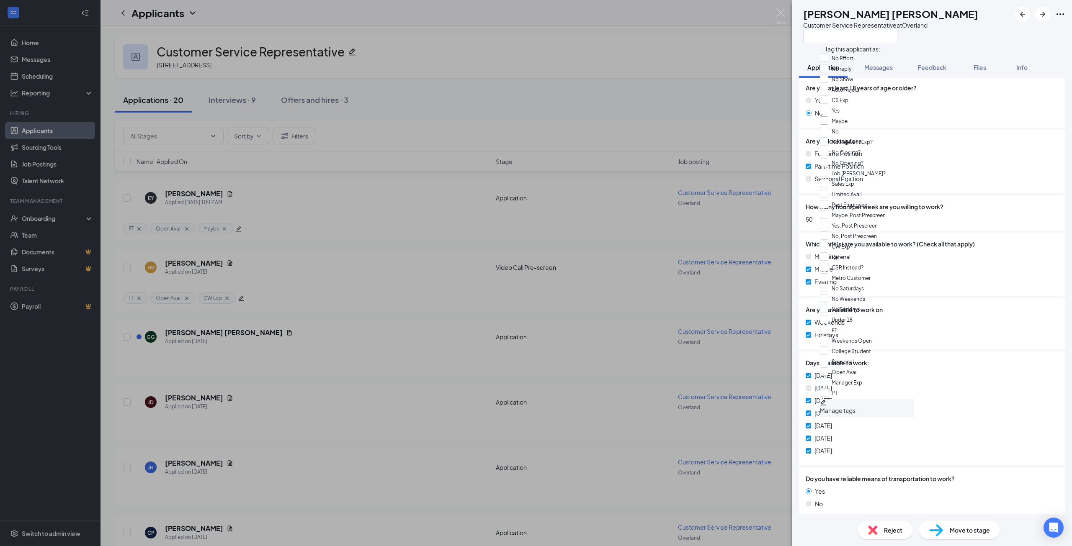
scroll to position [344, 0]
drag, startPoint x: 827, startPoint y: 141, endPoint x: 830, endPoint y: 94, distance: 47.0
click at [828, 388] on input "PT" at bounding box center [829, 392] width 18 height 9
checkbox input "true"
click at [828, 326] on input "FT" at bounding box center [828, 330] width 17 height 9
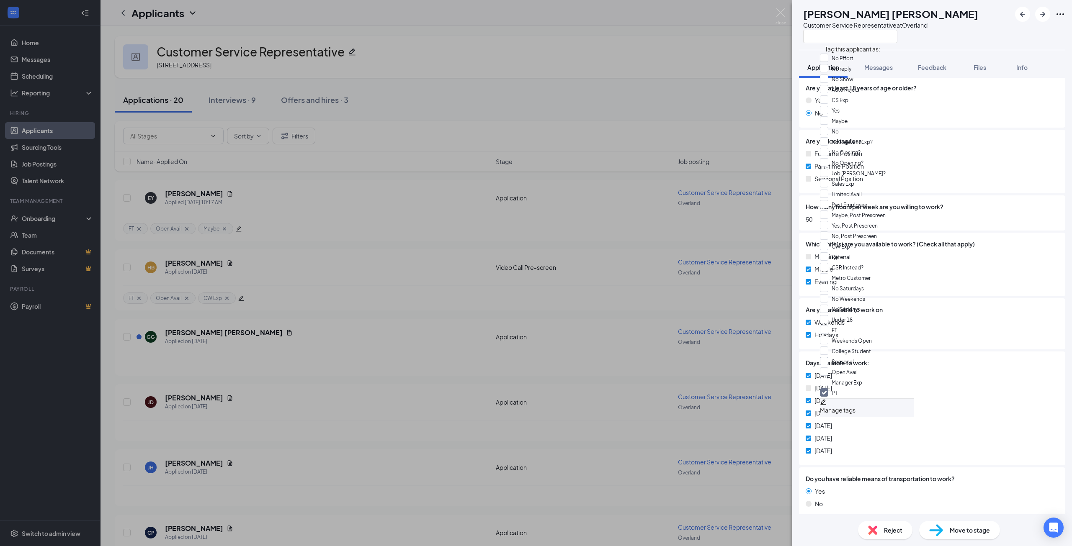
checkbox input "true"
click at [830, 367] on input "Open Avail" at bounding box center [839, 371] width 38 height 9
checkbox input "true"
click at [914, 311] on div "Are you available to work on Weekends Holidays" at bounding box center [932, 323] width 266 height 51
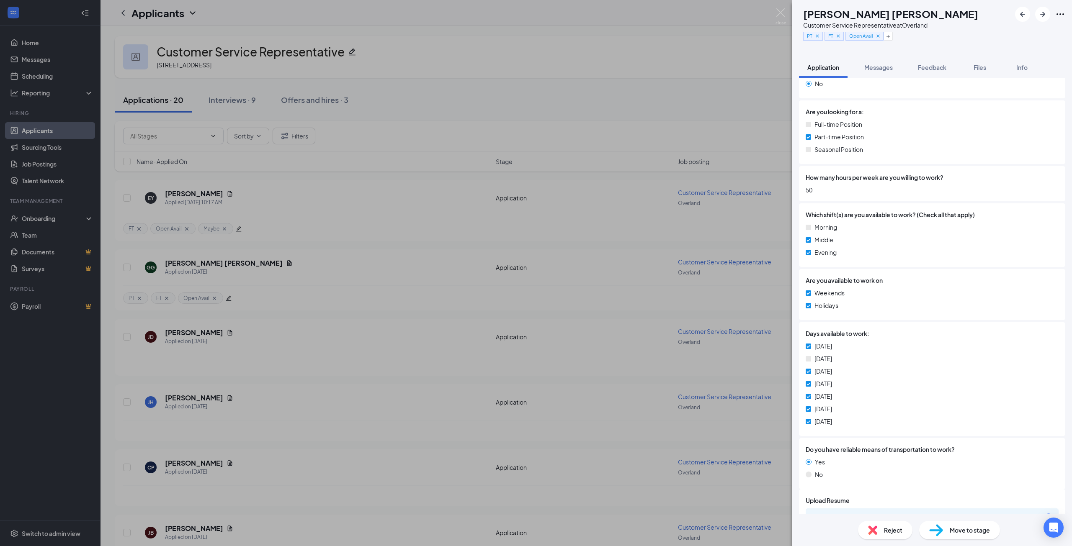
scroll to position [520, 0]
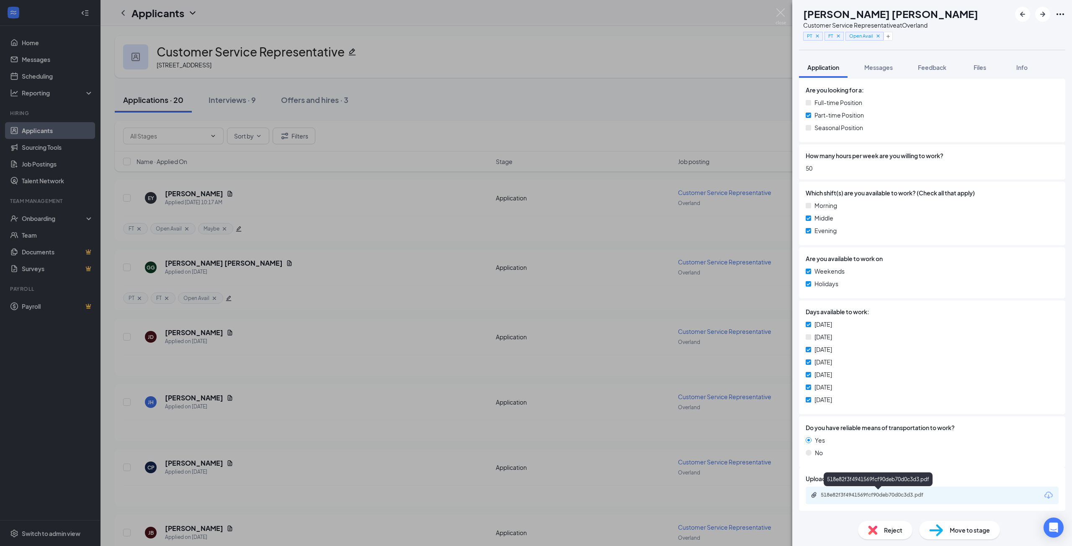
click at [879, 496] on div "518e82f3f4941569fcf90deb70d0c3d3.pdf" at bounding box center [878, 495] width 117 height 7
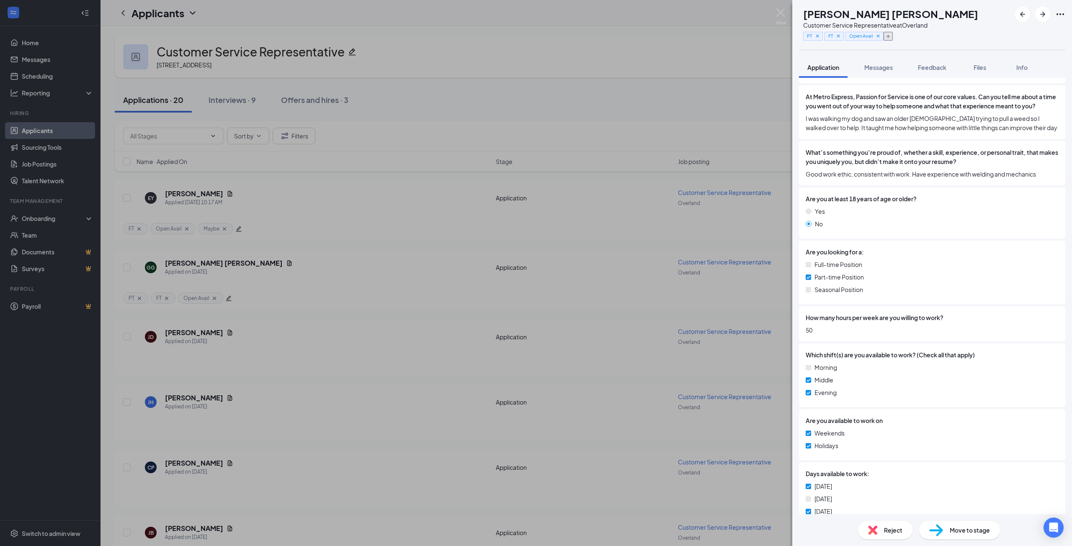
click at [889, 36] on icon "Plus" at bounding box center [887, 36] width 3 height 3
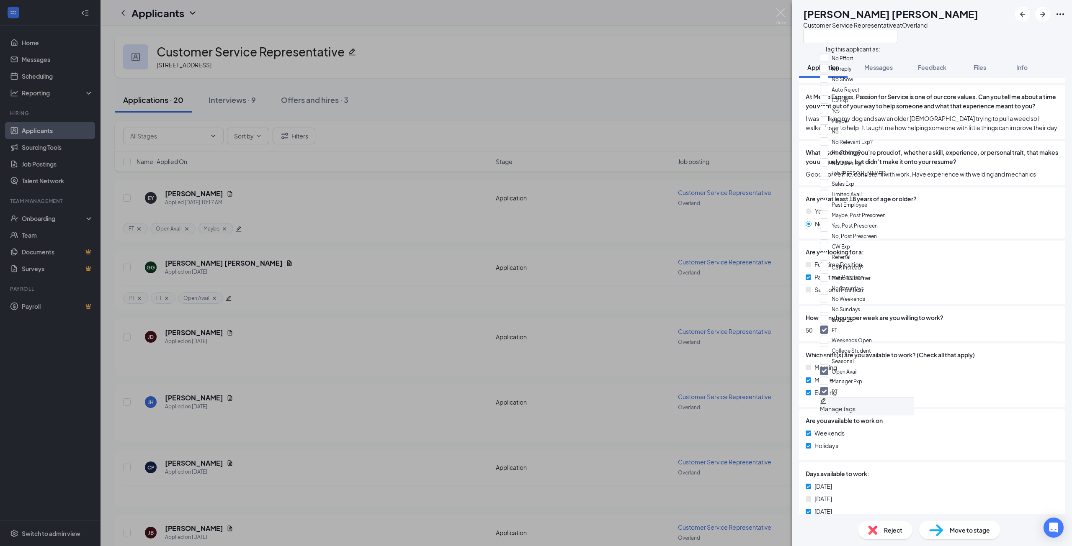
scroll to position [293, 0]
click at [830, 315] on input "Under 18" at bounding box center [836, 319] width 33 height 9
checkbox input "true"
click at [952, 257] on div at bounding box center [961, 251] width 195 height 9
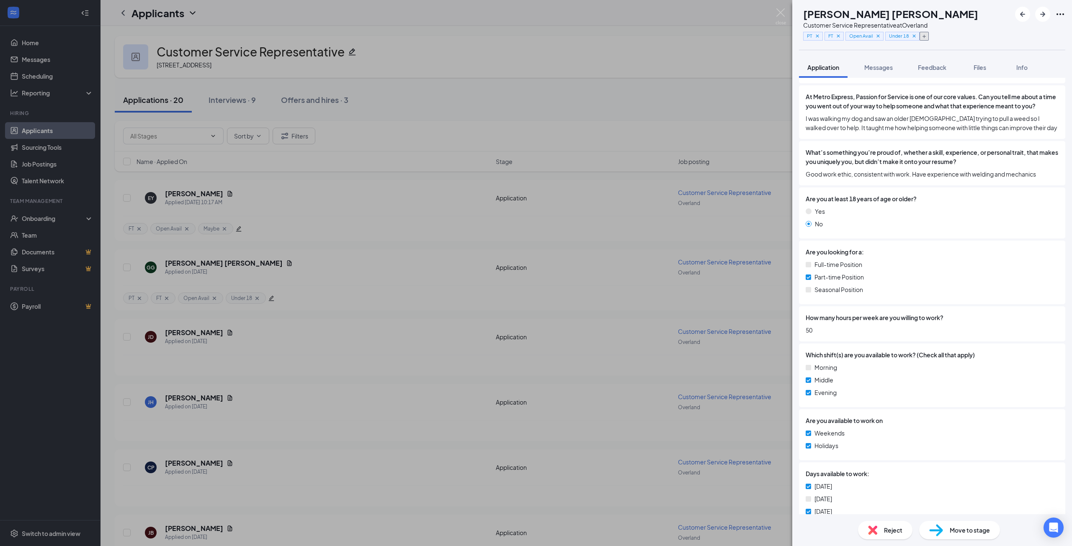
click at [926, 36] on icon "Plus" at bounding box center [923, 36] width 5 height 5
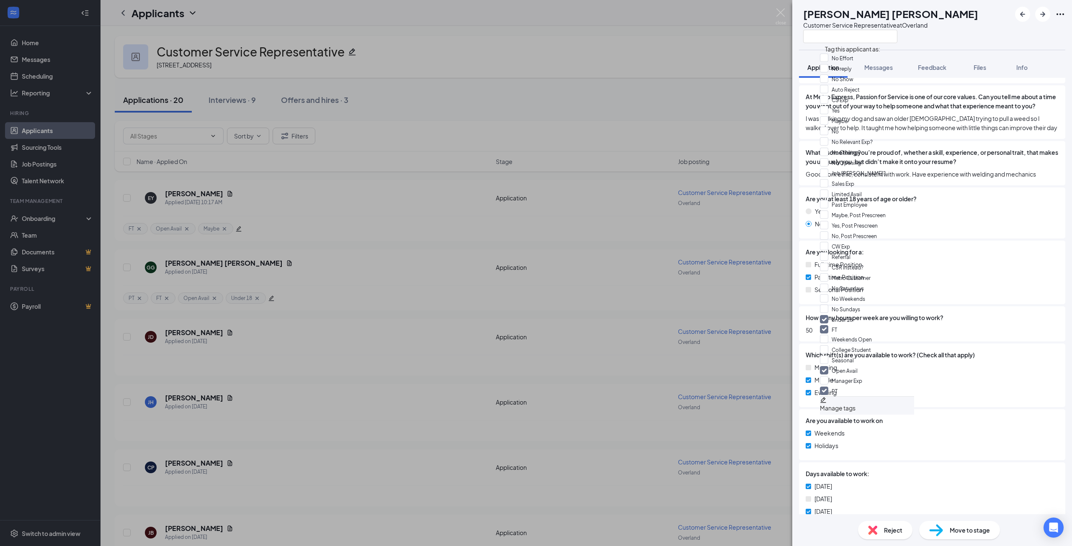
scroll to position [42, 0]
click at [831, 127] on input "No" at bounding box center [829, 131] width 19 height 9
checkbox input "true"
click at [916, 239] on div "Are you at least 18 years of age or older? Yes No" at bounding box center [932, 213] width 266 height 51
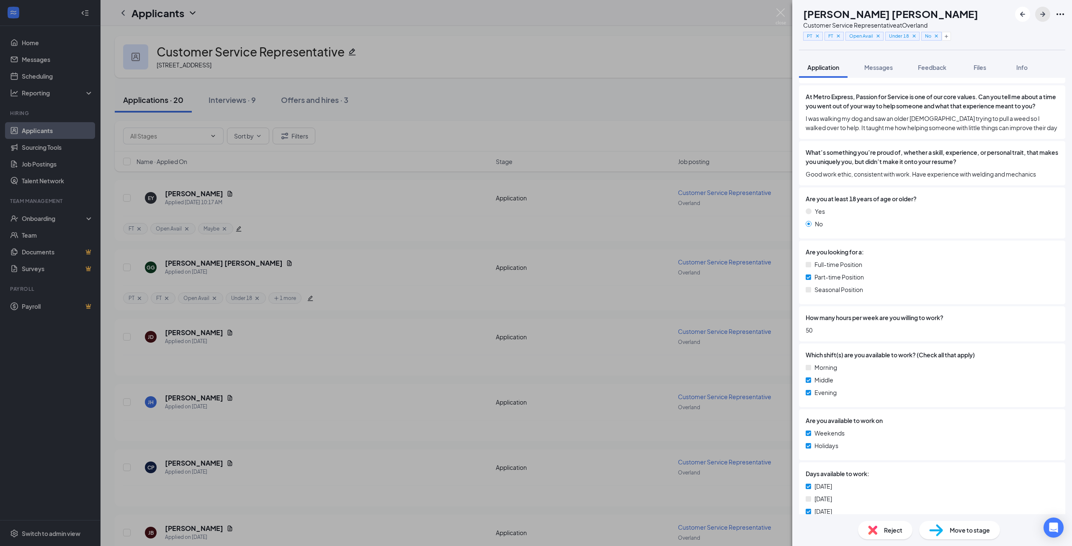
drag, startPoint x: 1044, startPoint y: 13, endPoint x: 981, endPoint y: 42, distance: 70.2
click at [1044, 13] on icon "ArrowRight" at bounding box center [1042, 14] width 10 height 10
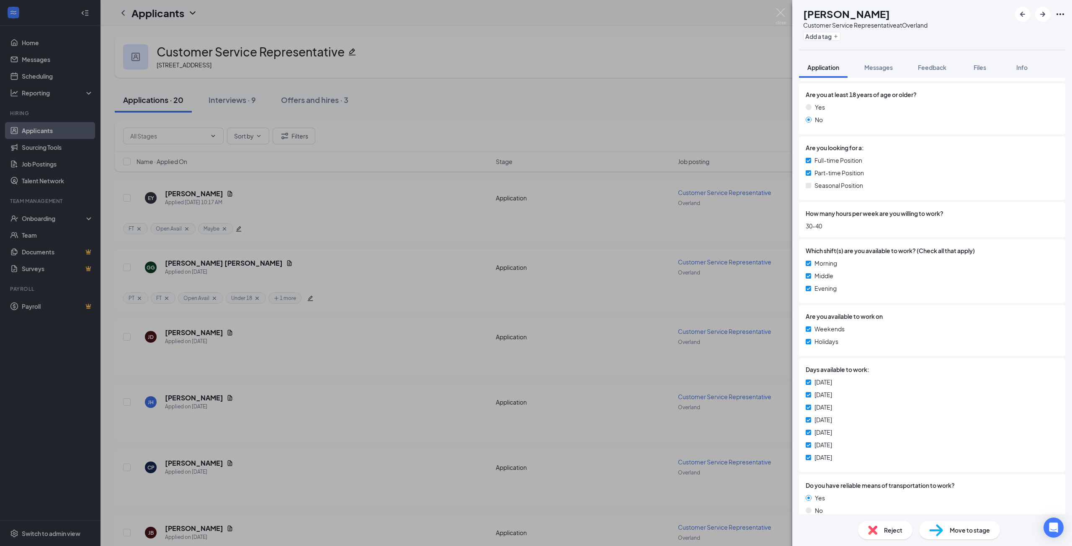
scroll to position [586, 0]
click at [838, 36] on button "Add a tag" at bounding box center [821, 36] width 37 height 9
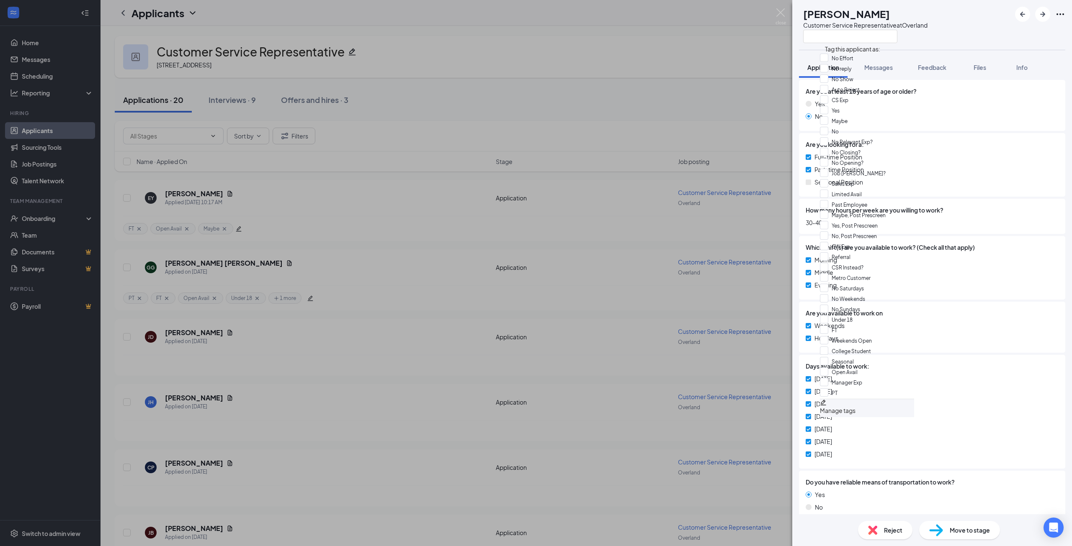
scroll to position [344, 0]
click at [830, 388] on input "PT" at bounding box center [829, 392] width 18 height 9
checkbox input "true"
click at [829, 326] on input "FT" at bounding box center [828, 330] width 17 height 9
checkbox input "true"
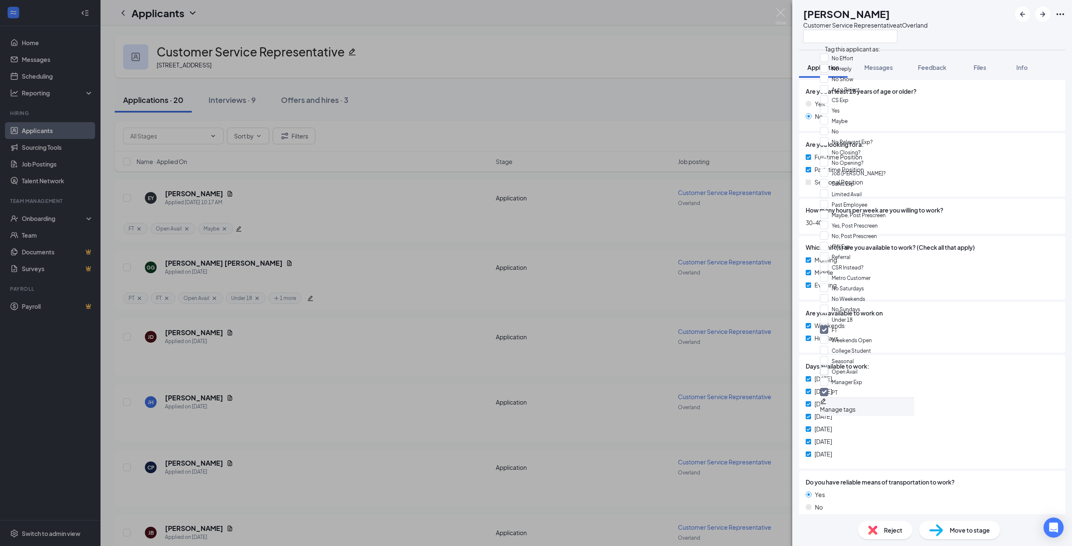
click at [829, 367] on input "Open Avail" at bounding box center [839, 371] width 38 height 9
checkbox input "true"
click at [908, 290] on div "Evening" at bounding box center [931, 284] width 253 height 9
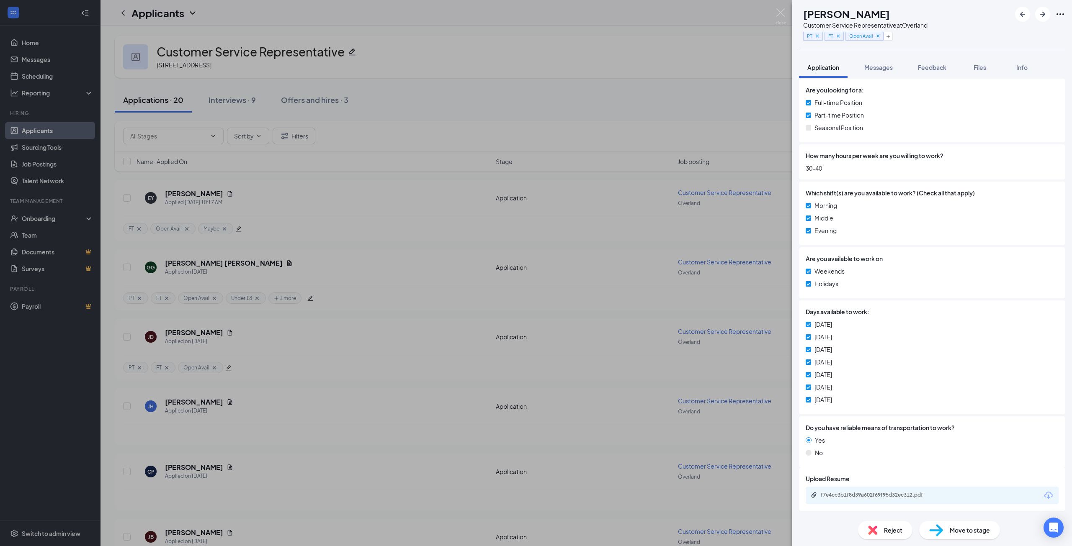
scroll to position [655, 0]
click at [887, 496] on div "f7e4cc3b1f8d39a602f69f95d32ec312.pdf" at bounding box center [878, 495] width 117 height 7
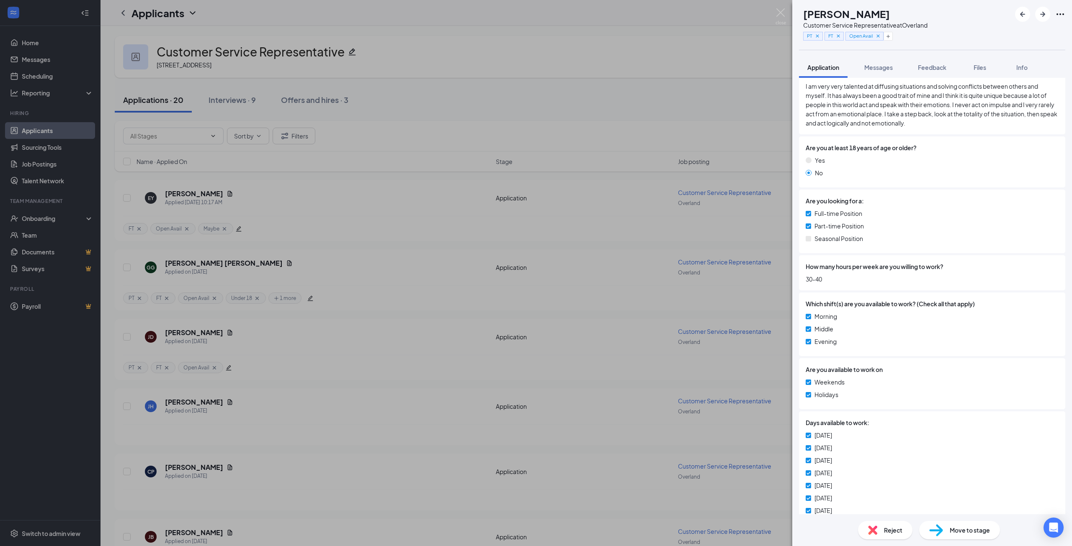
click at [910, 37] on div "PT FT Open Avail" at bounding box center [865, 36] width 124 height 14
click at [889, 35] on icon "Plus" at bounding box center [887, 36] width 3 height 3
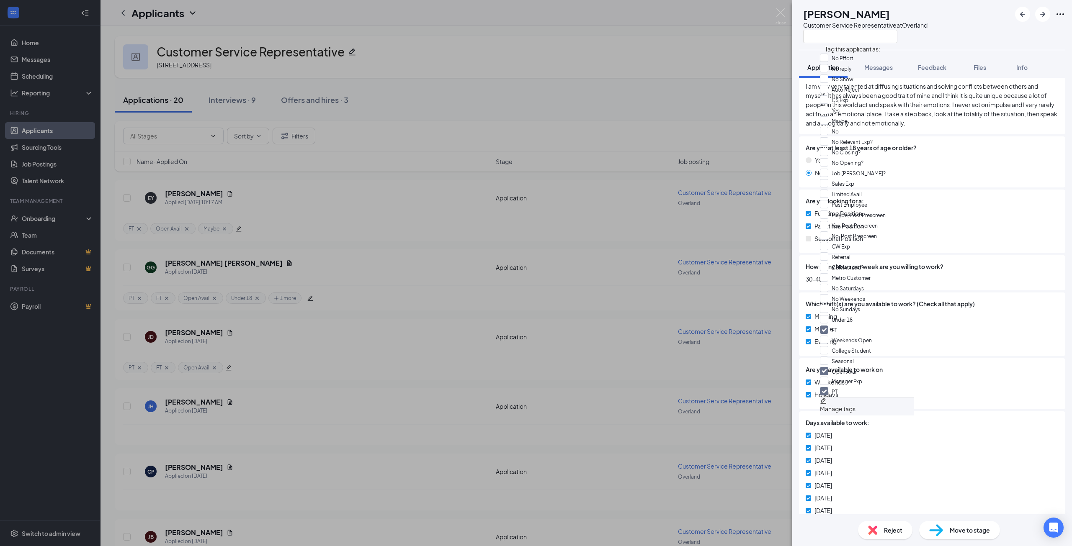
scroll to position [209, 0]
click at [830, 242] on input "CW Exp" at bounding box center [835, 246] width 30 height 9
checkbox input "true"
click at [830, 315] on input "Under 18" at bounding box center [836, 319] width 33 height 9
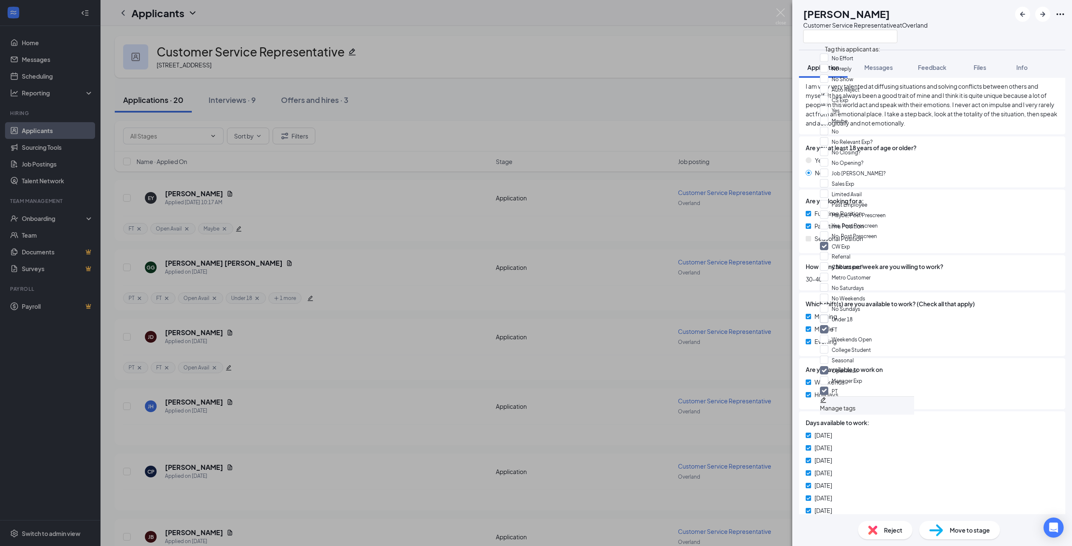
checkbox input "true"
click at [918, 237] on div "Full-time Position Part-time Position Seasonal Position" at bounding box center [931, 228] width 253 height 38
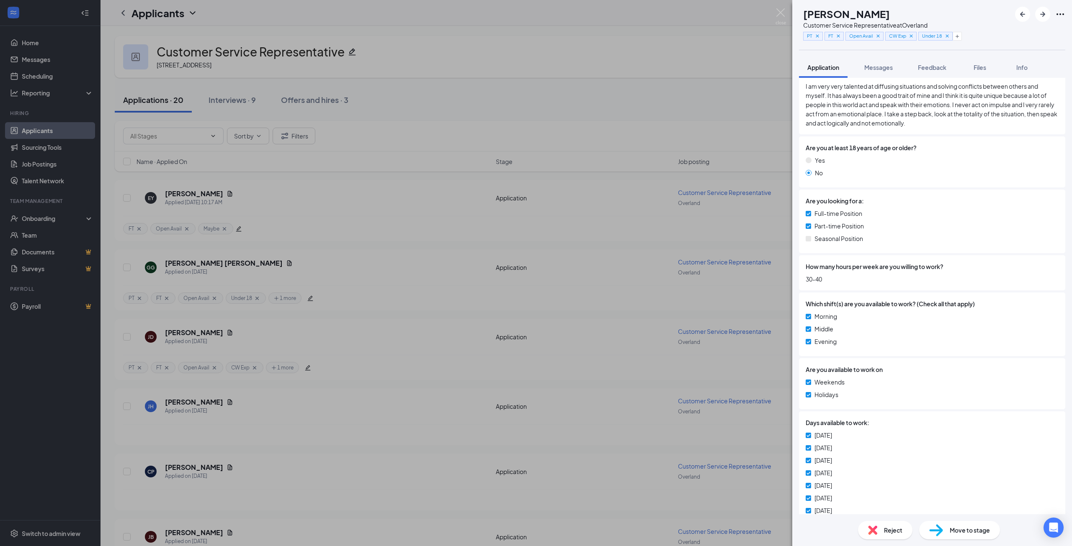
scroll to position [658, 0]
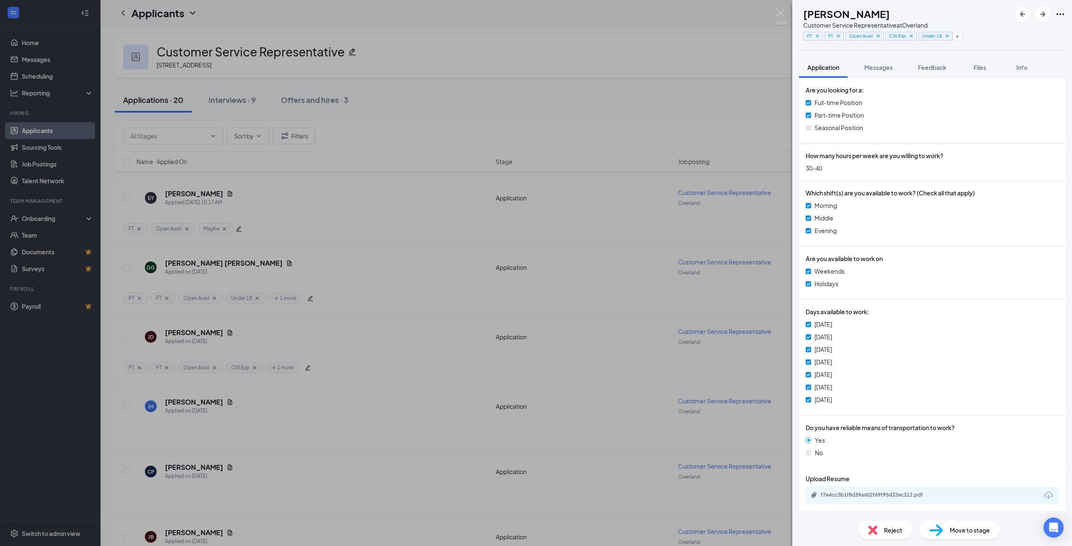
click at [954, 531] on span "Move to stage" at bounding box center [969, 530] width 40 height 9
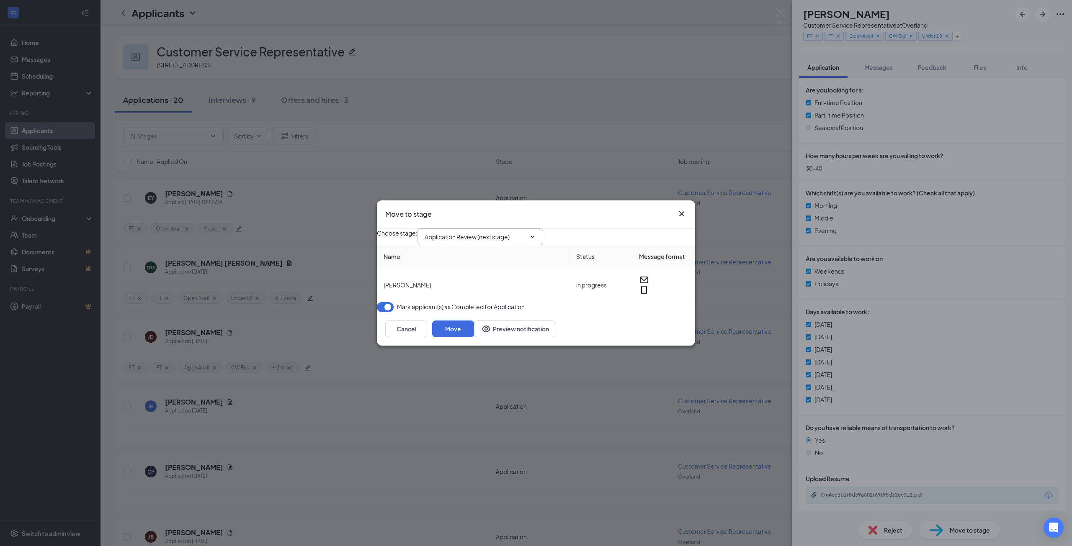
click at [494, 232] on input "Application Review (next stage)" at bounding box center [474, 236] width 101 height 9
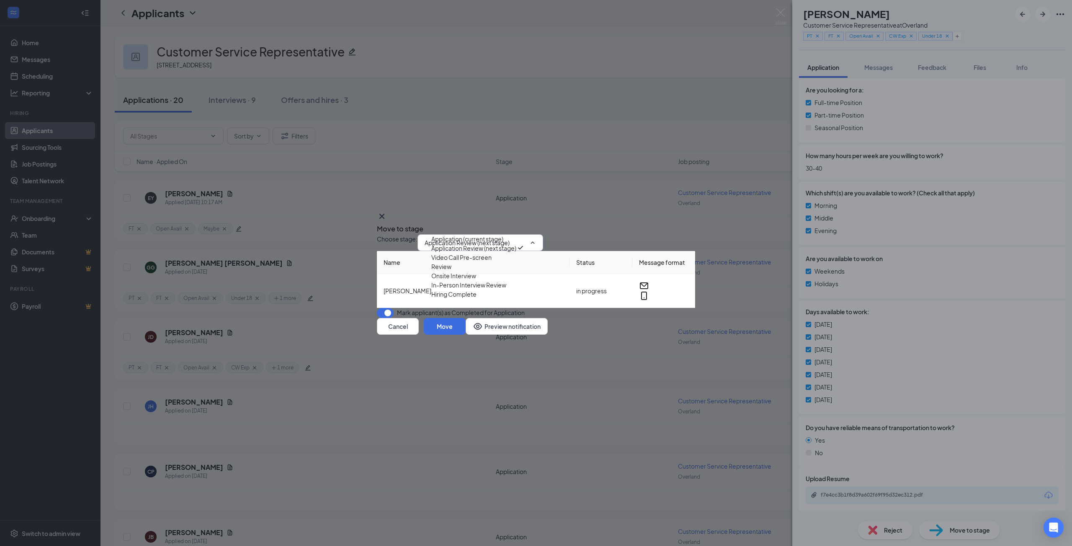
click at [491, 262] on div "Video Call Pre-screen" at bounding box center [461, 257] width 60 height 9
type input "Video Call Pre-screen"
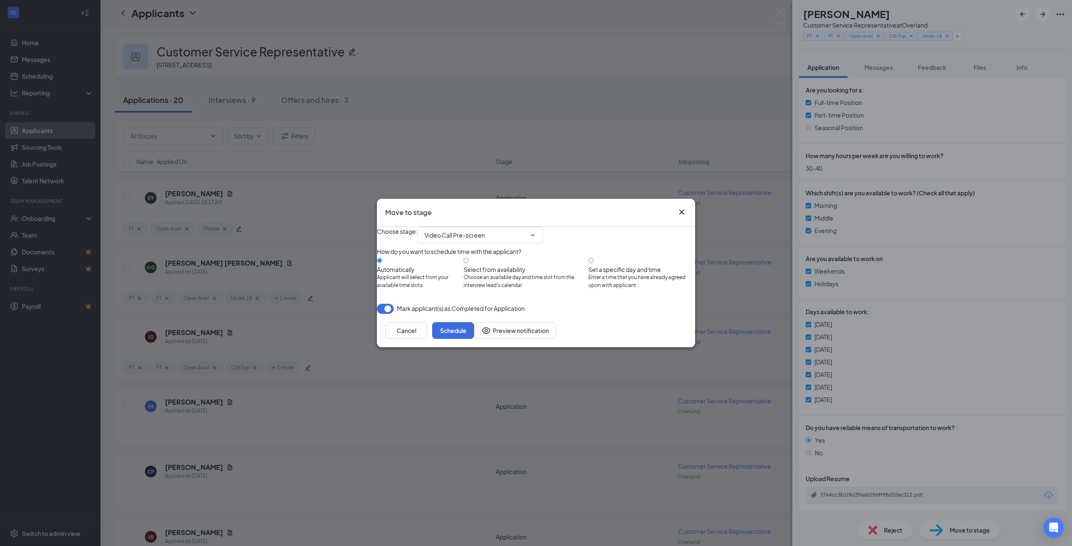
click at [592, 231] on div "Choose stage : Video Call Pre-screen Application (current stage) Application Re…" at bounding box center [536, 235] width 318 height 17
click at [525, 337] on div "Cancel Schedule Preview notification" at bounding box center [536, 330] width 318 height 33
click at [523, 301] on div "Choose stage : Video Call Pre-screen Application (current stage) Application Re…" at bounding box center [536, 270] width 318 height 87
click at [474, 339] on button "Schedule" at bounding box center [453, 330] width 42 height 17
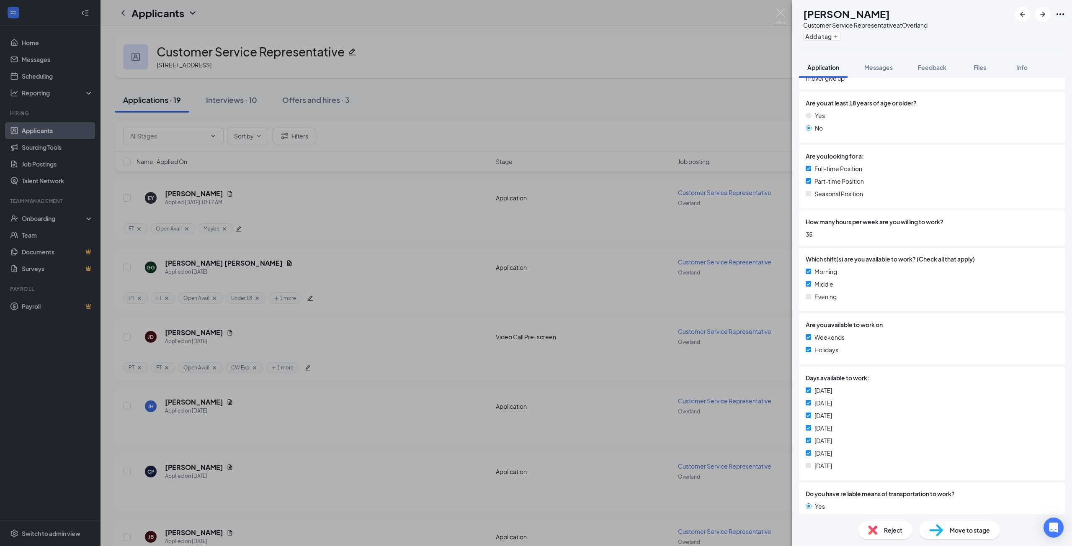
scroll to position [502, 0]
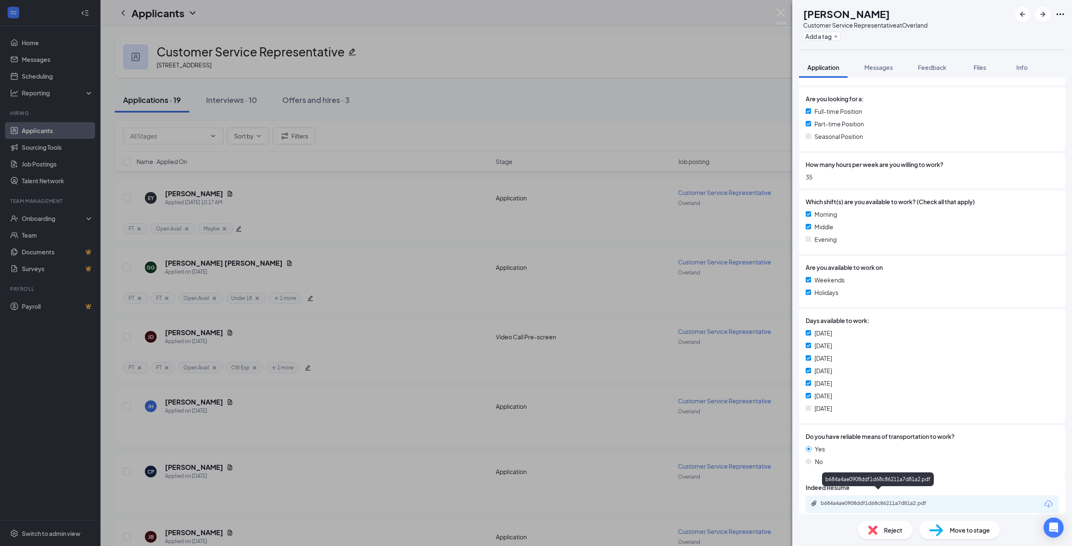
click at [876, 500] on div "b684a4ae0908ddf1d68c86211a7d81a2.pdf" at bounding box center [878, 503] width 117 height 7
click at [837, 37] on button "Add a tag" at bounding box center [821, 36] width 37 height 9
click at [861, 34] on input "text" at bounding box center [850, 36] width 94 height 13
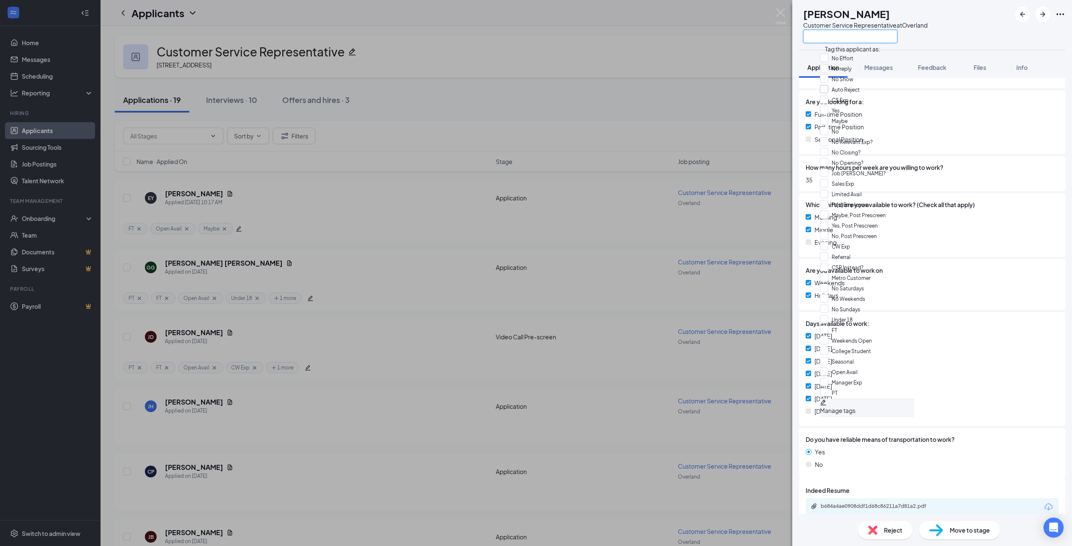
scroll to position [0, 0]
click at [830, 105] on input "CS Exp" at bounding box center [834, 99] width 28 height 9
checkbox input "true"
click at [829, 125] on input "Maybe" at bounding box center [834, 120] width 28 height 9
checkbox input "true"
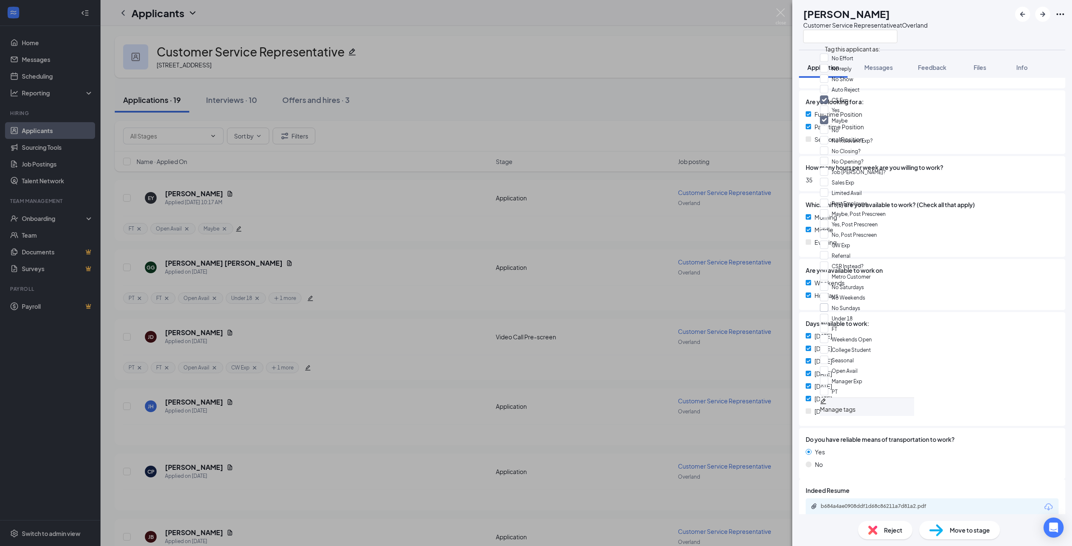
scroll to position [293, 0]
click at [830, 283] on input "No Saturdays" at bounding box center [842, 287] width 44 height 9
checkbox input "true"
click at [830, 387] on input "PT" at bounding box center [829, 391] width 18 height 9
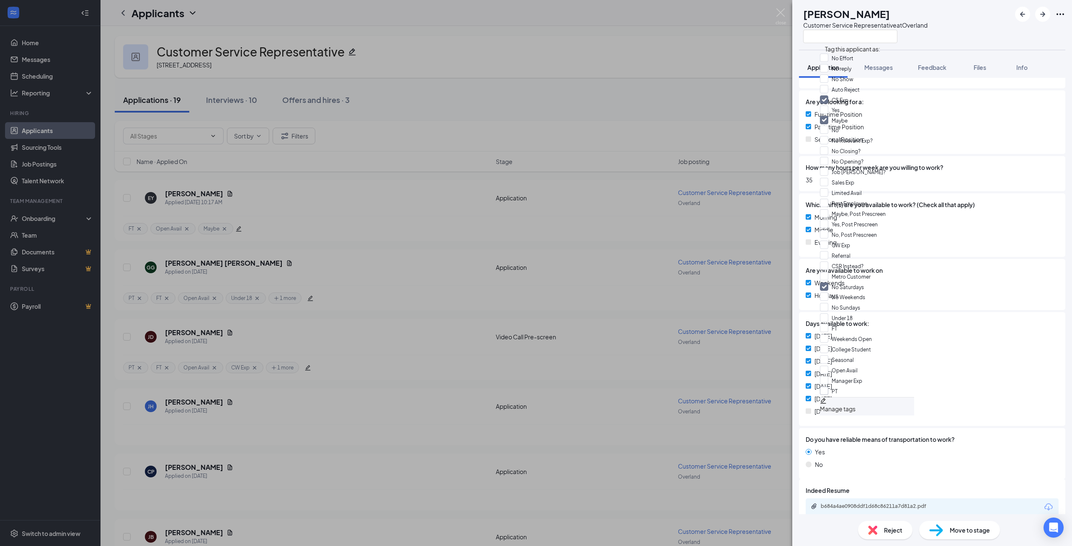
checkbox input "true"
click at [828, 324] on input "FT" at bounding box center [828, 328] width 17 height 9
checkbox input "true"
click at [961, 296] on div "Are you available to work on Weekends Holidays" at bounding box center [932, 284] width 266 height 51
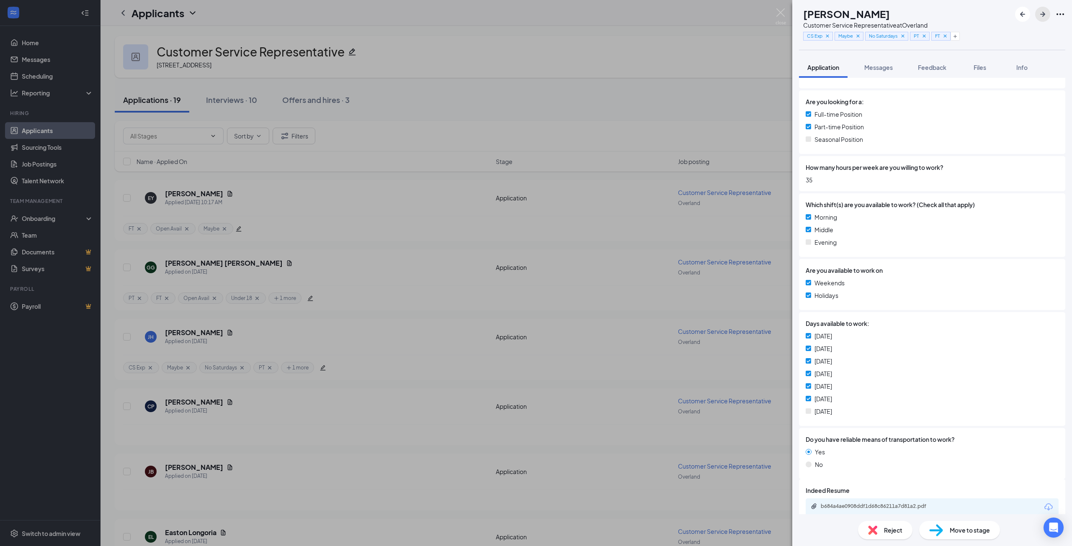
click at [1041, 13] on icon "ArrowRight" at bounding box center [1042, 14] width 10 height 10
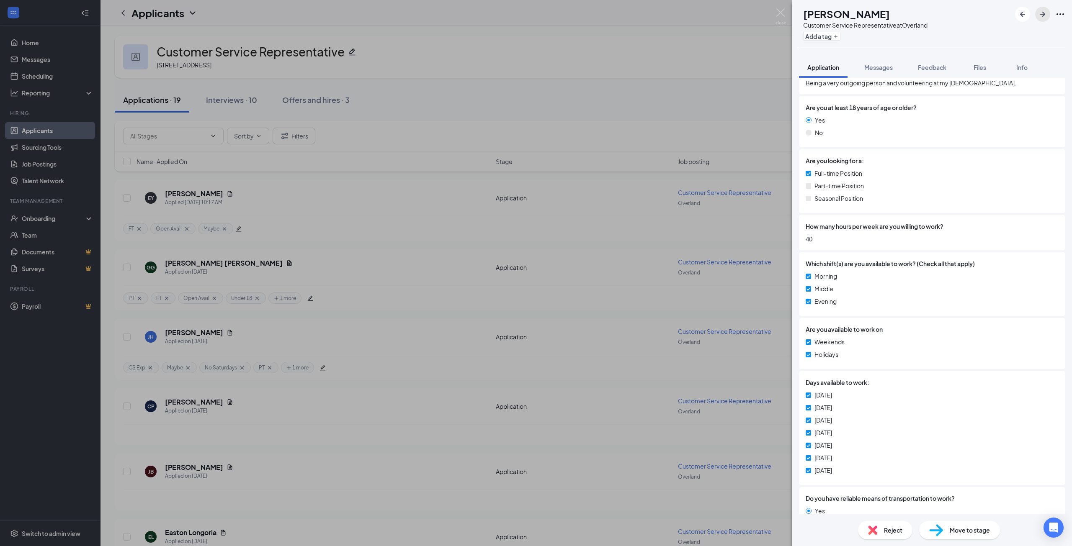
scroll to position [521, 0]
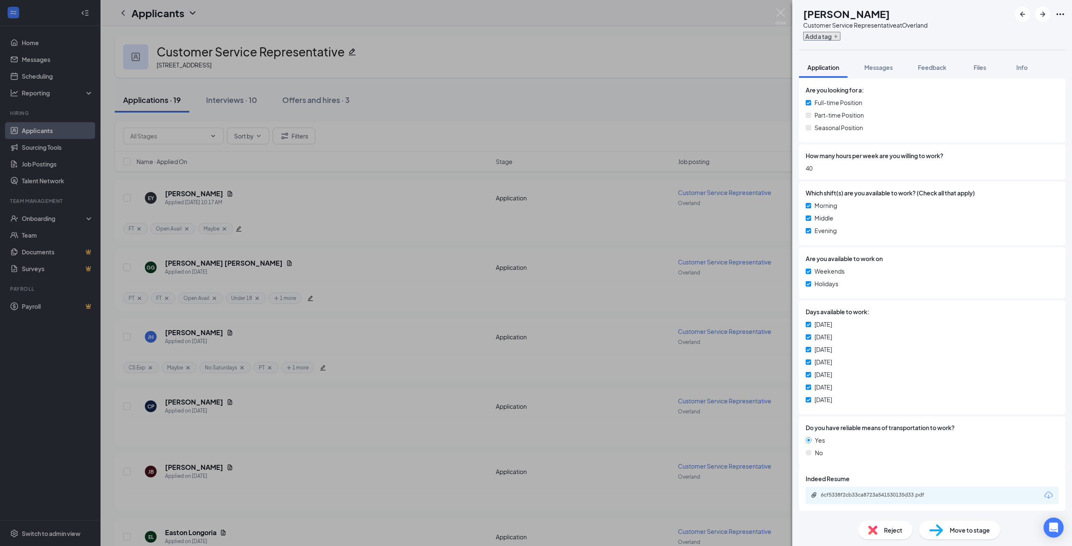
click at [838, 35] on button "Add a tag" at bounding box center [821, 36] width 37 height 9
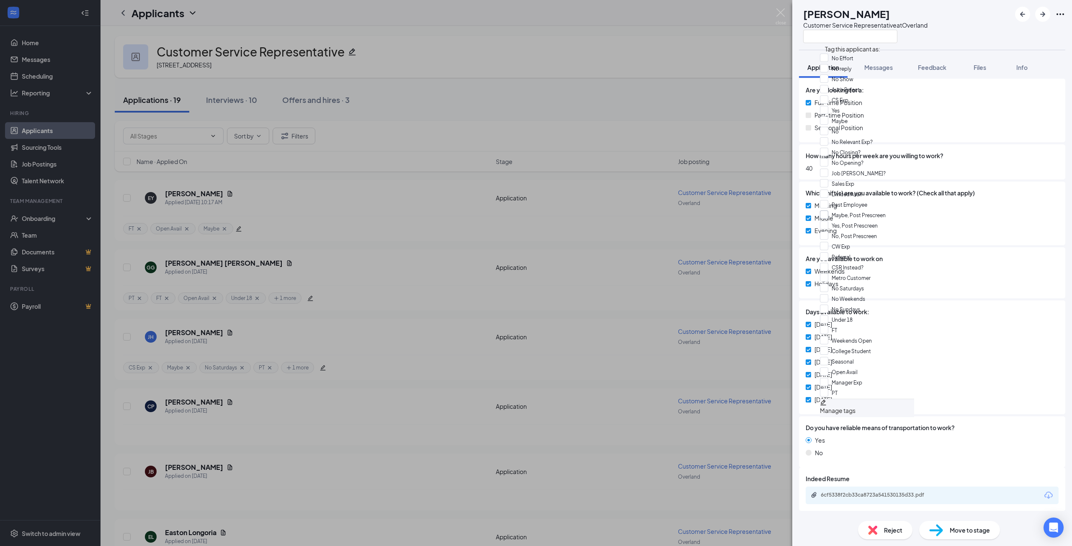
scroll to position [344, 0]
click at [829, 326] on input "FT" at bounding box center [828, 330] width 17 height 9
checkbox input "true"
click at [828, 367] on input "Open Avail" at bounding box center [839, 371] width 38 height 9
checkbox input "true"
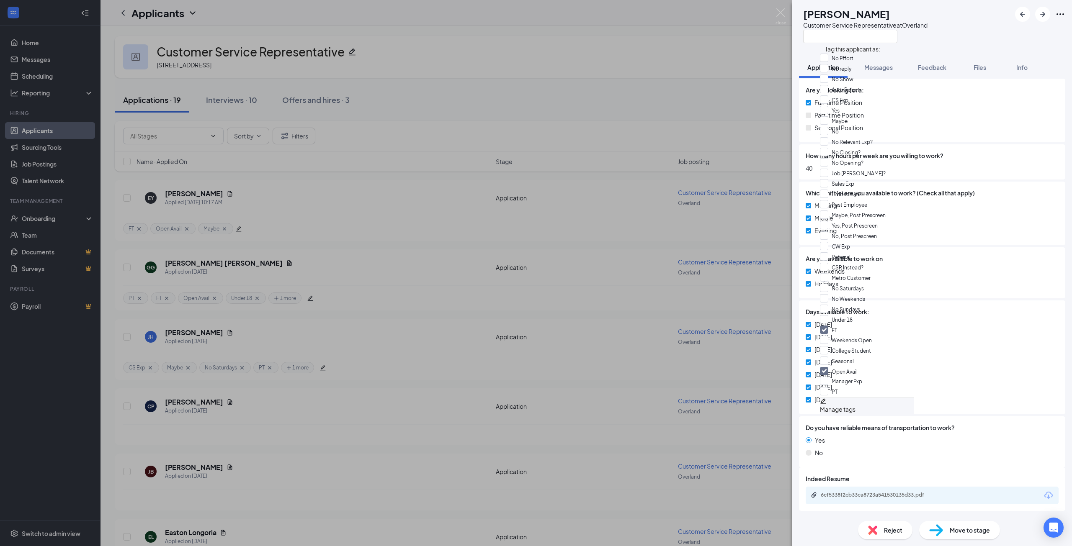
click at [884, 254] on div "Are you available to work on Weekends Holidays" at bounding box center [932, 272] width 266 height 51
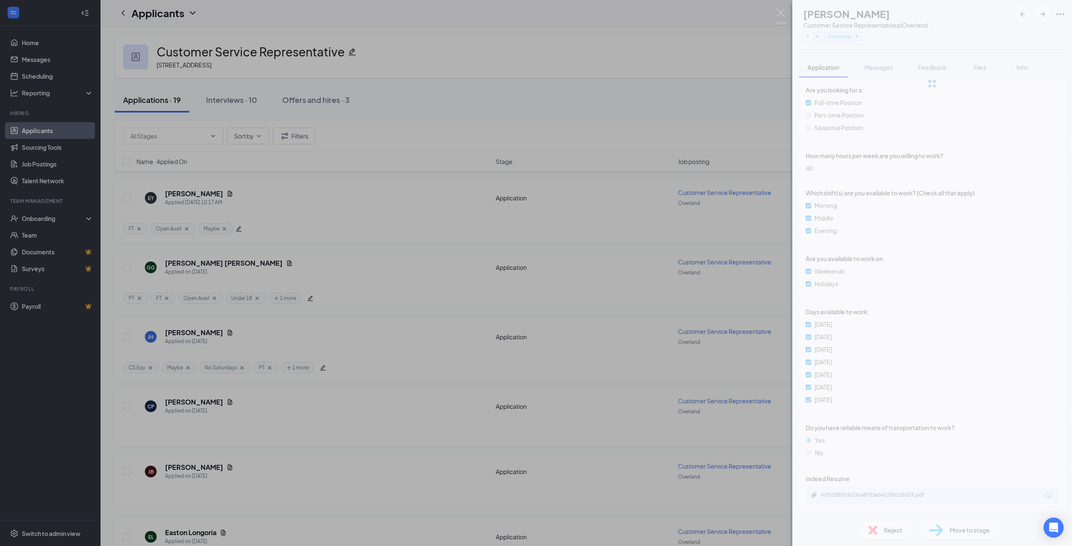
scroll to position [518, 0]
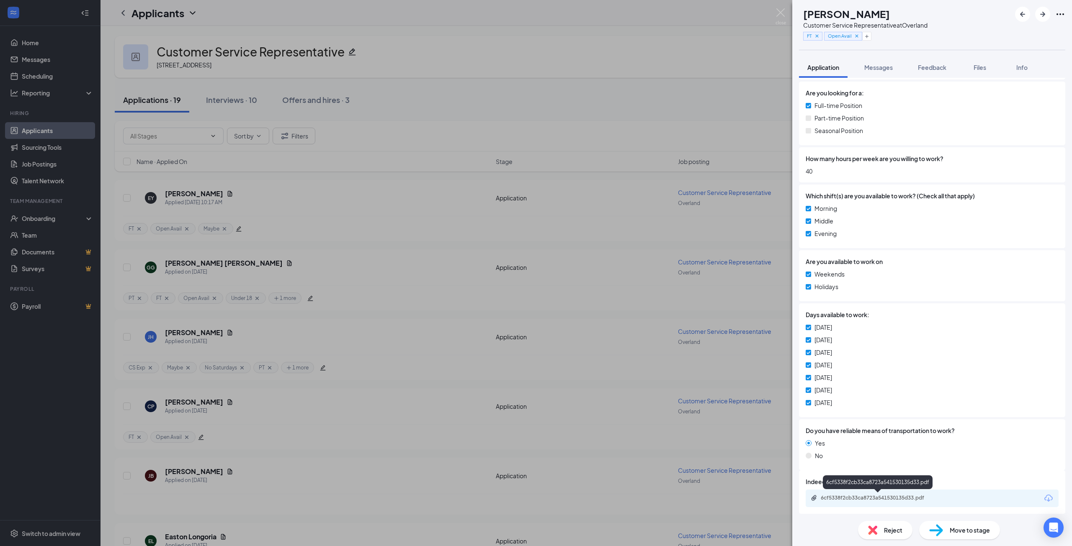
click at [884, 498] on div "6cf5338f2cb33ca8723a541530135d33.pdf" at bounding box center [878, 498] width 117 height 7
click at [869, 39] on icon "Plus" at bounding box center [866, 36] width 5 height 5
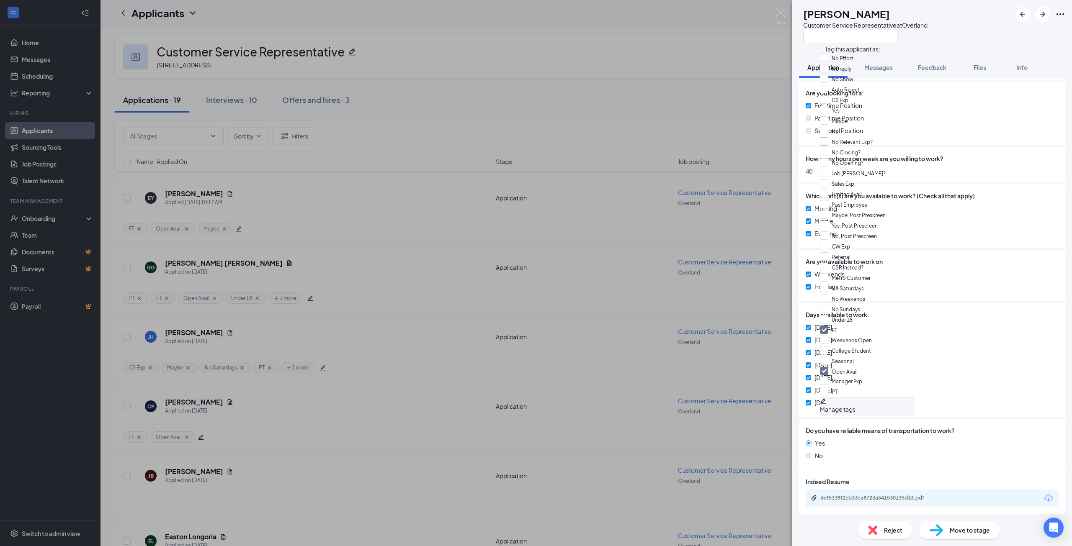
scroll to position [84, 0]
click at [831, 137] on input "No Relevant Exp?" at bounding box center [846, 141] width 53 height 9
checkbox input "true"
click at [919, 239] on div "Morning Middle Evening" at bounding box center [931, 223] width 253 height 38
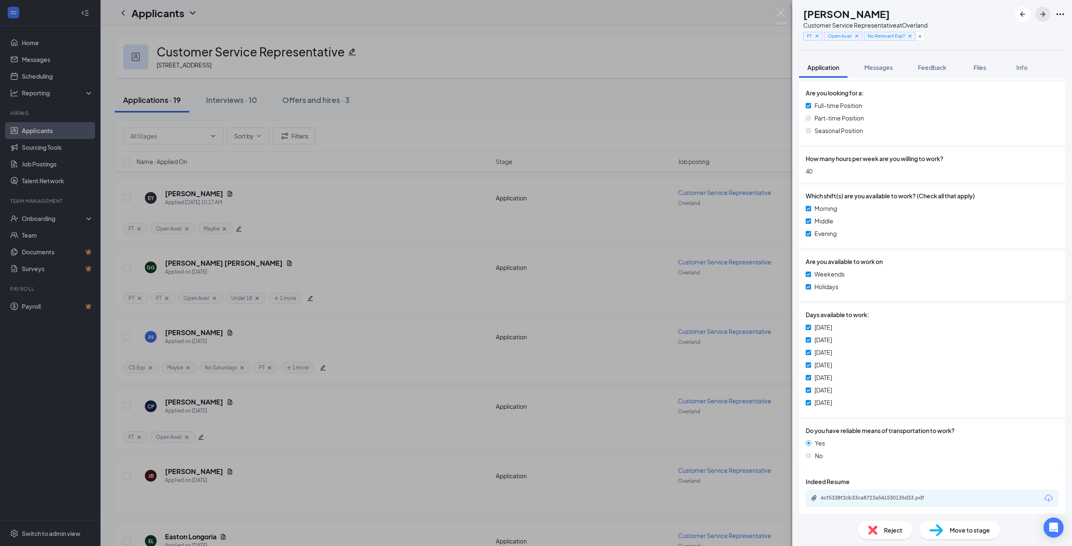
click at [1042, 14] on icon "ArrowRight" at bounding box center [1042, 14] width 5 height 5
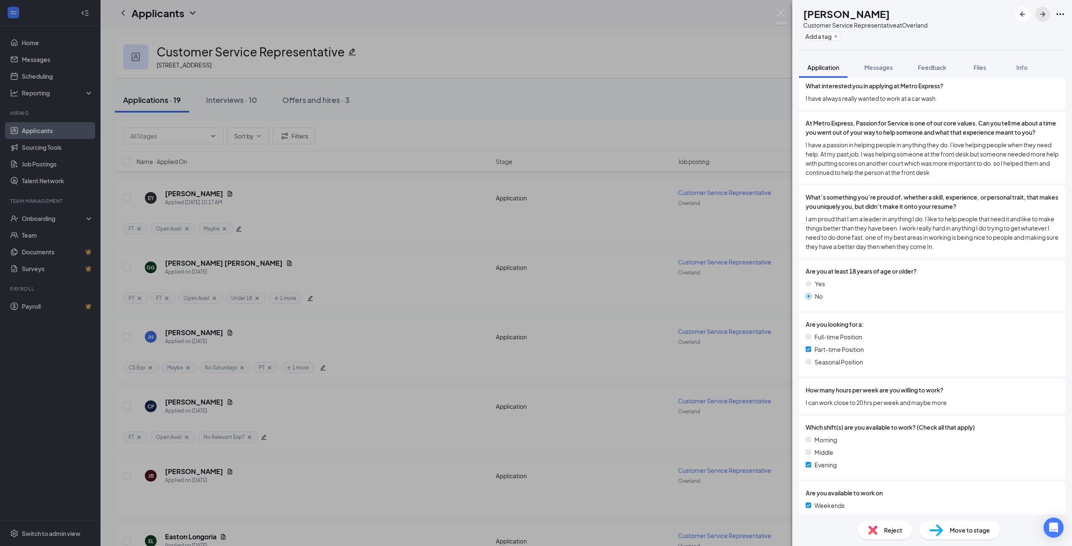
scroll to position [377, 0]
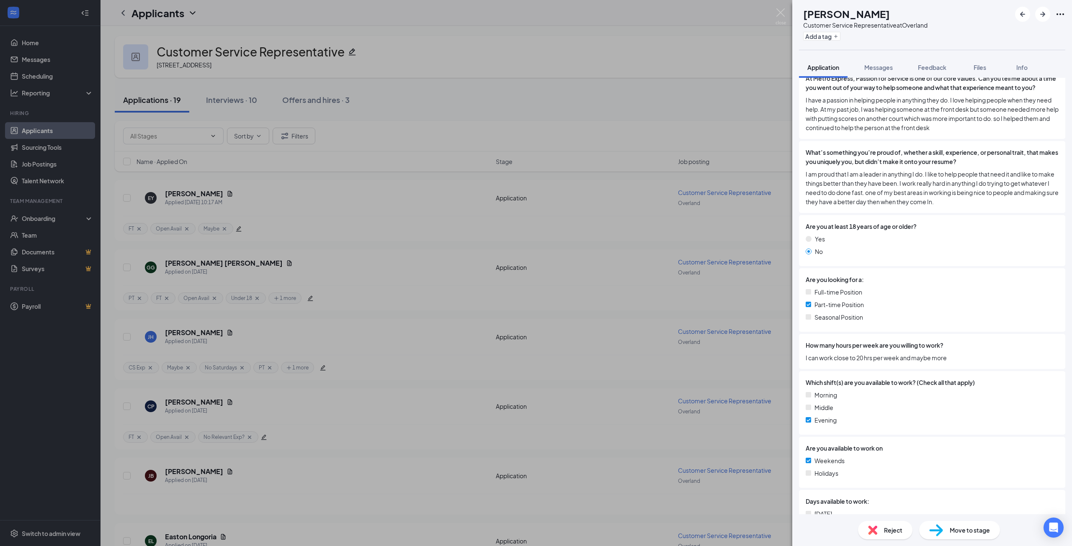
click at [838, 30] on div "Add a tag" at bounding box center [865, 36] width 124 height 14
click at [840, 36] on button "Add a tag" at bounding box center [821, 36] width 37 height 9
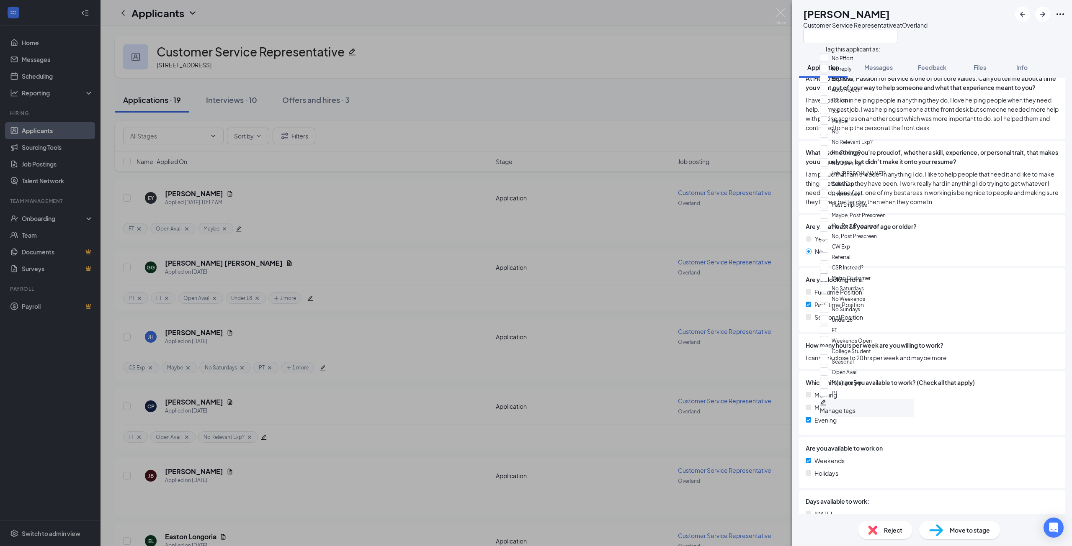
scroll to position [126, 0]
click at [828, 158] on input "No Opening?" at bounding box center [842, 162] width 44 height 9
checkbox input "true"
click at [828, 315] on input "Under 18" at bounding box center [836, 319] width 33 height 9
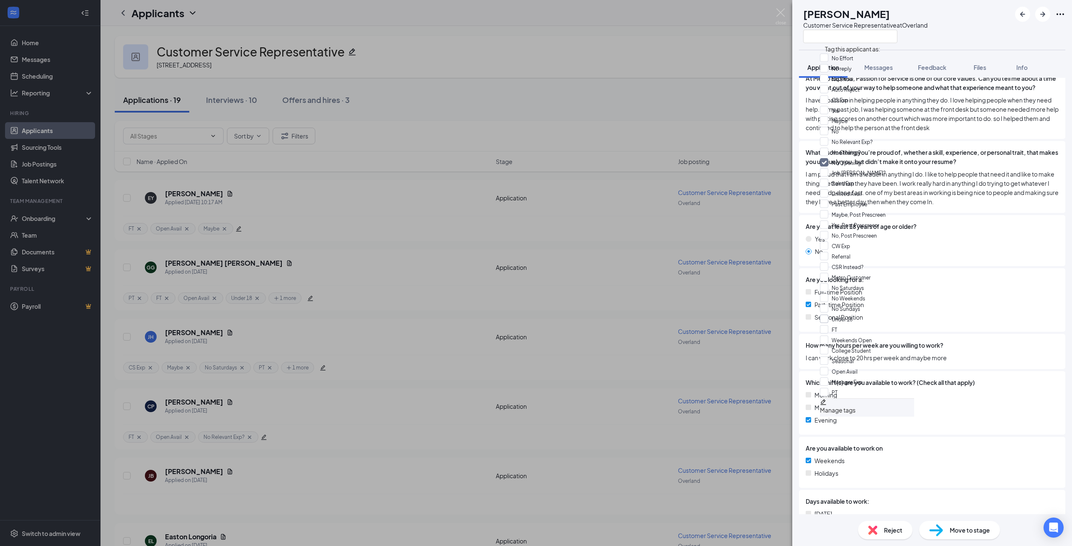
checkbox input "true"
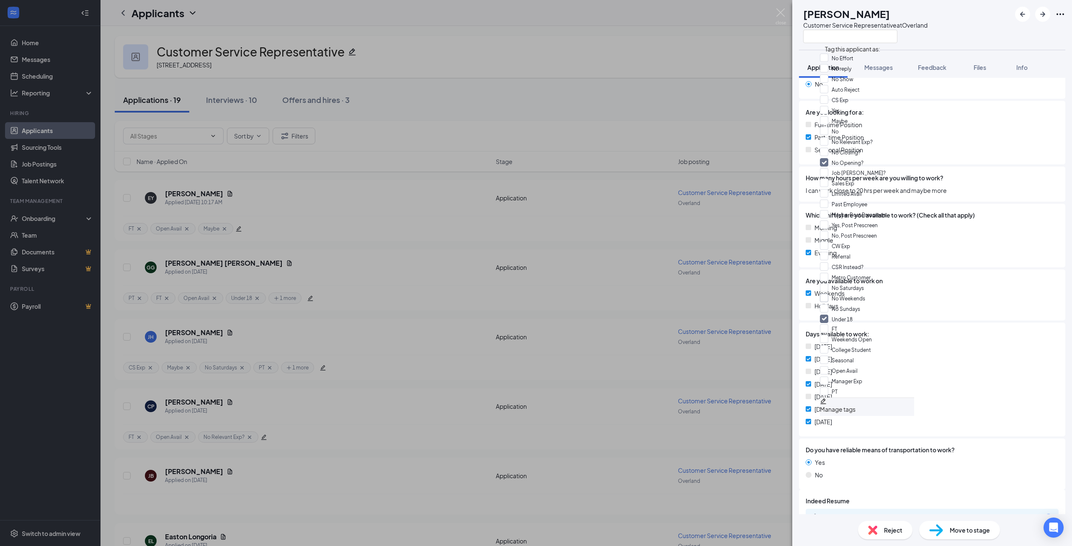
scroll to position [135, 0]
click at [830, 189] on input "Limited Avail" at bounding box center [841, 193] width 42 height 9
checkbox input "true"
click at [920, 236] on div "Middle" at bounding box center [931, 240] width 253 height 9
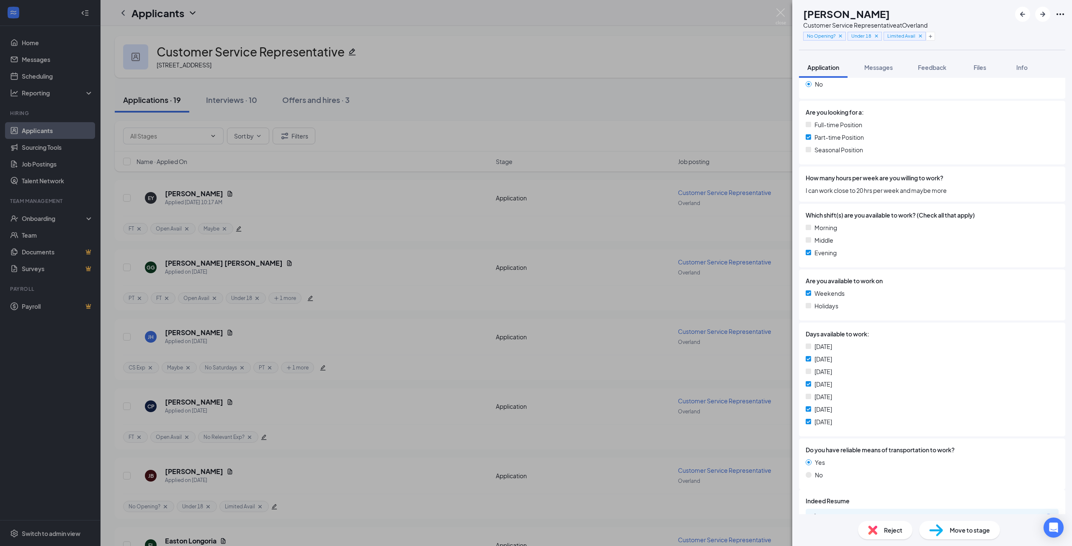
scroll to position [558, 0]
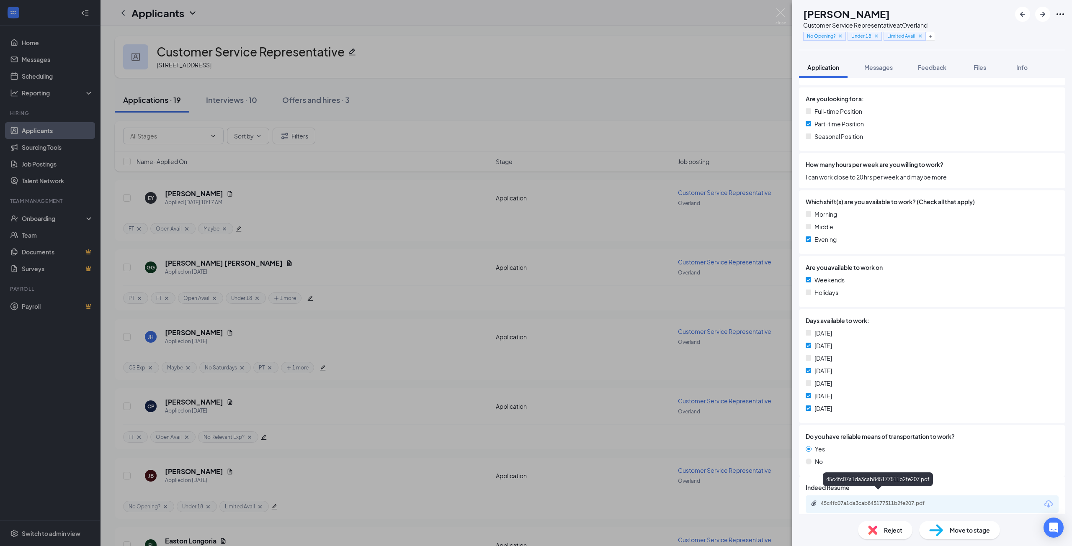
click at [877, 500] on div "45c4fc07a1da3cab845177511b2fe207.pdf" at bounding box center [878, 503] width 117 height 7
click at [935, 35] on button "button" at bounding box center [929, 36] width 9 height 9
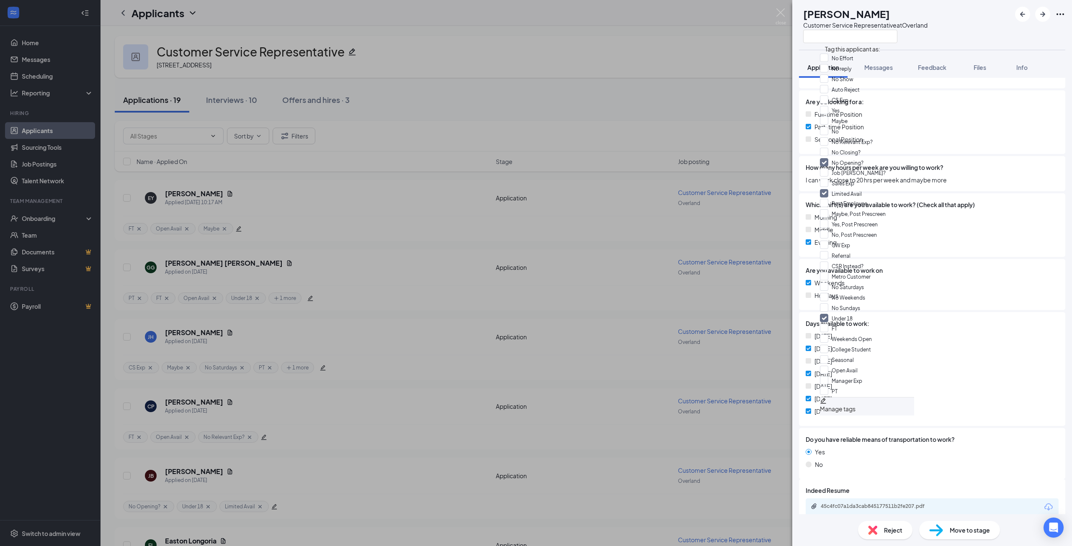
scroll to position [42, 0]
click at [829, 127] on input "No" at bounding box center [829, 131] width 19 height 9
checkbox input "true"
click at [921, 259] on div "Are you available to work on Weekends Holidays" at bounding box center [932, 284] width 266 height 51
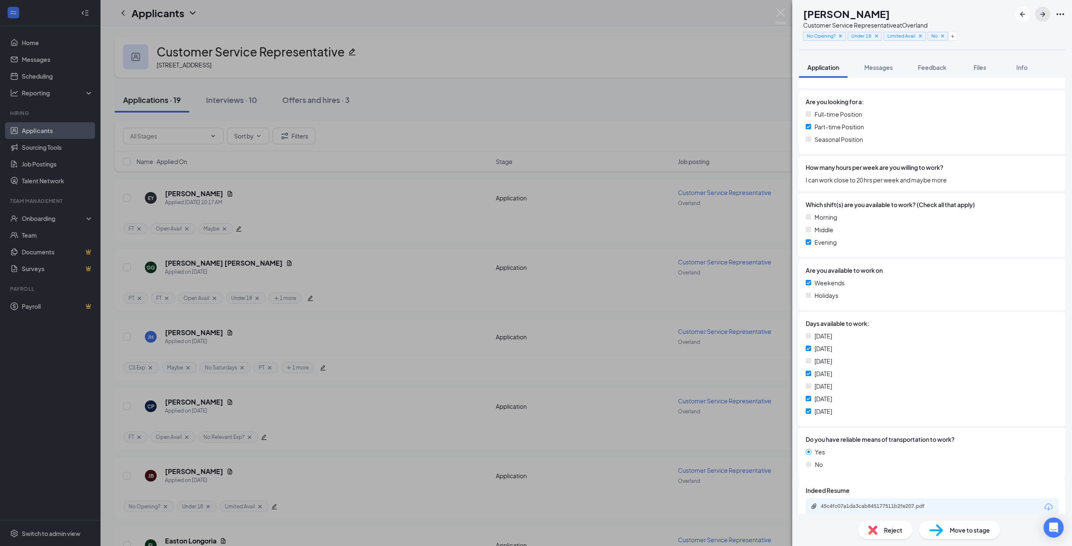
click at [1042, 13] on icon "ArrowRight" at bounding box center [1042, 14] width 10 height 10
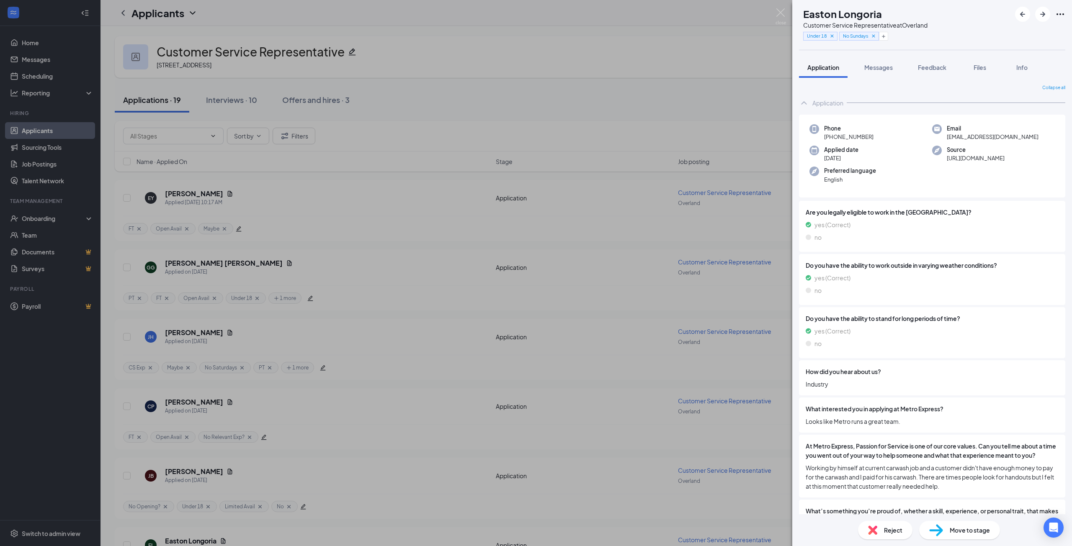
click at [547, 65] on div "EL Easton Longoria Customer Service Representative at Overland Under 18 No Sund…" at bounding box center [536, 273] width 1072 height 546
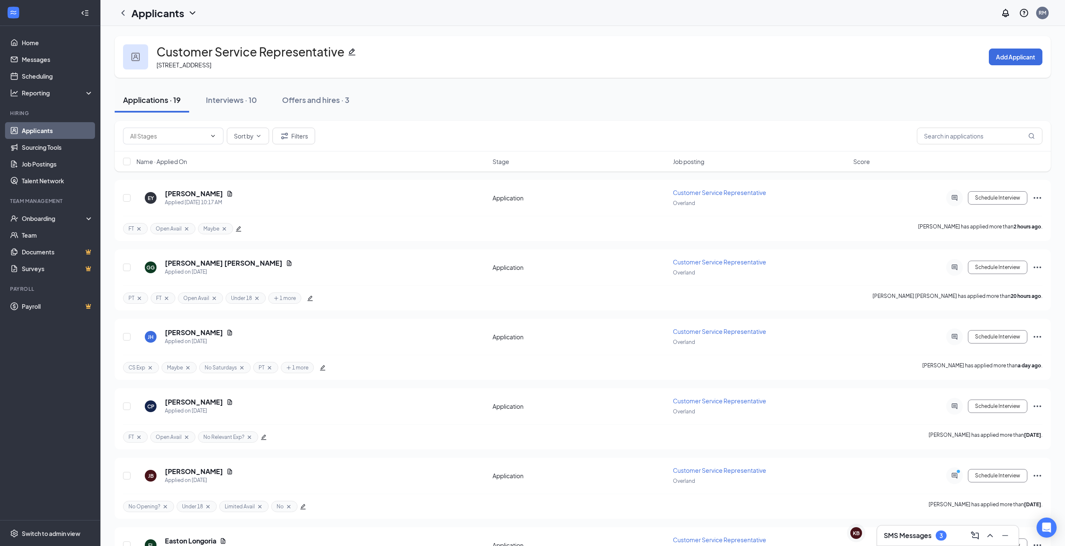
click at [54, 129] on link "Applicants" at bounding box center [58, 130] width 72 height 17
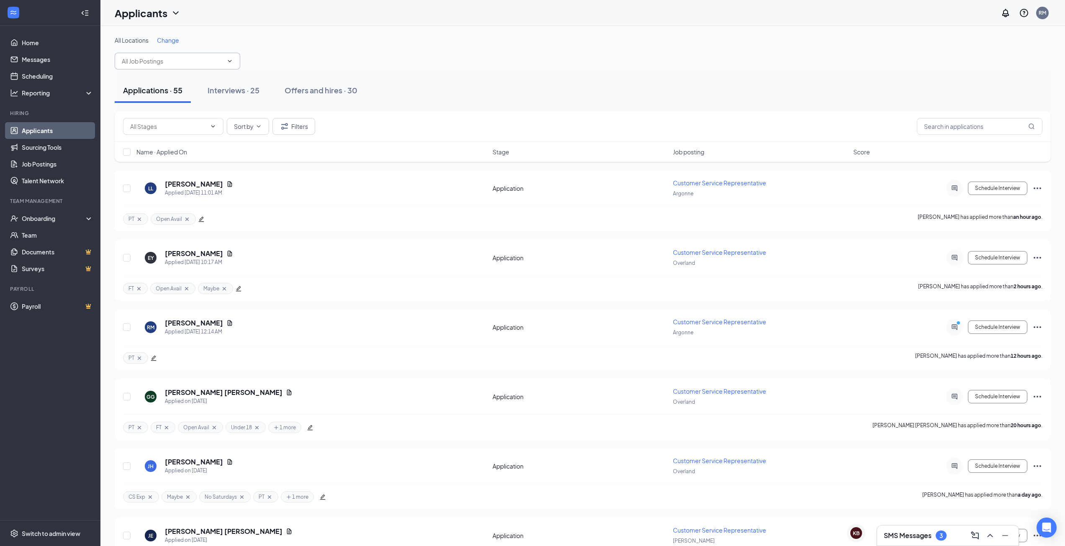
click at [164, 55] on span at bounding box center [178, 61] width 126 height 17
click at [154, 62] on input "text" at bounding box center [172, 61] width 101 height 9
click at [352, 45] on div "All Locations Change Customer Service Representative (Appleway) Customer Servic…" at bounding box center [583, 52] width 936 height 33
click at [162, 62] on input "text" at bounding box center [172, 61] width 101 height 9
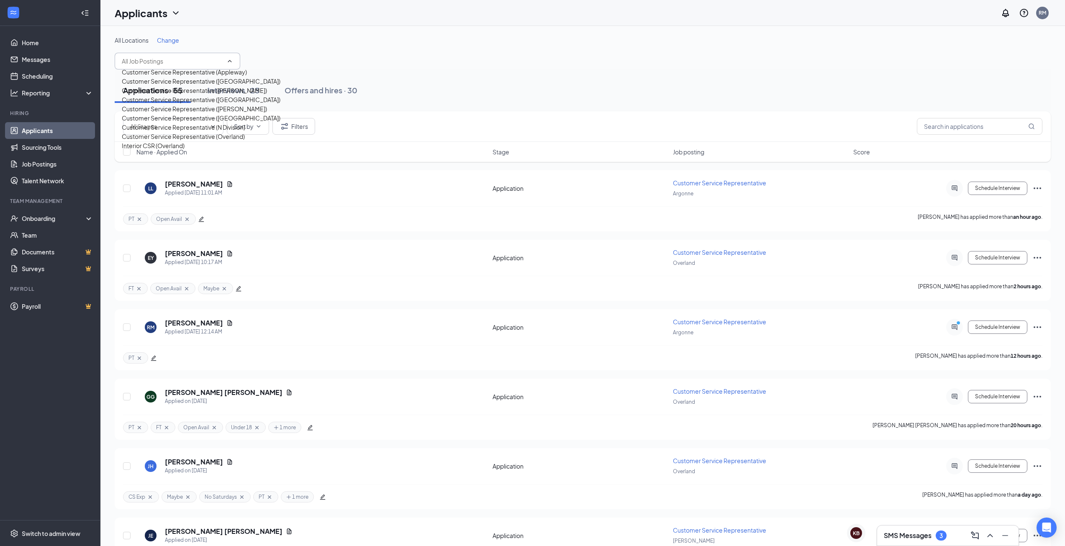
scroll to position [84, 0]
click at [168, 113] on div "Customer Service Representative ([PERSON_NAME])" at bounding box center [194, 108] width 145 height 9
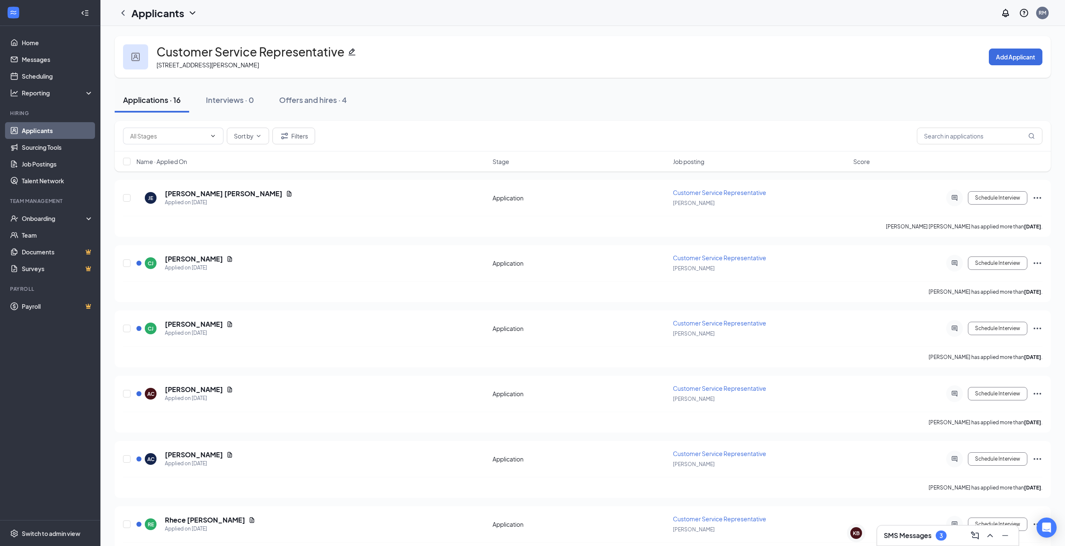
click at [43, 132] on link "Applicants" at bounding box center [58, 130] width 72 height 17
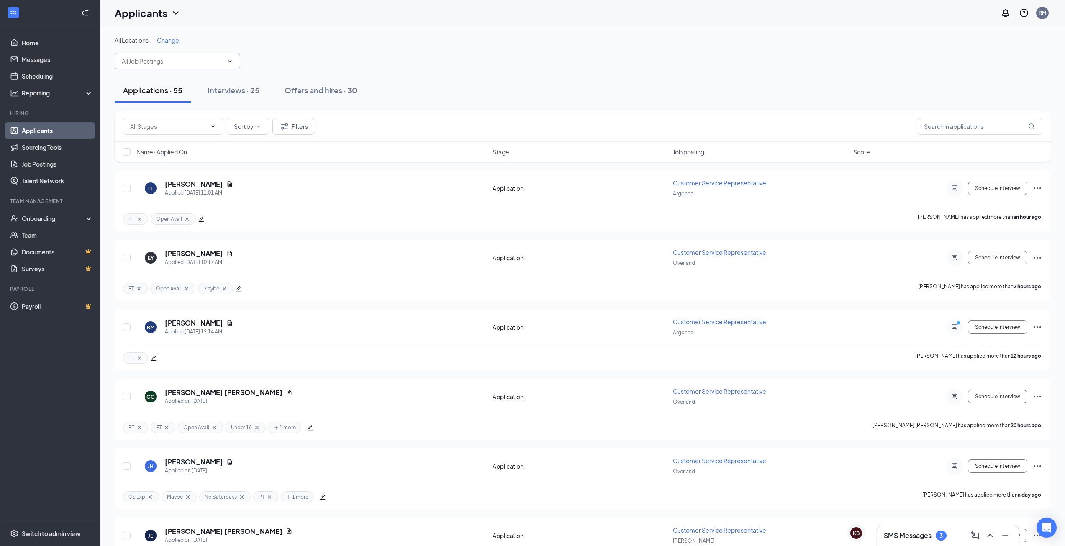
click at [170, 63] on input "text" at bounding box center [172, 61] width 101 height 9
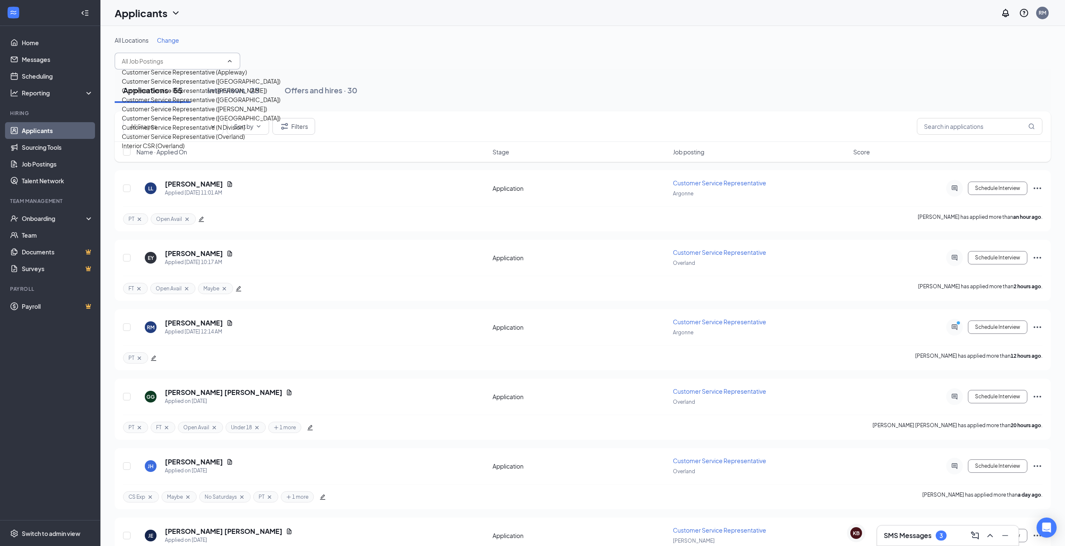
click at [161, 77] on div "Customer Service Representative (Appleway)" at bounding box center [184, 71] width 125 height 9
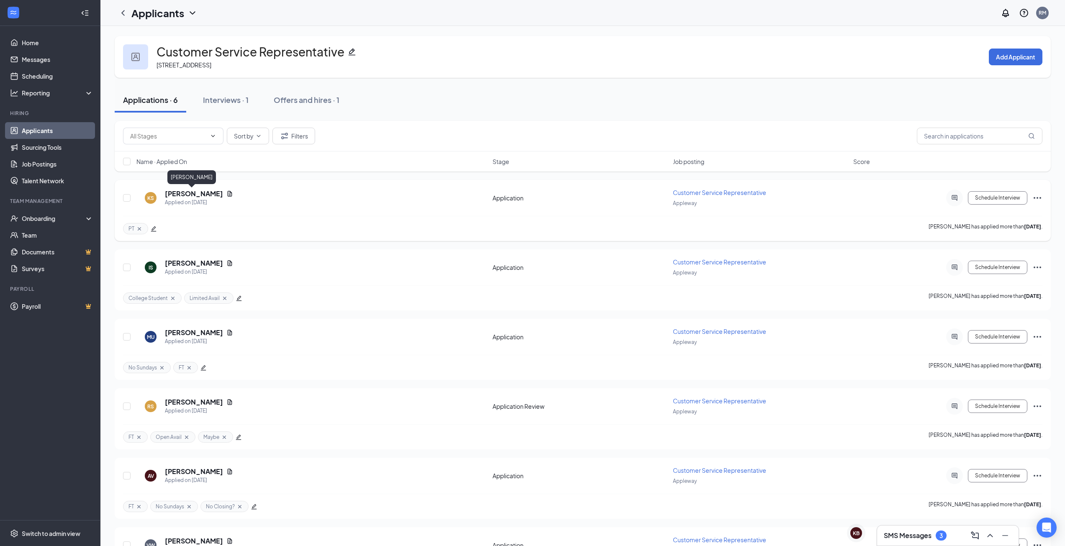
click at [183, 195] on h5 "[PERSON_NAME]" at bounding box center [194, 193] width 58 height 9
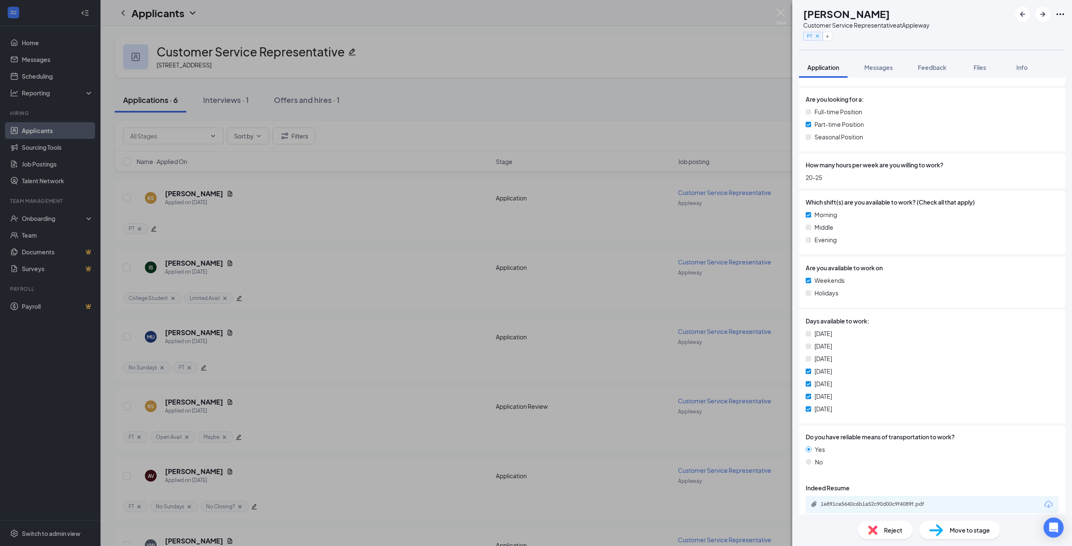
scroll to position [521, 0]
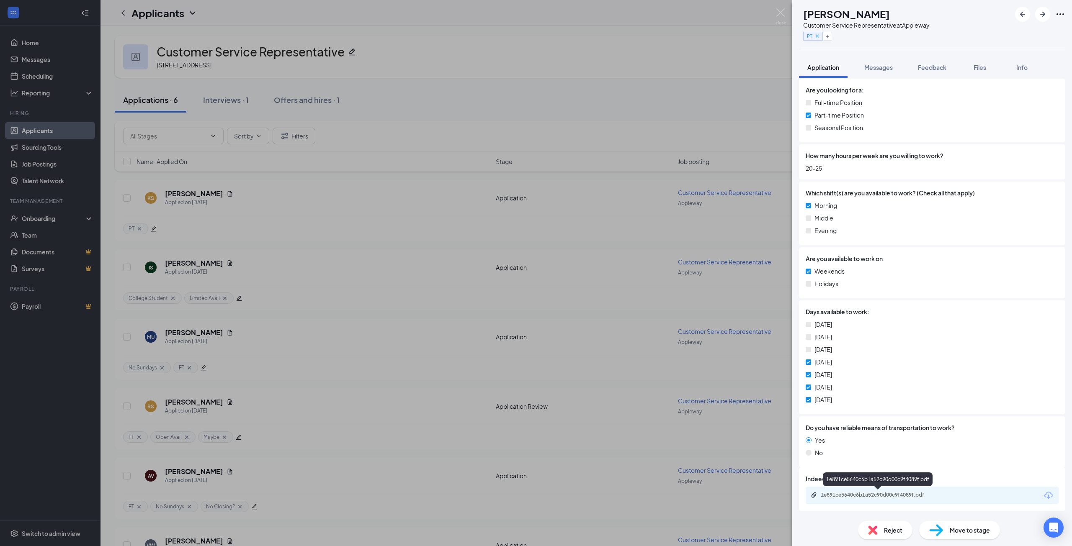
click at [876, 494] on div "1e891ce5640c6b1a52c90d00c9f4089f.pdf" at bounding box center [878, 495] width 117 height 7
click at [617, 110] on div "KS [PERSON_NAME] Customer Service Representative at Appleway PT Application Mes…" at bounding box center [536, 273] width 1072 height 546
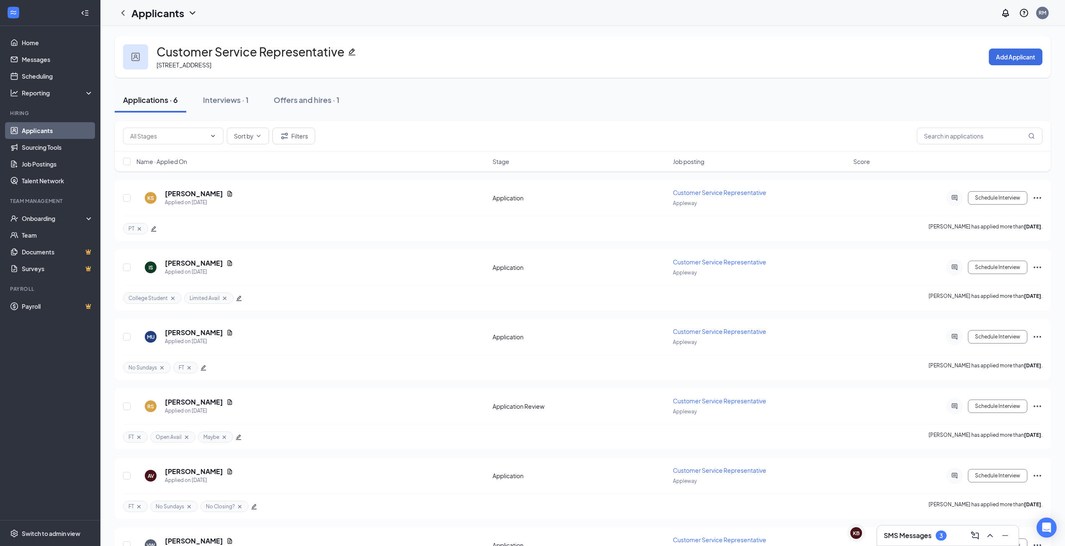
click at [62, 134] on link "Applicants" at bounding box center [58, 130] width 72 height 17
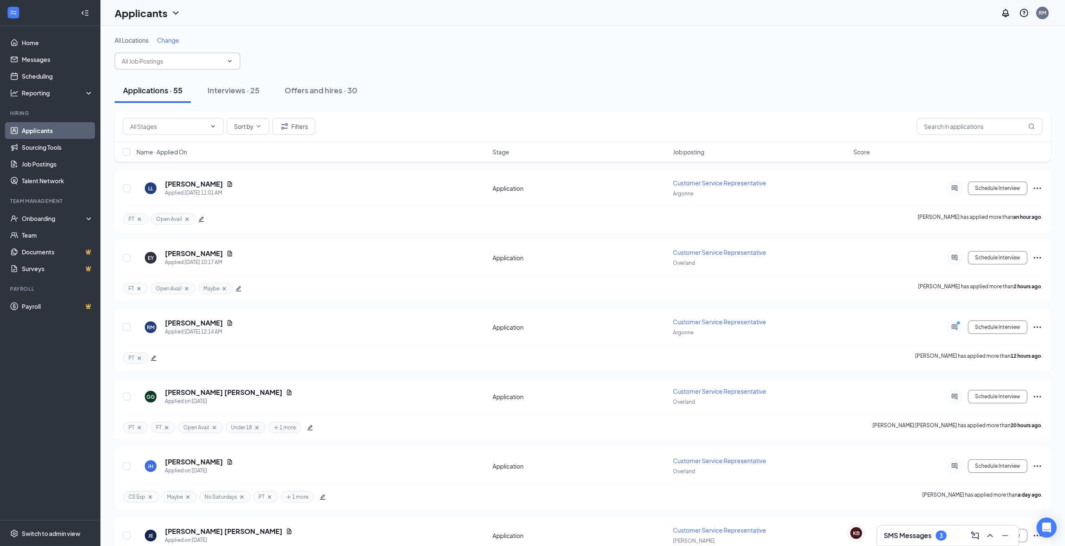
click at [173, 65] on input "text" at bounding box center [172, 61] width 101 height 9
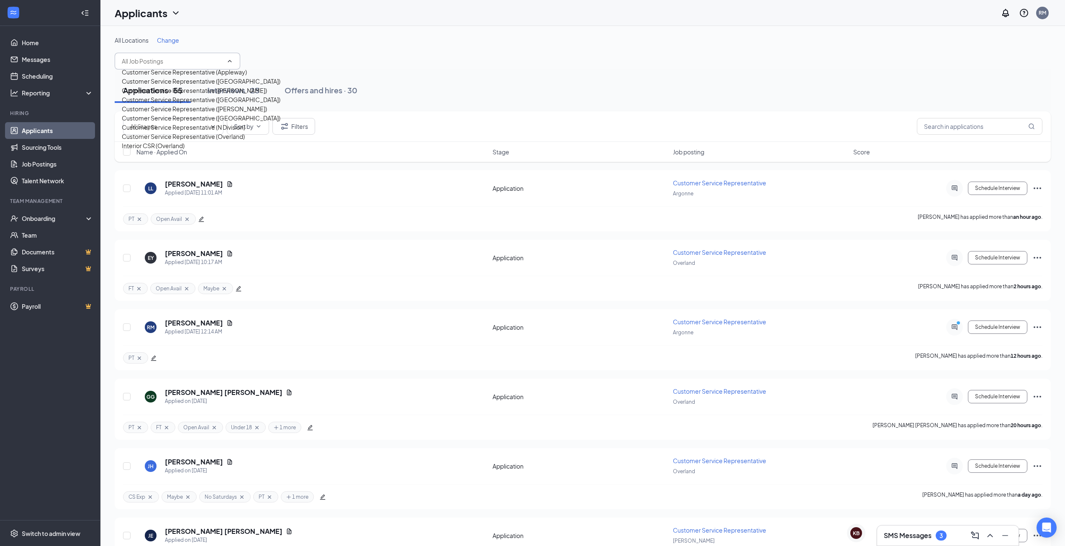
click at [166, 86] on div "Customer Service Representative ([GEOGRAPHIC_DATA])" at bounding box center [201, 81] width 159 height 9
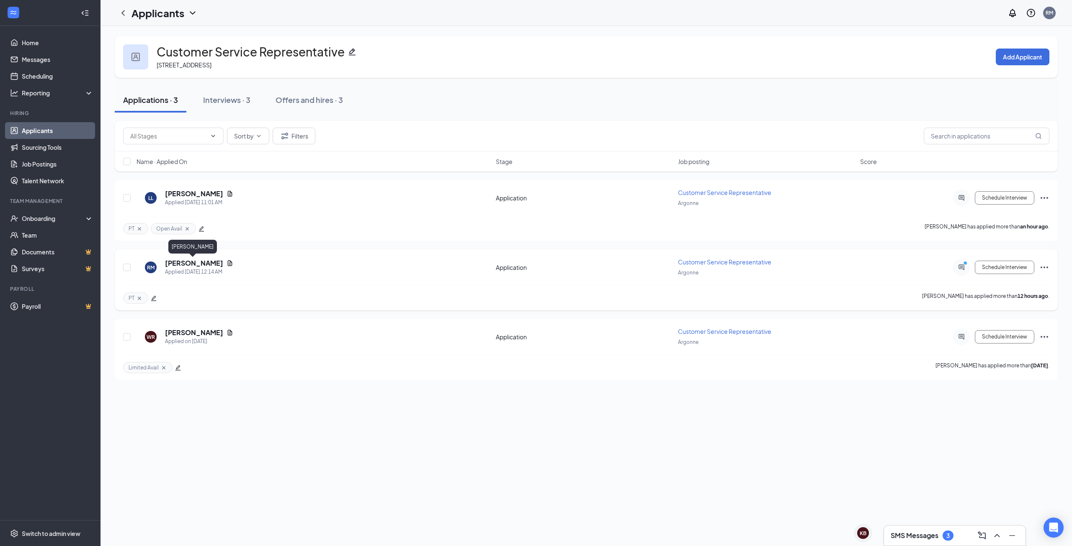
click at [187, 263] on h5 "[PERSON_NAME]" at bounding box center [194, 263] width 58 height 9
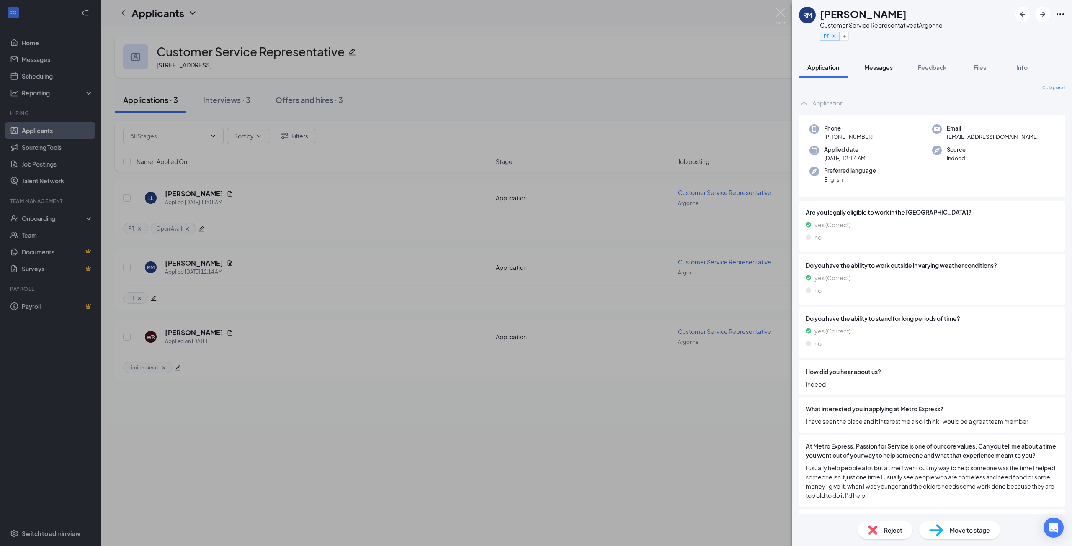
click at [880, 69] on span "Messages" at bounding box center [878, 68] width 28 height 8
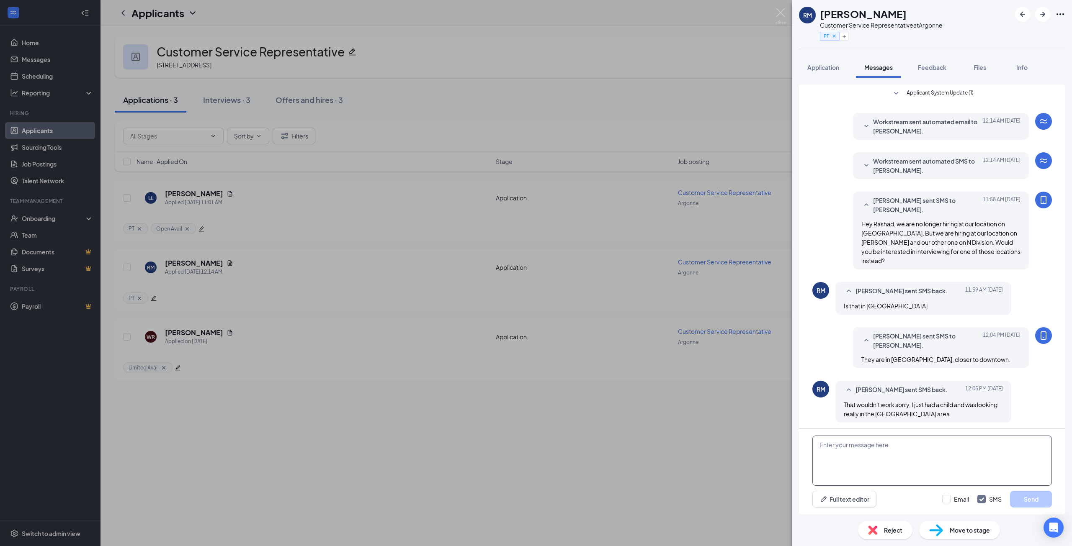
click at [888, 440] on textarea at bounding box center [931, 461] width 239 height 50
type textarea "No problem, we hope we can consider you again in the future when we are hiring …"
click at [913, 510] on div "No problem, we hope we can consider you again in the future when we are hiring …" at bounding box center [932, 471] width 266 height 85
click at [1030, 499] on button "Send" at bounding box center [1031, 499] width 42 height 17
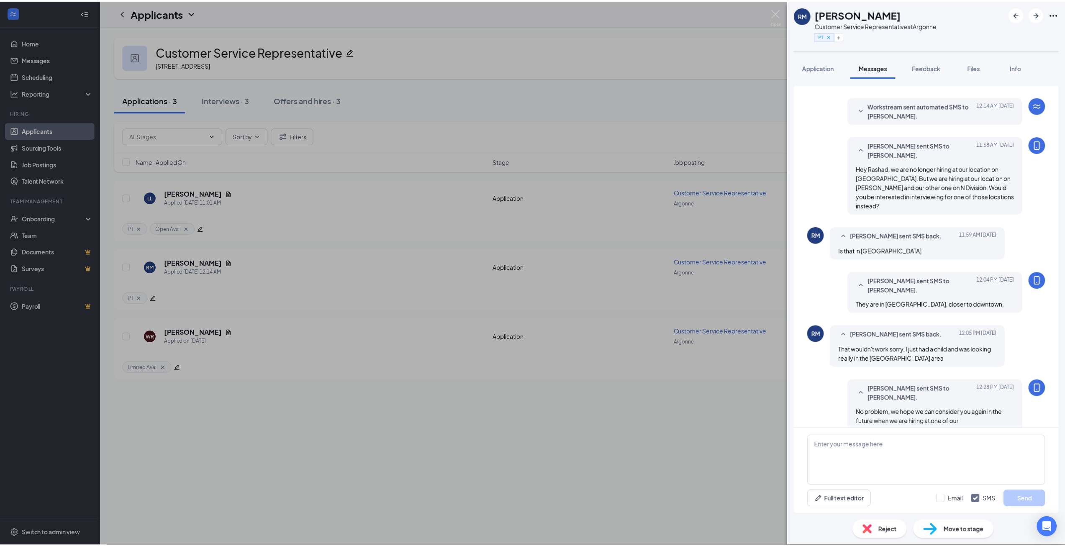
scroll to position [65, 0]
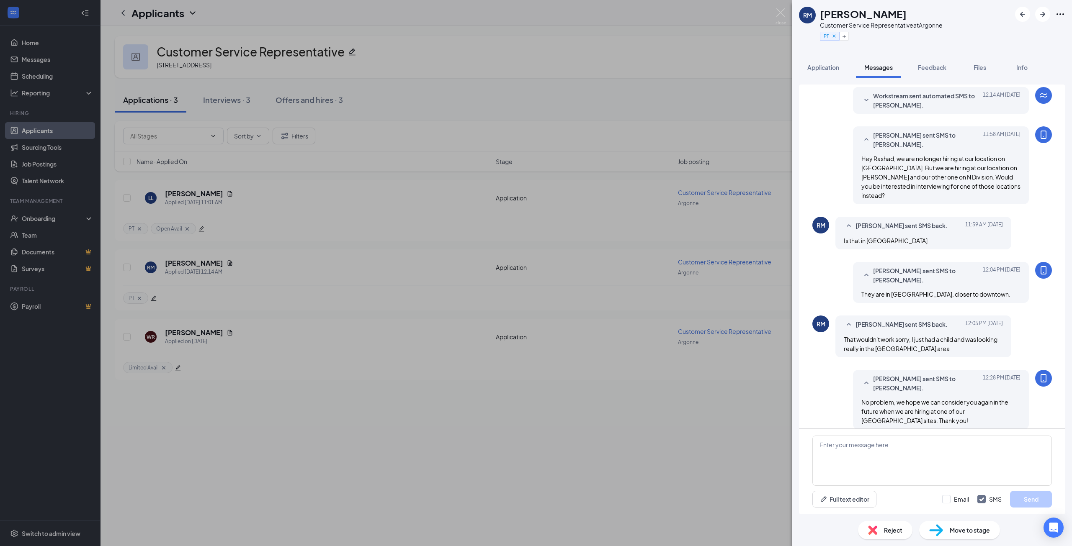
click at [882, 532] on div "Reject" at bounding box center [885, 530] width 54 height 18
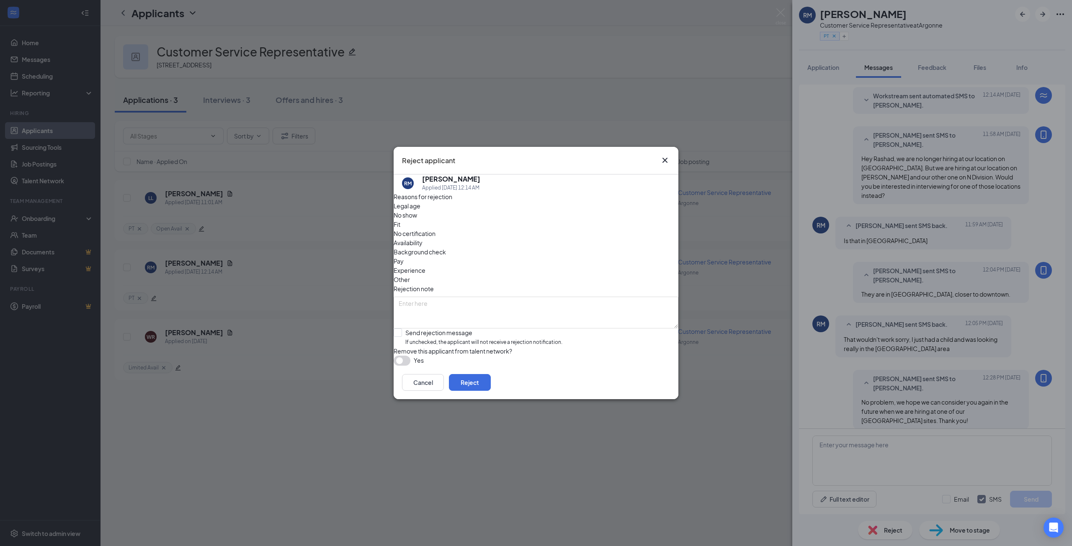
click at [410, 275] on span "Other" at bounding box center [401, 279] width 16 height 9
click at [493, 297] on textarea at bounding box center [535, 313] width 285 height 32
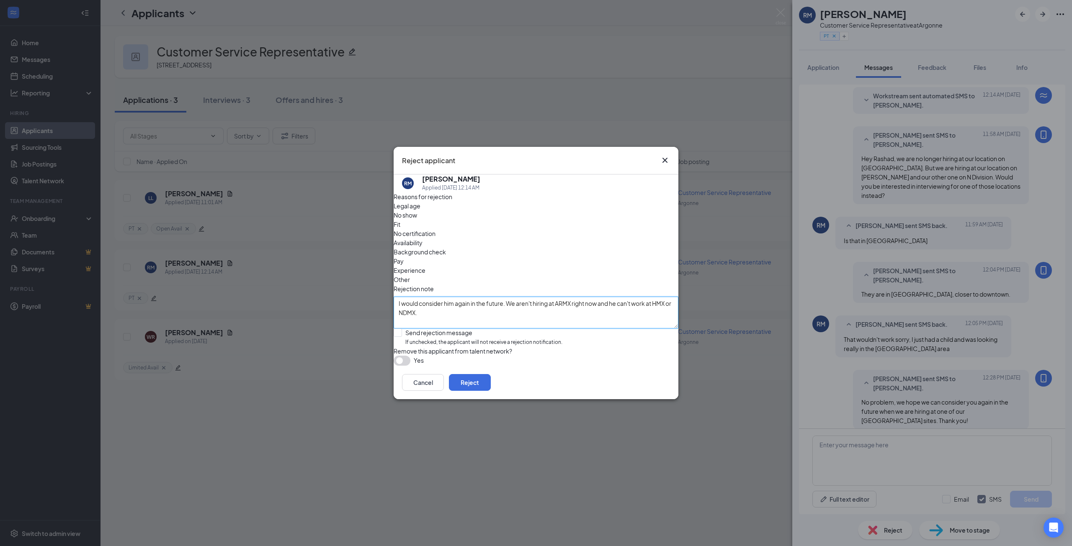
click at [497, 297] on textarea "I would consider him again in the future. We aren't hiring at ARMX right now an…" at bounding box center [535, 313] width 285 height 32
type textarea "I would consider him again in the future. We aren't hiring at ARMX right now an…"
click at [664, 158] on icon "Cross" at bounding box center [664, 160] width 5 height 5
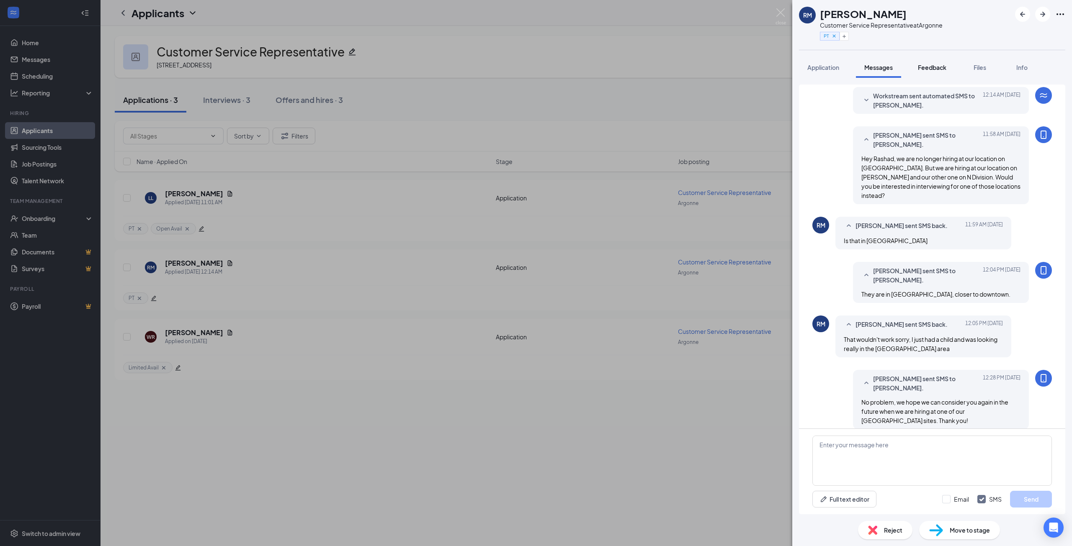
click at [941, 70] on span "Feedback" at bounding box center [932, 68] width 28 height 8
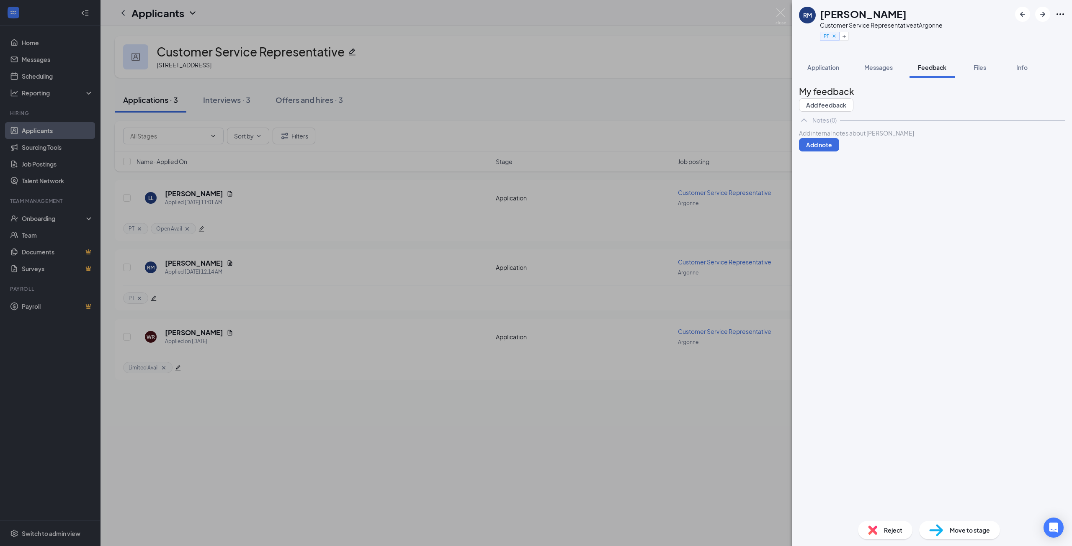
click at [888, 138] on div at bounding box center [931, 133] width 265 height 9
drag, startPoint x: 887, startPoint y: 152, endPoint x: 873, endPoint y: 161, distance: 17.1
click at [873, 138] on div at bounding box center [931, 133] width 265 height 9
click at [839, 155] on button "Add note" at bounding box center [819, 153] width 40 height 13
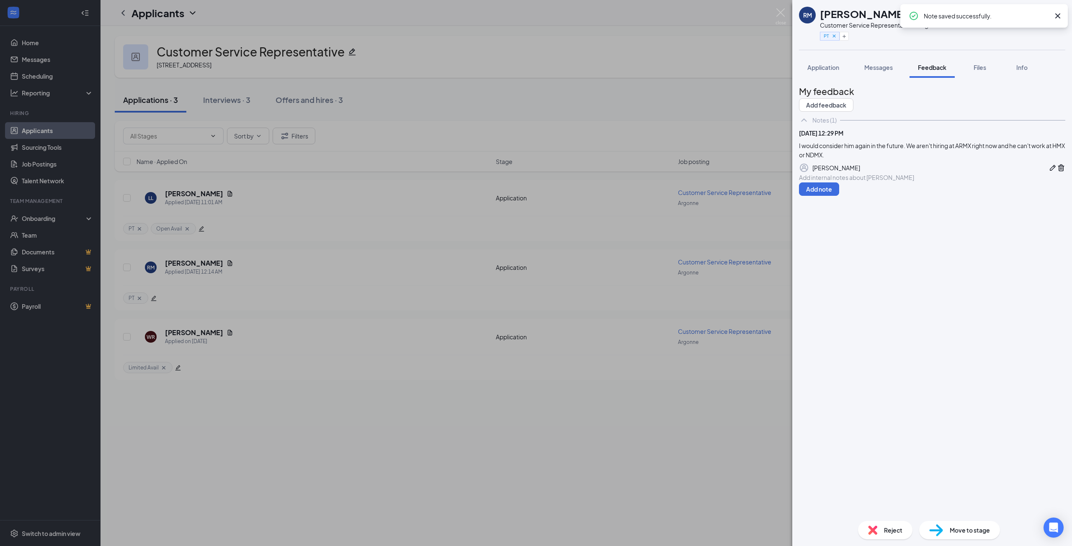
click at [882, 530] on div "Reject" at bounding box center [885, 530] width 54 height 18
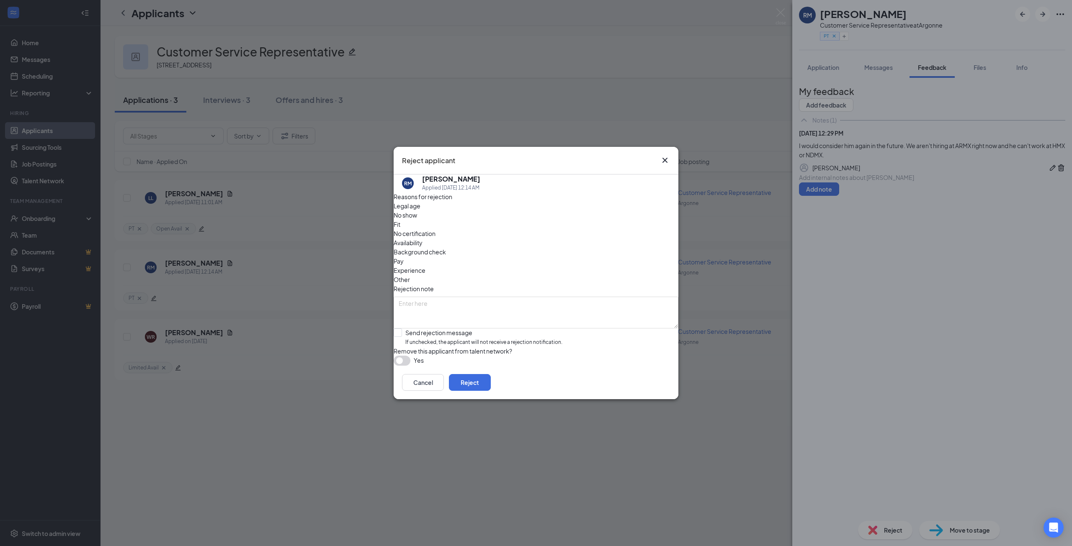
click at [410, 275] on span "Other" at bounding box center [401, 279] width 16 height 9
click at [474, 297] on textarea at bounding box center [535, 313] width 285 height 32
paste textarea "I would consider him again in the future. We aren't hiring at ARMX right now an…"
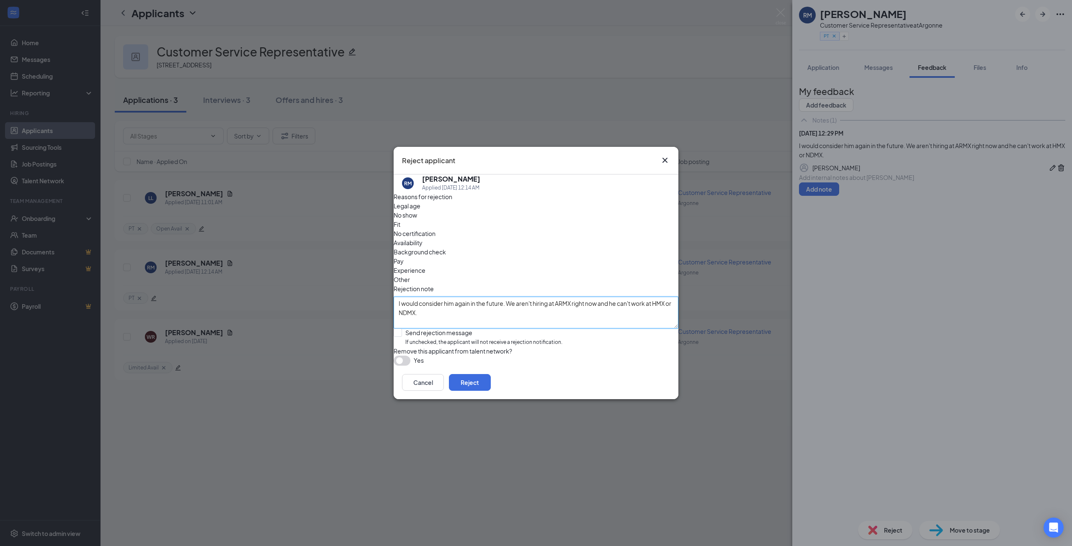
type textarea "I would consider him again in the future. We aren't hiring at ARMX right now an…"
click at [591, 347] on div "Remove this applicant from talent network?" at bounding box center [535, 351] width 285 height 9
click at [491, 386] on button "Reject" at bounding box center [470, 382] width 42 height 17
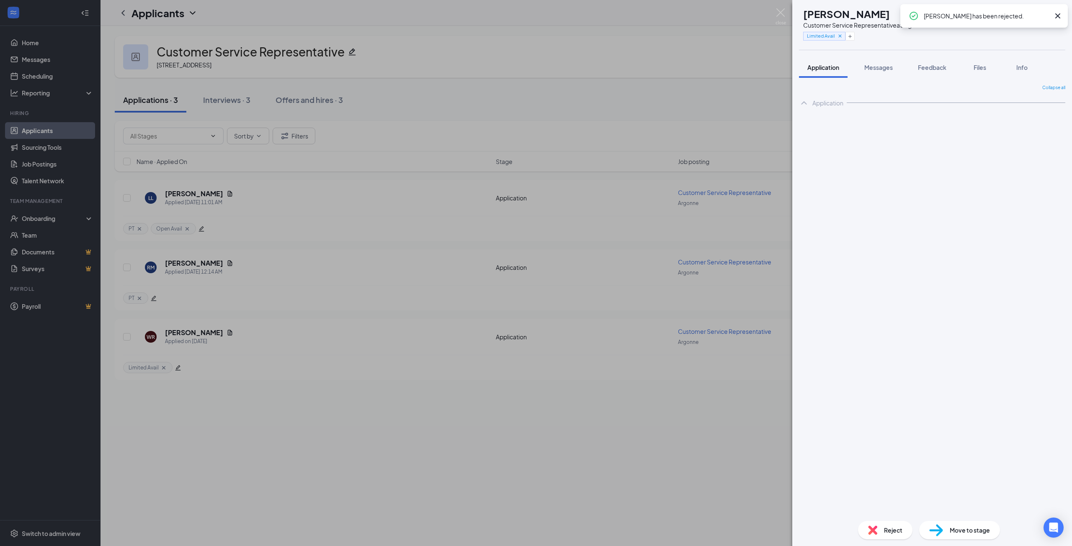
click at [308, 370] on div "WR [PERSON_NAME] Customer Service Representative at Argonne Limited Avail Appli…" at bounding box center [536, 273] width 1072 height 546
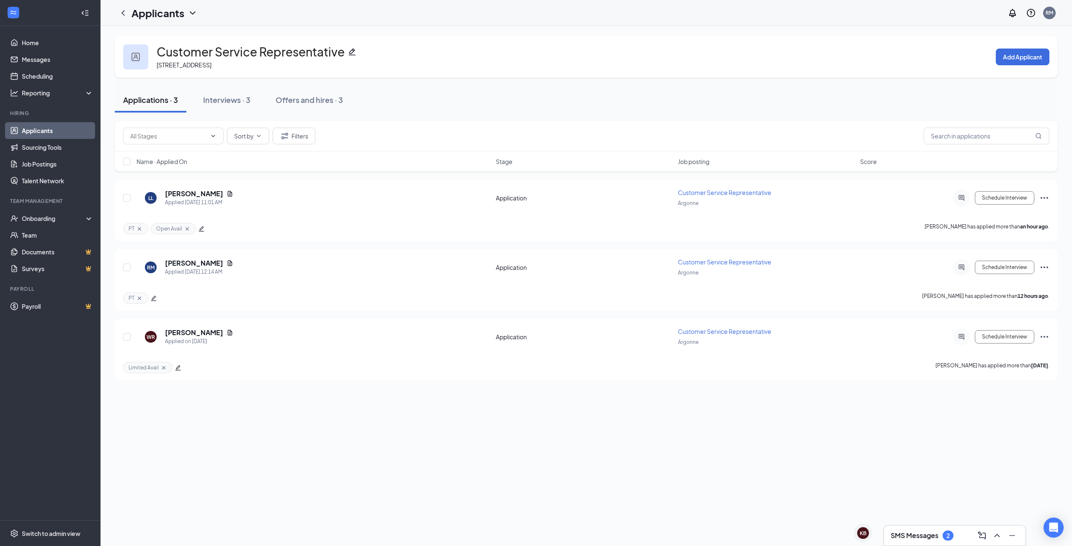
click at [62, 126] on link "Applicants" at bounding box center [58, 130] width 72 height 17
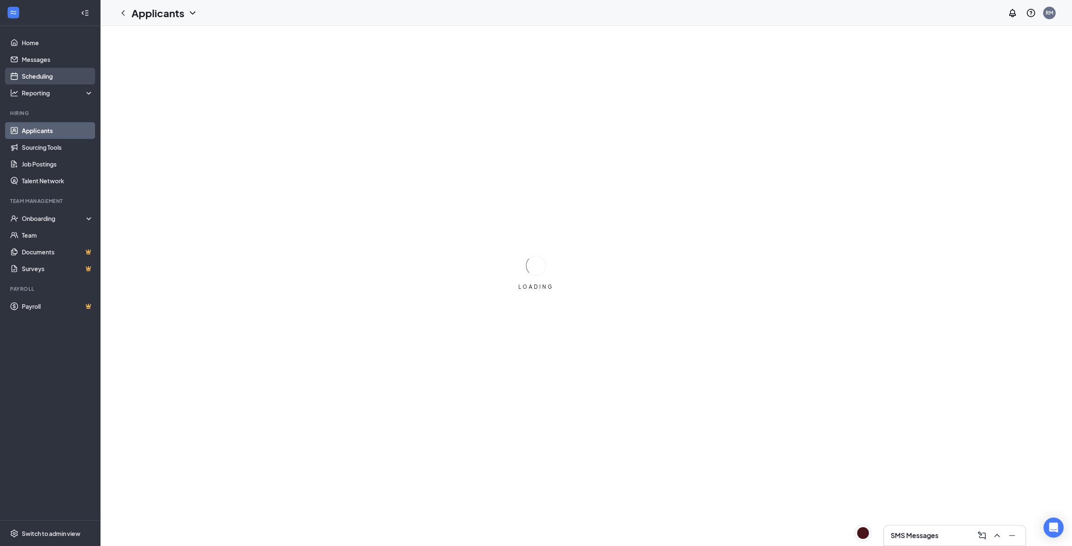
click at [53, 75] on link "Scheduling" at bounding box center [58, 76] width 72 height 17
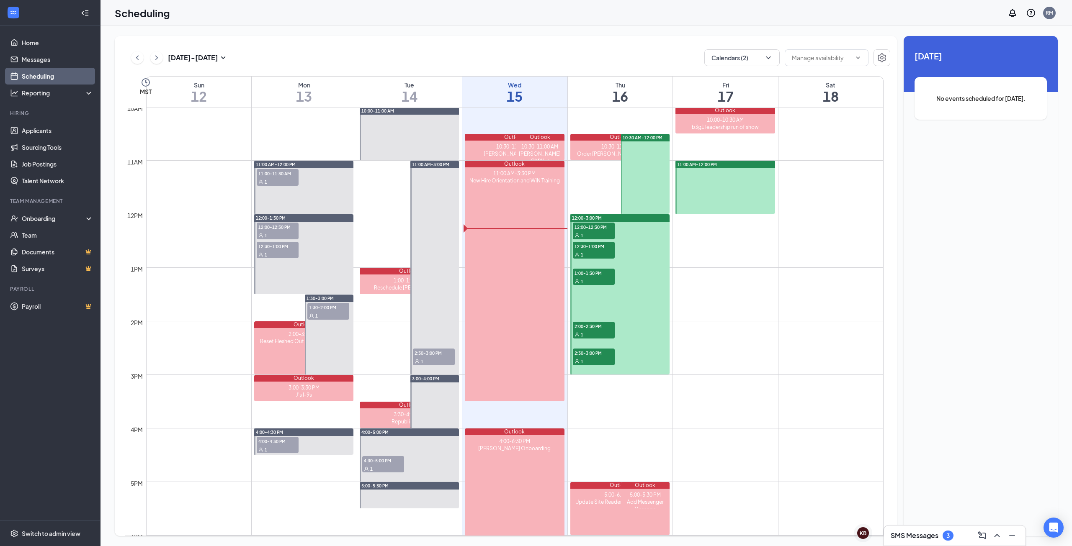
scroll to position [579, 0]
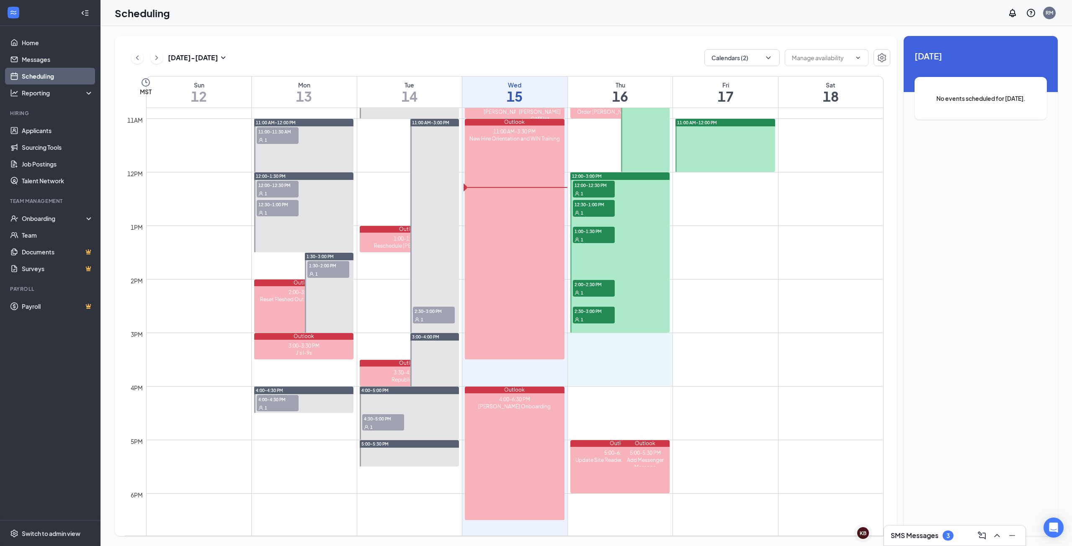
drag, startPoint x: 604, startPoint y: 337, endPoint x: 604, endPoint y: 380, distance: 43.5
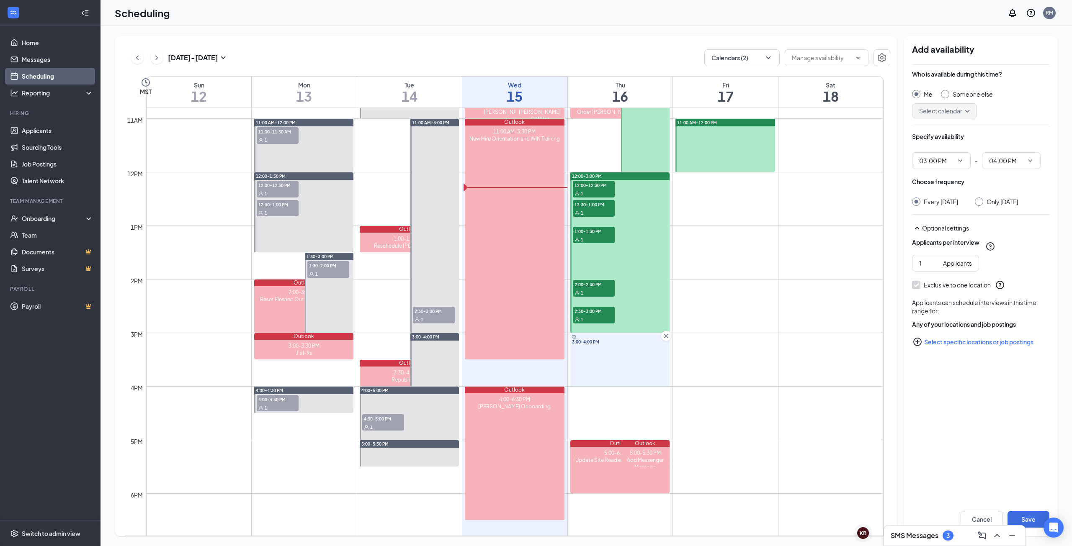
click at [980, 201] on input "Only Thursday, Oct 16" at bounding box center [977, 201] width 6 height 6
radio input "true"
radio input "false"
click at [1031, 518] on button "Save" at bounding box center [1028, 519] width 42 height 17
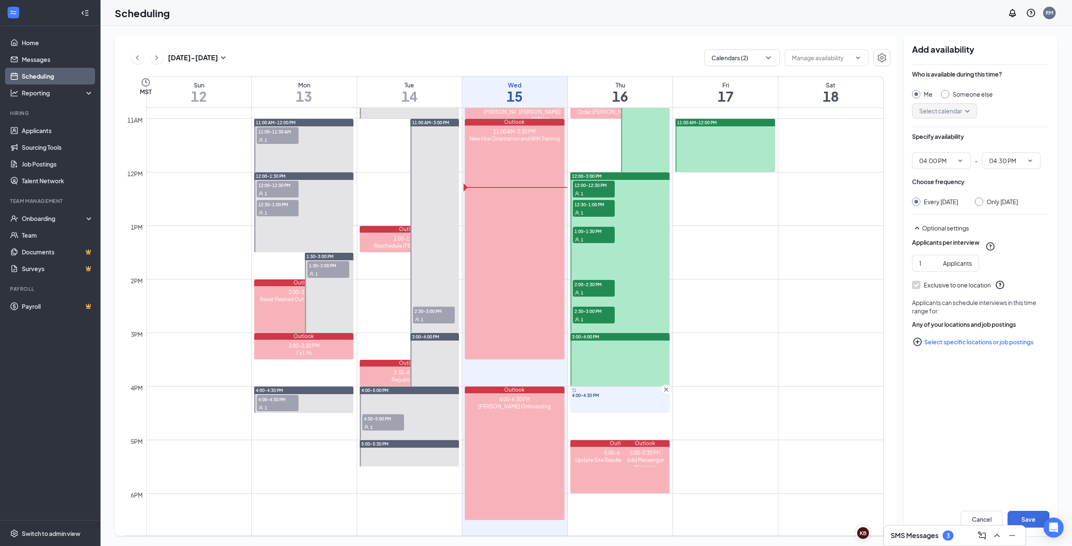
click at [980, 201] on input "Only Thursday, Oct 16" at bounding box center [977, 201] width 6 height 6
radio input "true"
radio input "false"
click at [1031, 519] on button "Save" at bounding box center [1028, 519] width 42 height 17
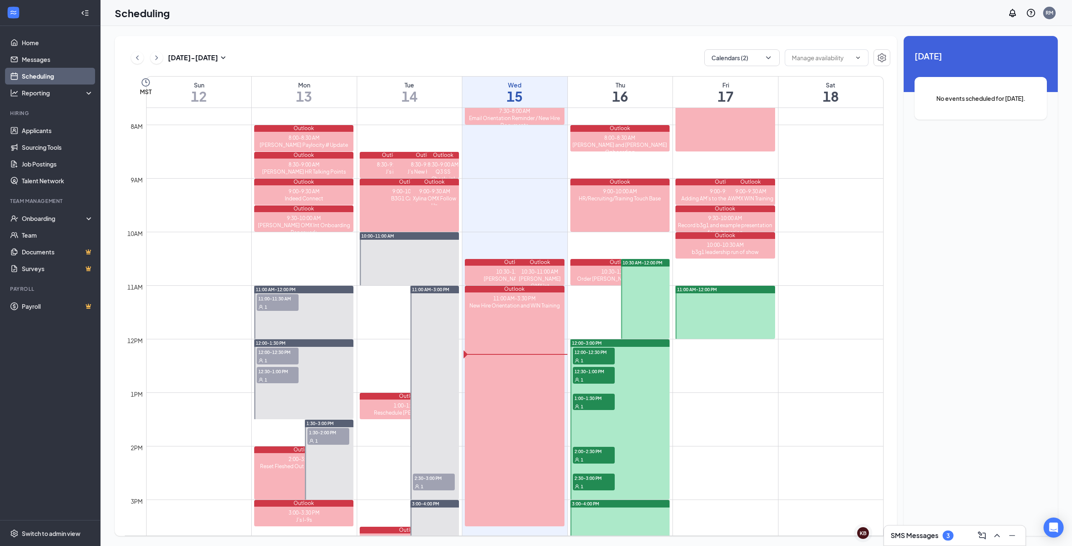
scroll to position [411, 0]
drag, startPoint x: 710, startPoint y: 343, endPoint x: 708, endPoint y: 363, distance: 20.2
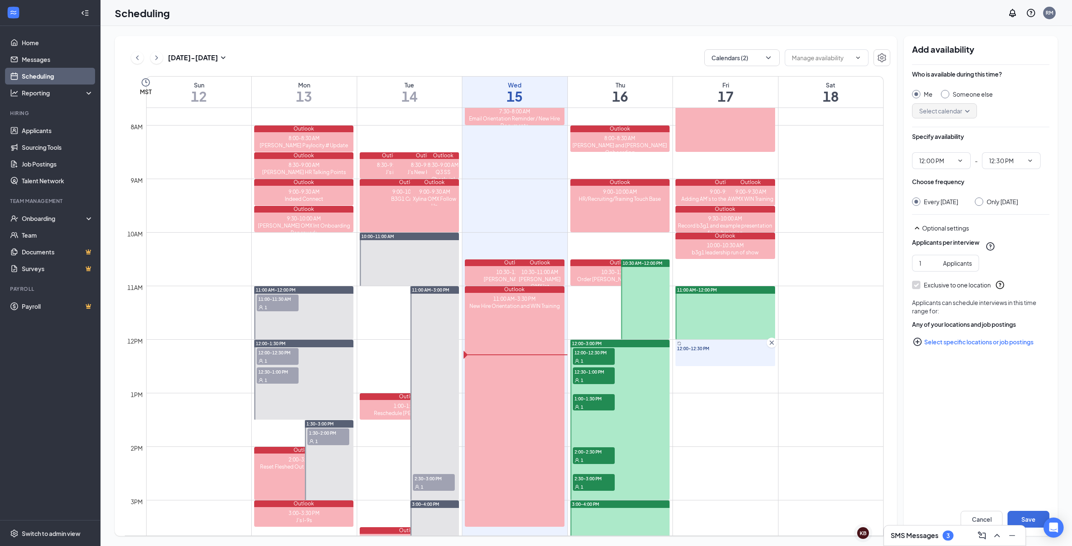
click at [771, 342] on icon "Cross" at bounding box center [771, 343] width 4 height 4
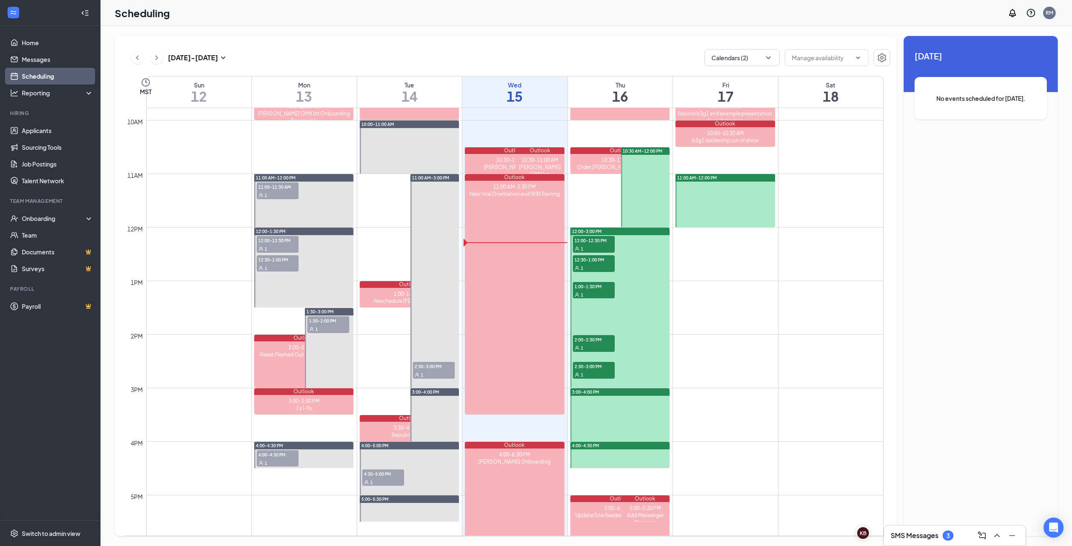
scroll to position [579, 0]
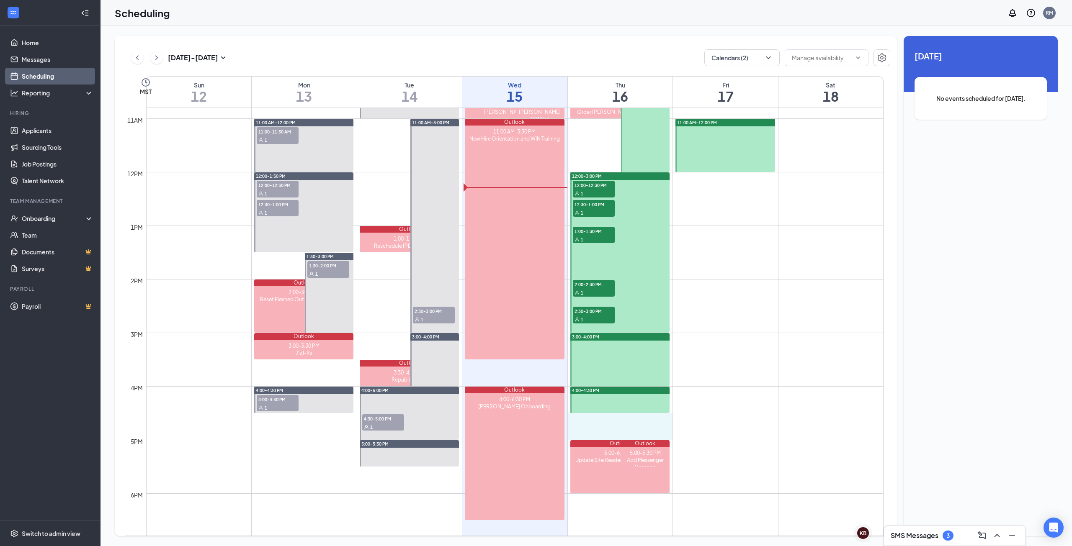
drag, startPoint x: 604, startPoint y: 415, endPoint x: 604, endPoint y: 432, distance: 16.7
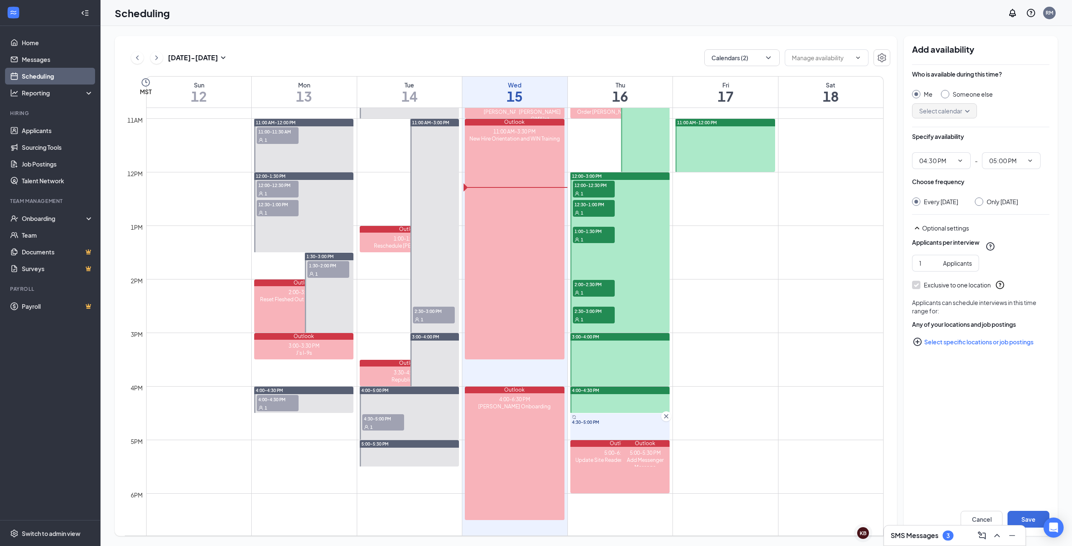
click at [980, 199] on input "Only Thursday, Oct 16" at bounding box center [977, 201] width 6 height 6
radio input "true"
radio input "false"
click at [1027, 517] on button "Save" at bounding box center [1028, 519] width 42 height 17
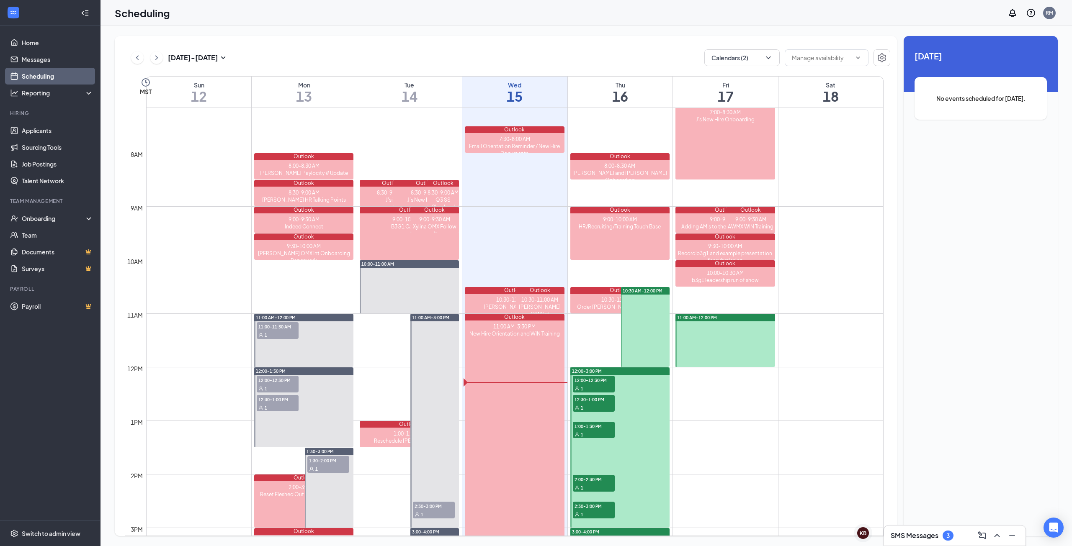
scroll to position [370, 0]
